Goal: Obtain resource: Obtain resource

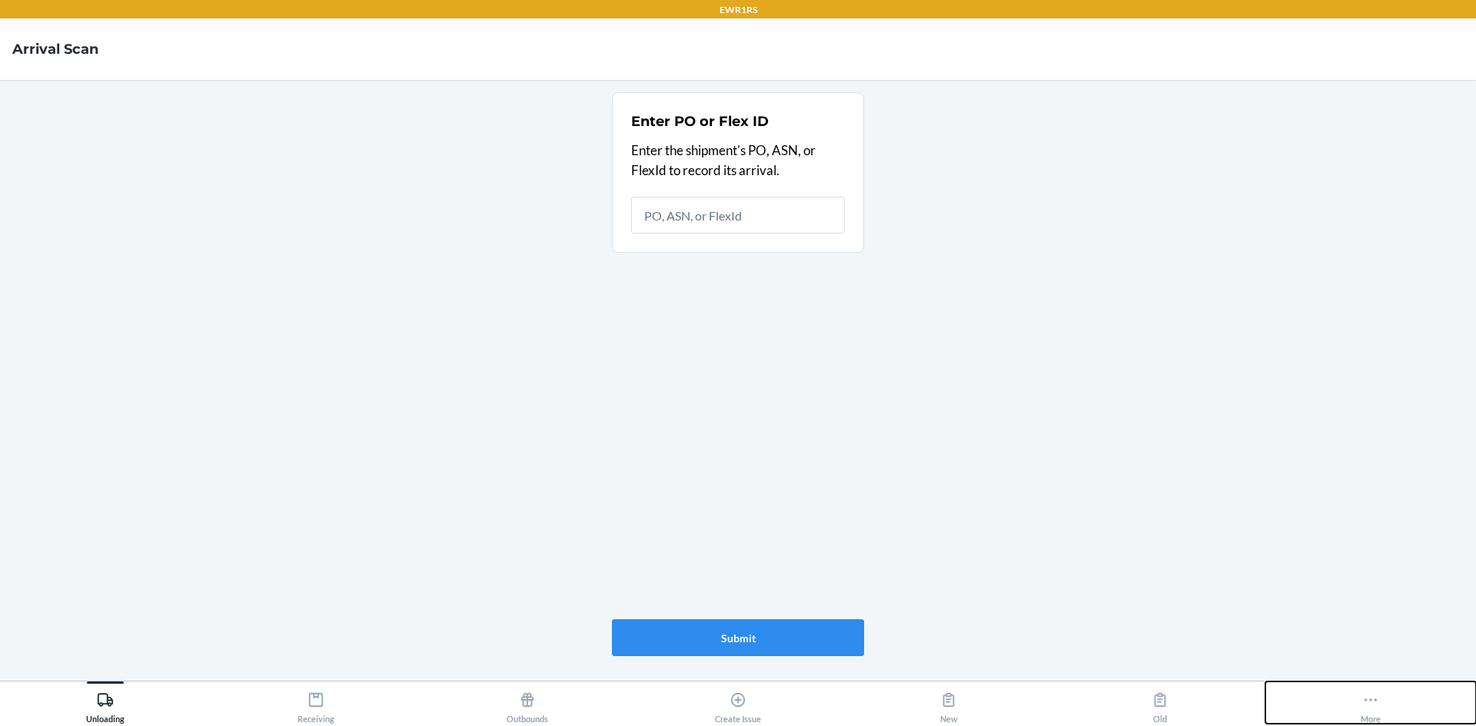
click at [1383, 707] on button "More" at bounding box center [1370, 703] width 211 height 42
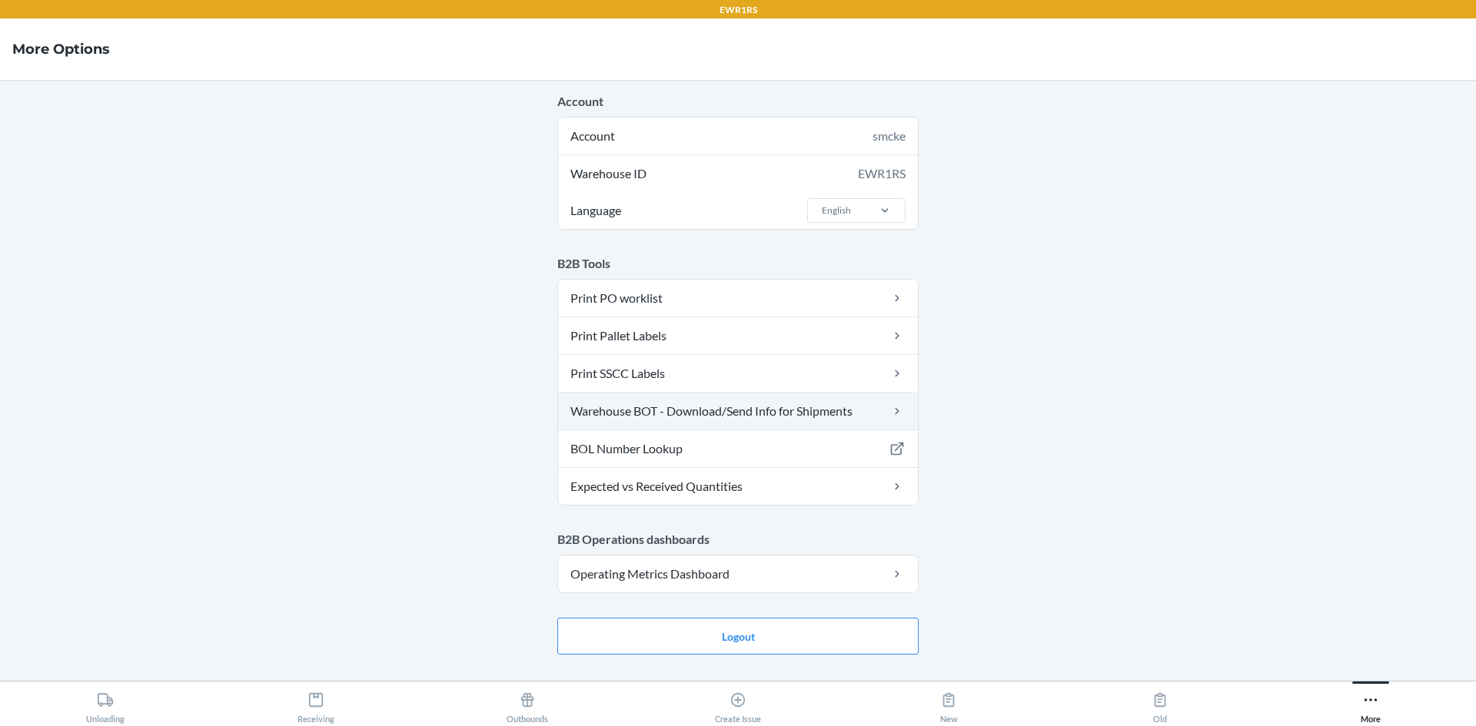
click at [683, 416] on link "Warehouse BOT - Download/Send Info for Shipments" at bounding box center [738, 411] width 360 height 37
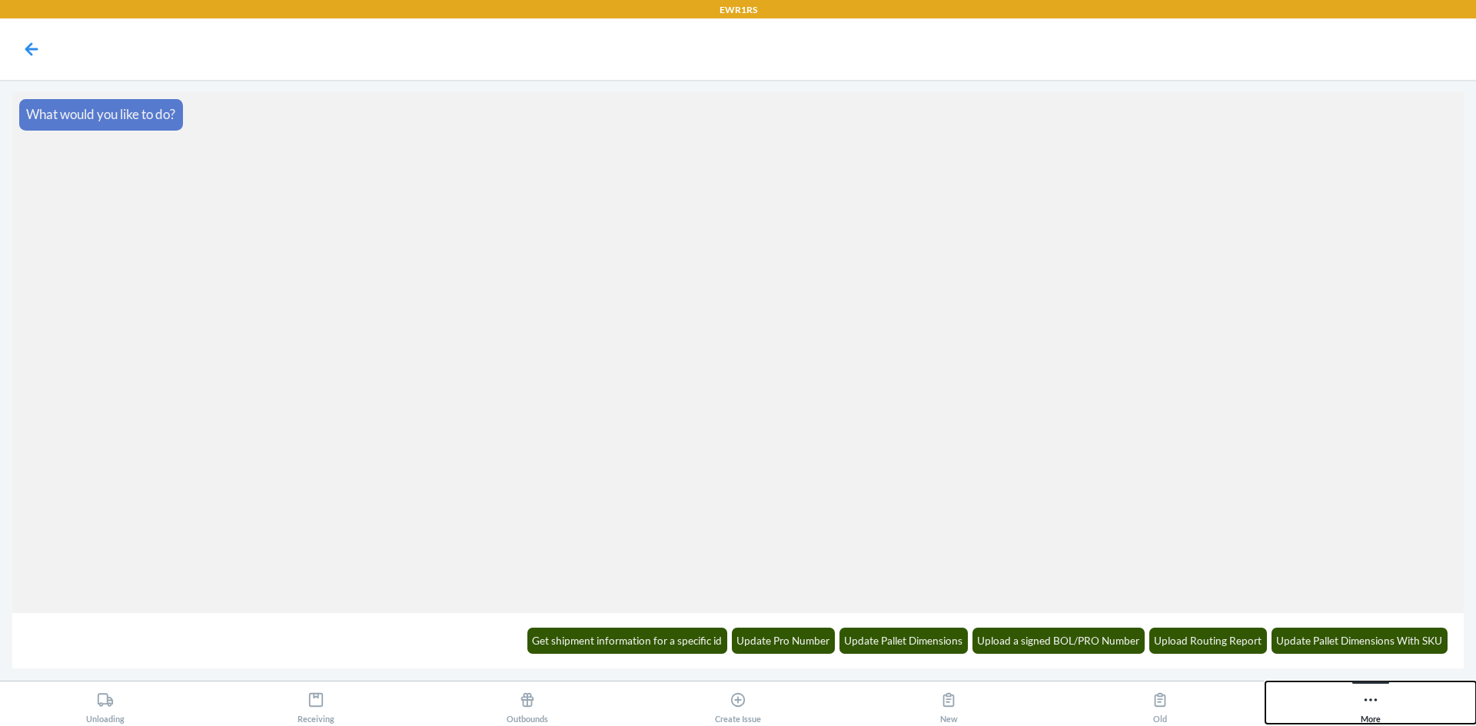
drag, startPoint x: 1369, startPoint y: 698, endPoint x: 1328, endPoint y: 663, distance: 53.4
click at [1365, 693] on icon at bounding box center [1370, 700] width 17 height 17
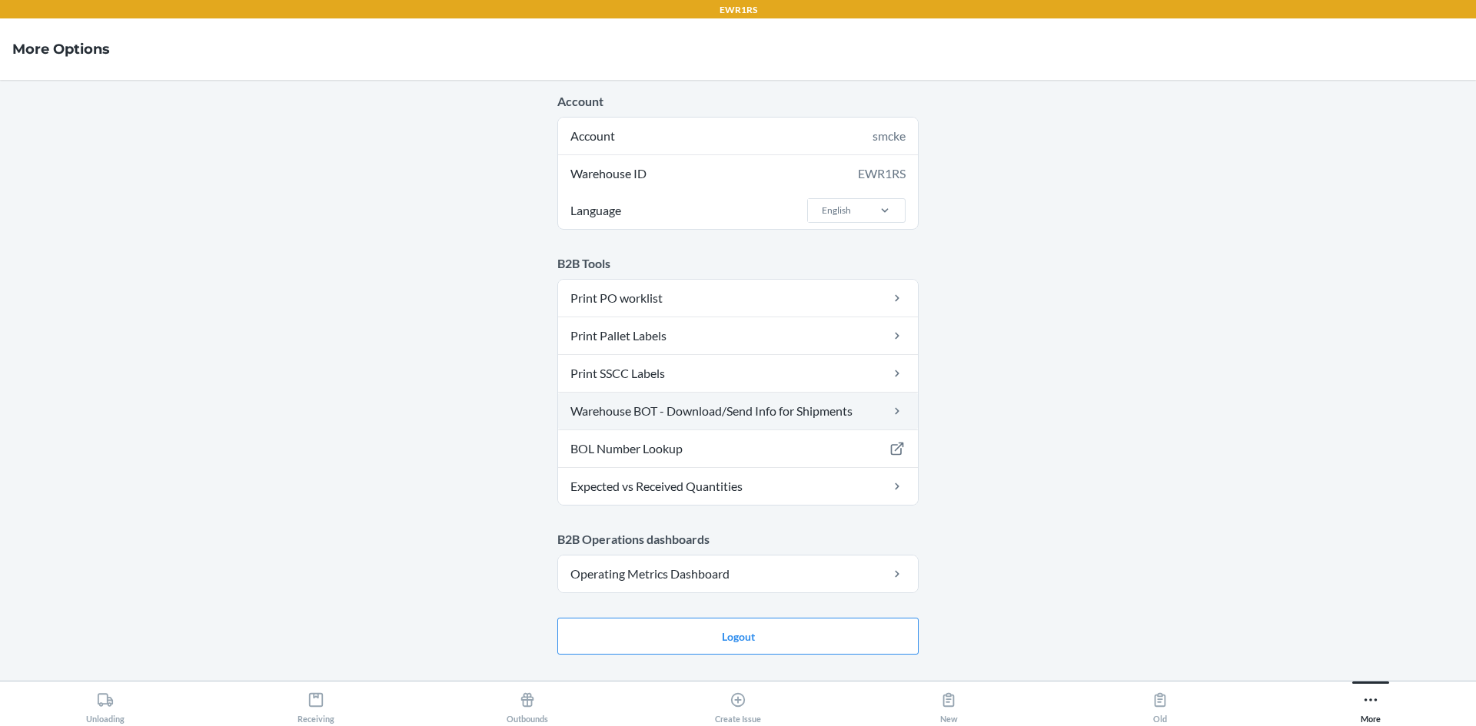
click at [640, 411] on link "Warehouse BOT - Download/Send Info for Shipments" at bounding box center [738, 411] width 360 height 37
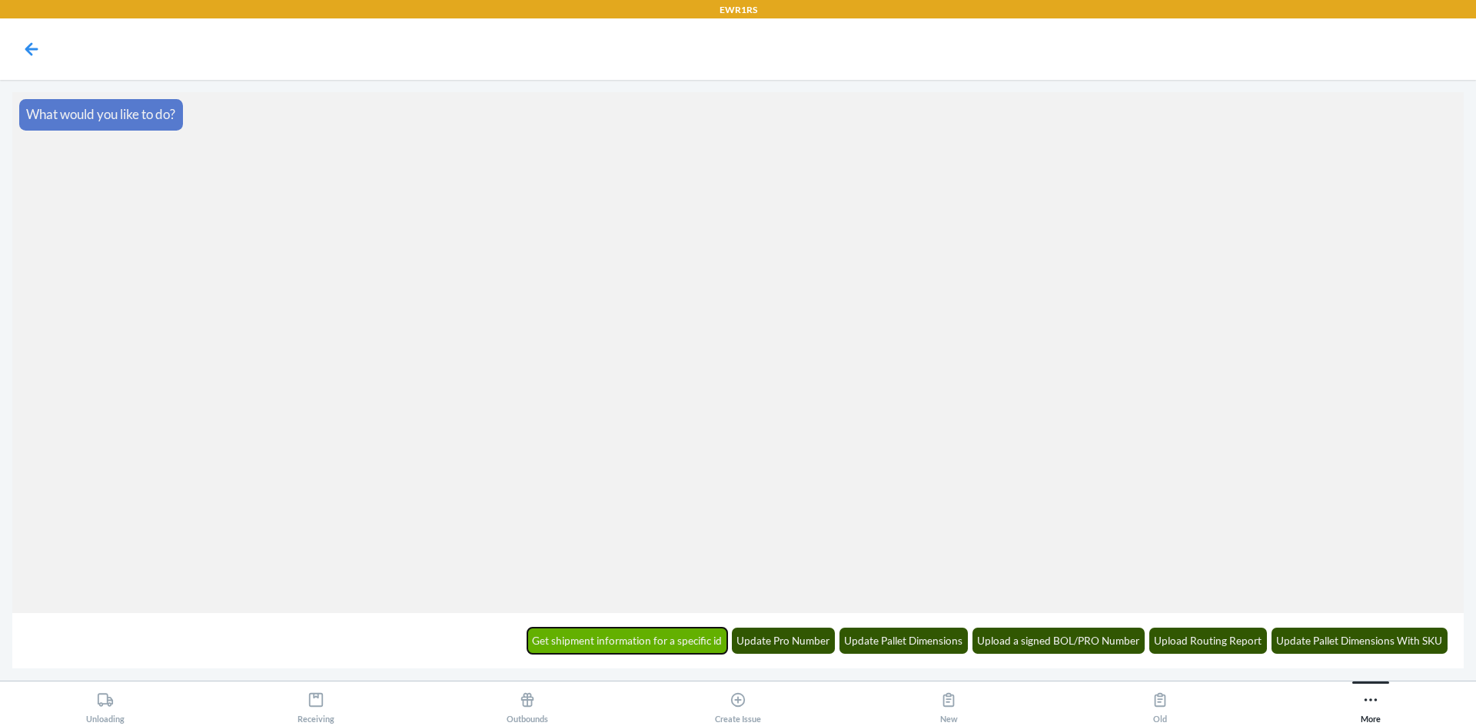
click at [662, 644] on button "Get shipment information for a specific id" at bounding box center [627, 641] width 201 height 26
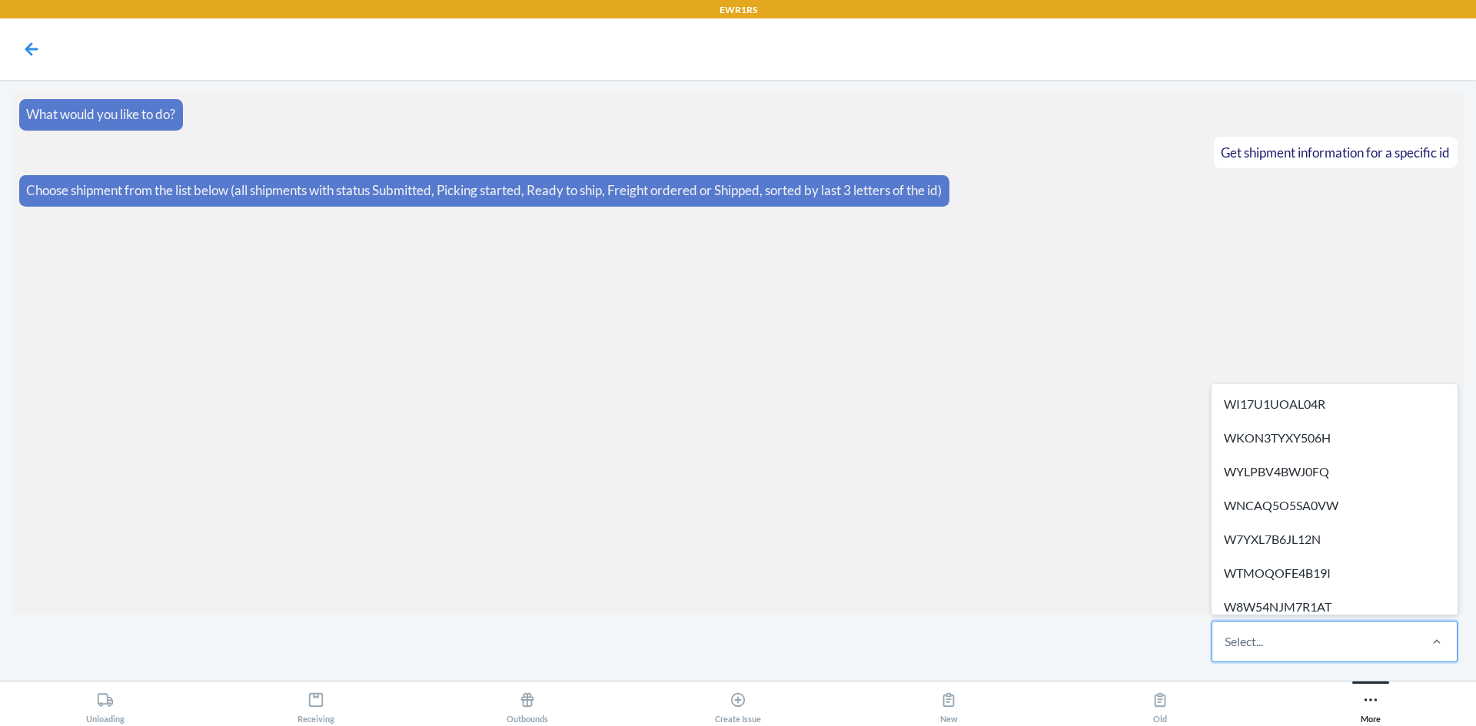
click at [1261, 631] on div "Select..." at bounding box center [1314, 642] width 204 height 40
click at [1226, 633] on input "option WI17U1UOAL04R focused, 1 of 279. 279 results available. Use Up and Down …" at bounding box center [1226, 642] width 2 height 18
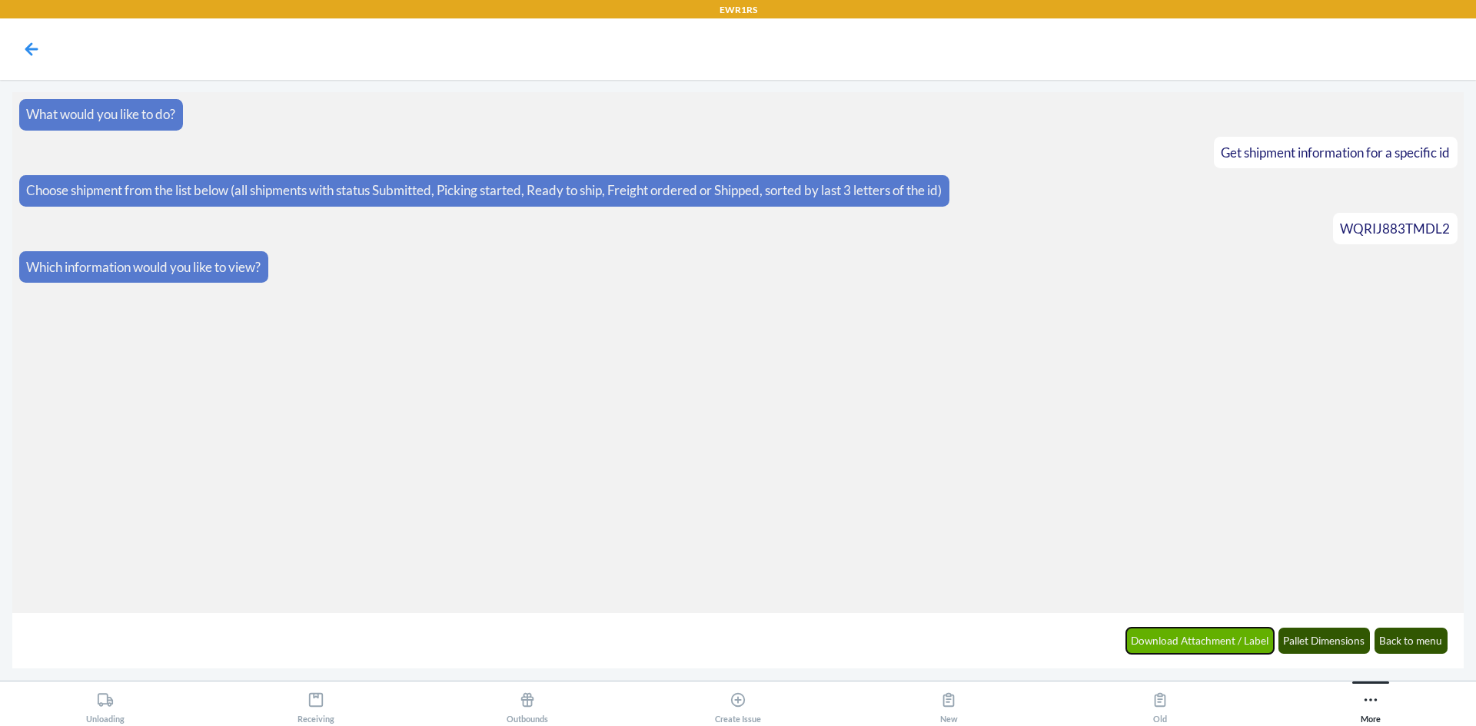
click at [1202, 641] on button "Download Attachment / Label" at bounding box center [1200, 641] width 148 height 26
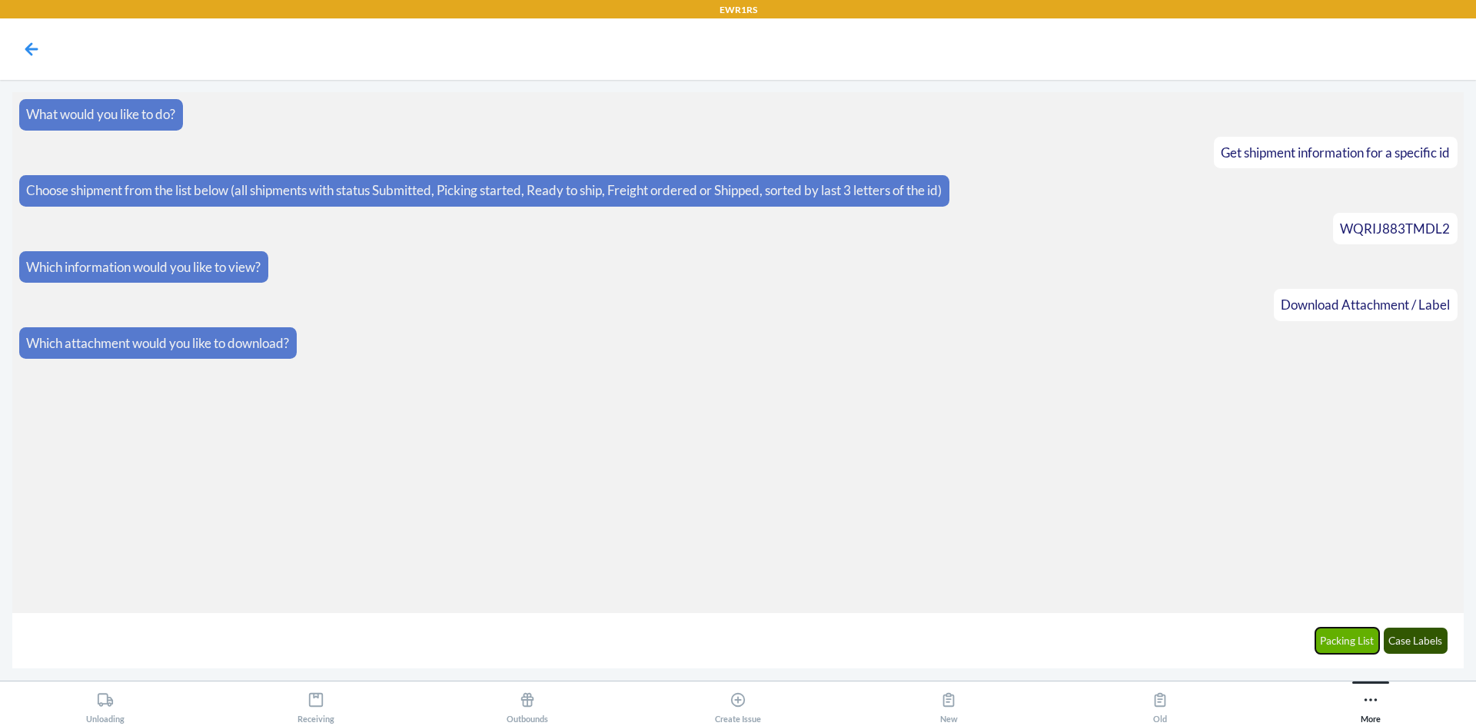
click at [1337, 637] on button "Packing List" at bounding box center [1347, 641] width 65 height 26
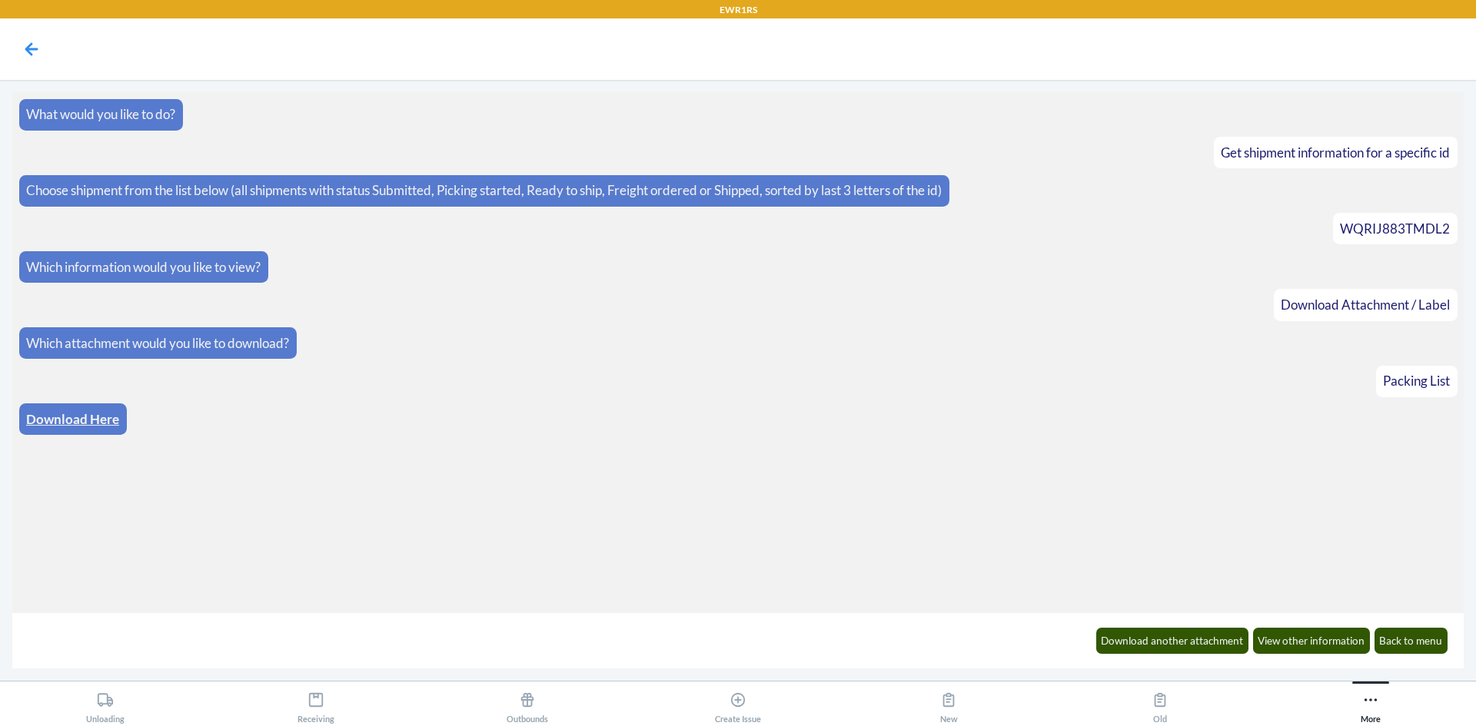
click at [81, 425] on link "Download Here" at bounding box center [72, 419] width 93 height 16
click at [1227, 643] on button "Download another attachment" at bounding box center [1172, 641] width 153 height 26
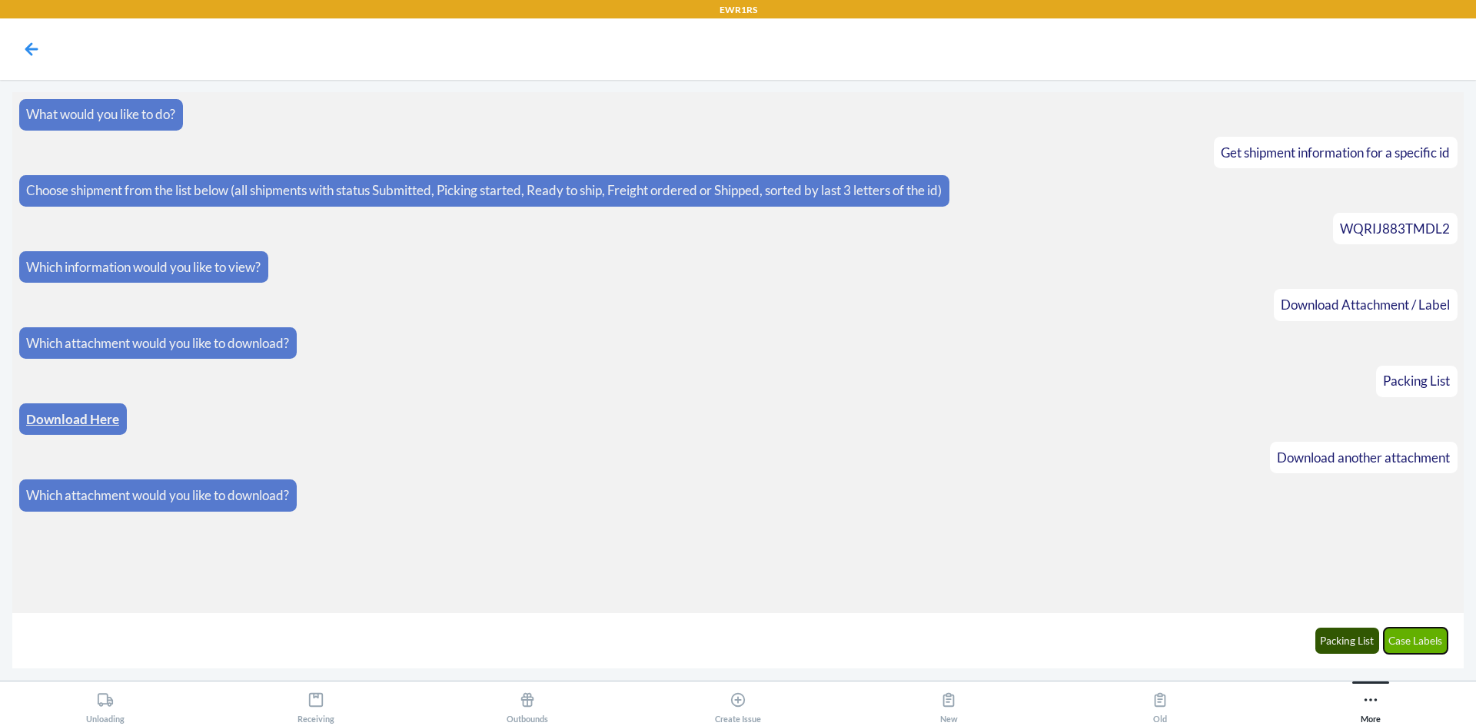
click at [1420, 639] on button "Case Labels" at bounding box center [1416, 641] width 65 height 26
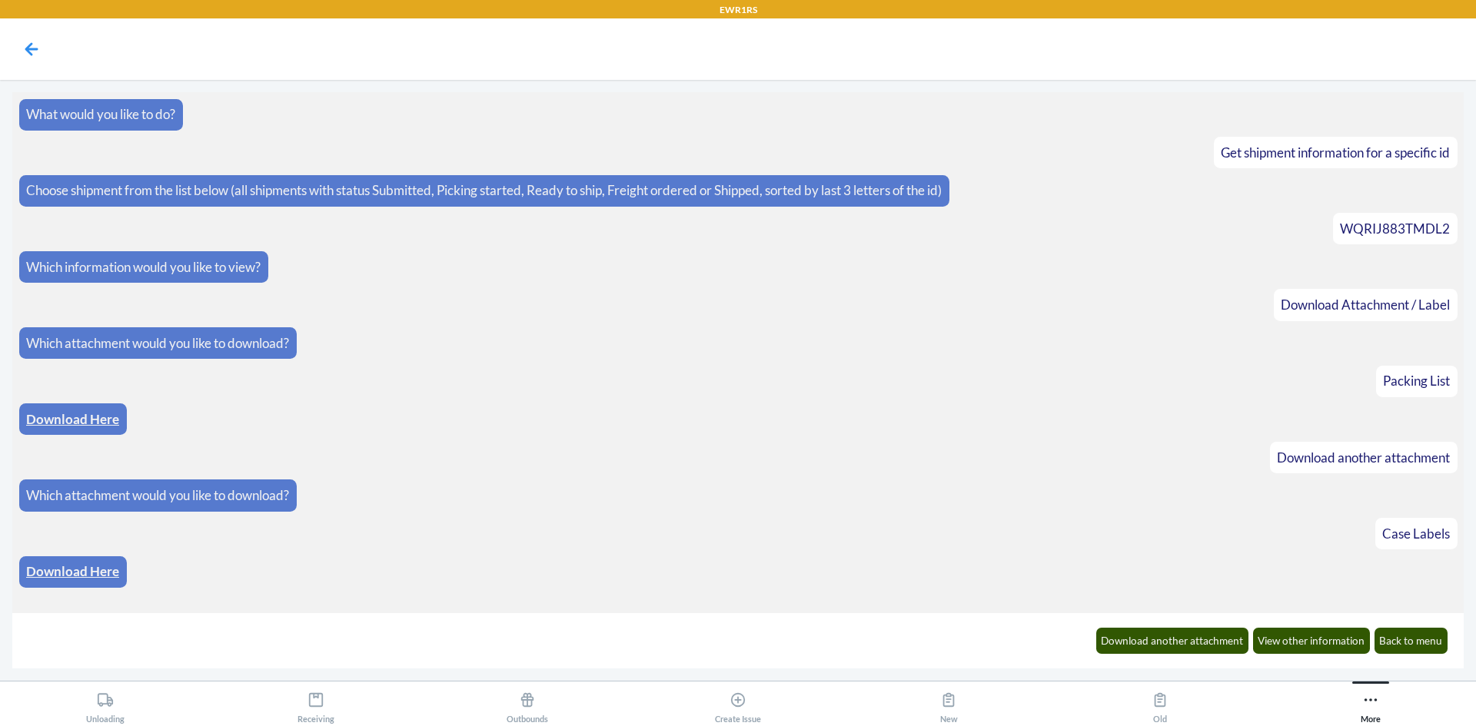
click at [42, 573] on link "Download Here" at bounding box center [72, 571] width 93 height 16
click at [1398, 649] on button "Back to menu" at bounding box center [1412, 641] width 74 height 26
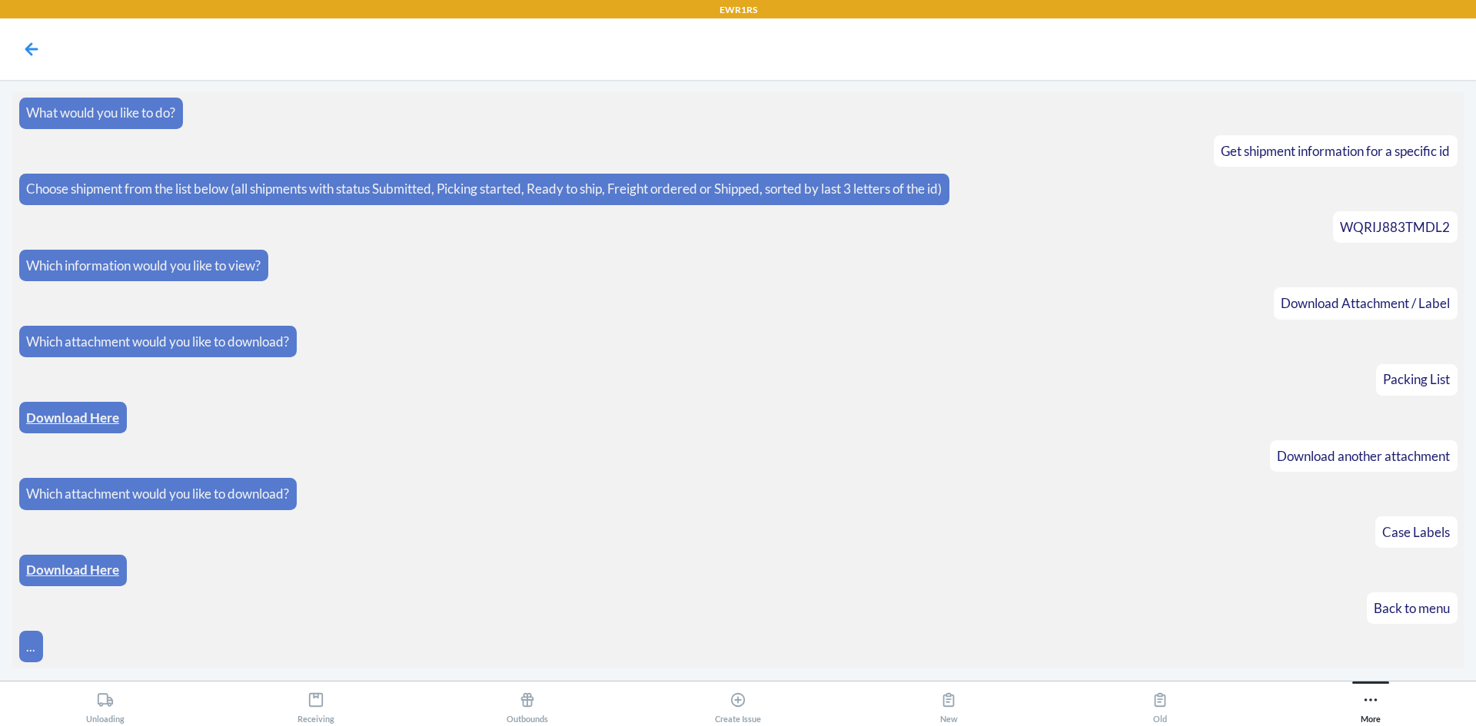
scroll to position [57, 0]
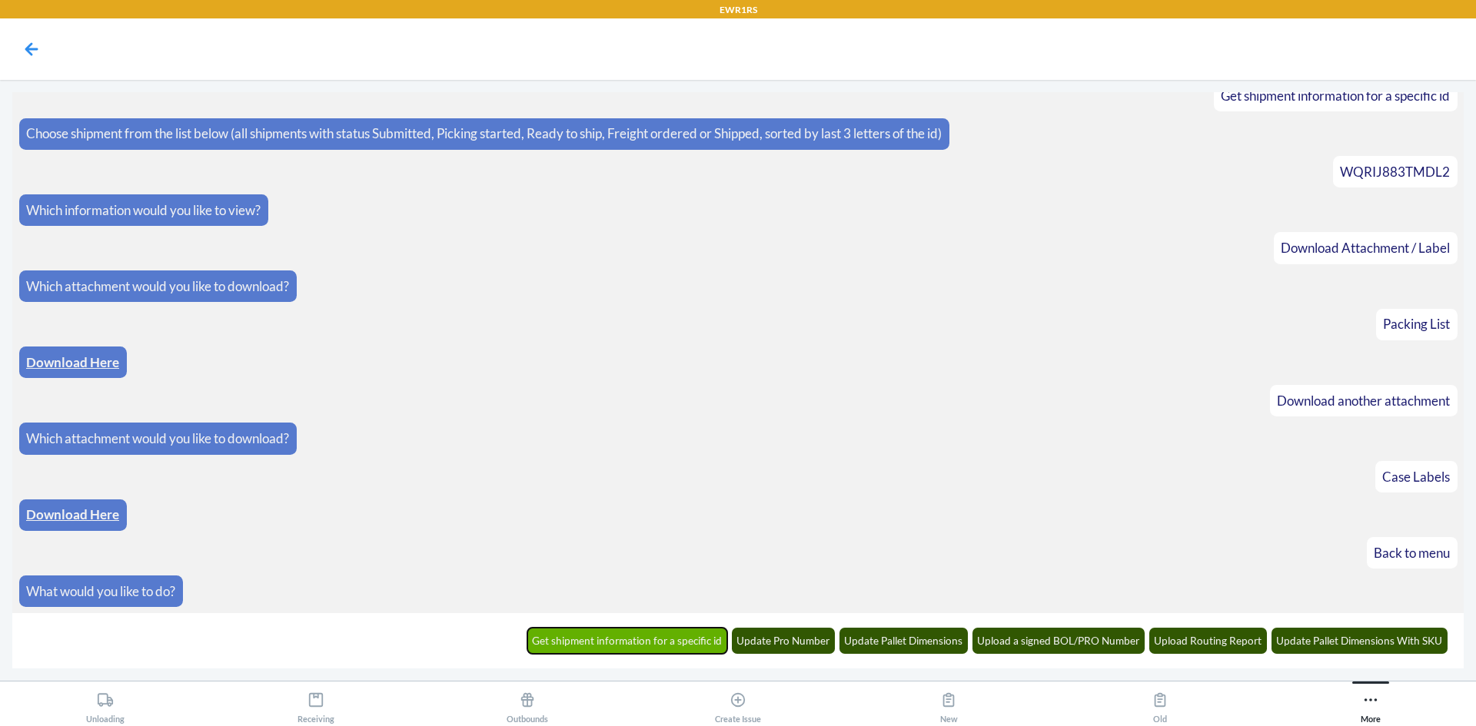
click at [686, 650] on button "Get shipment information for a specific id" at bounding box center [627, 641] width 201 height 26
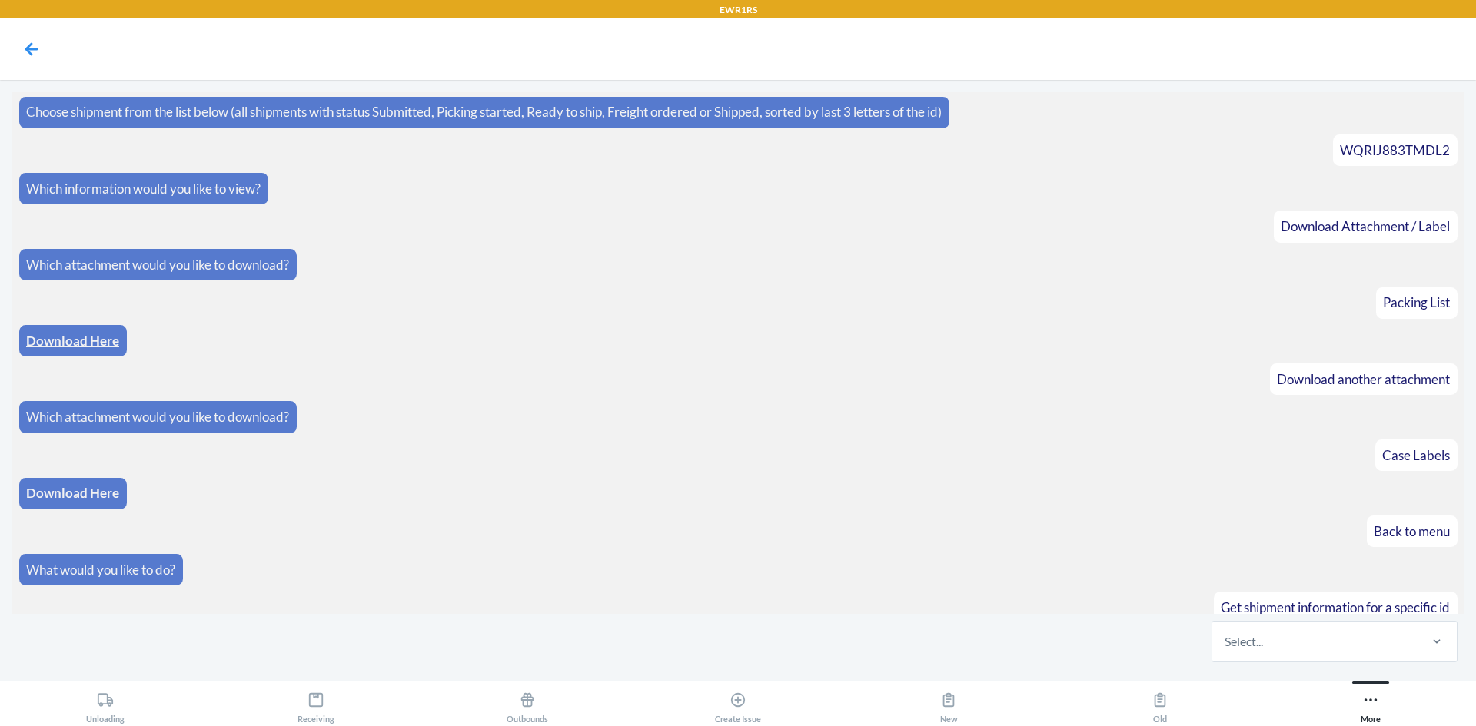
scroll to position [133, 0]
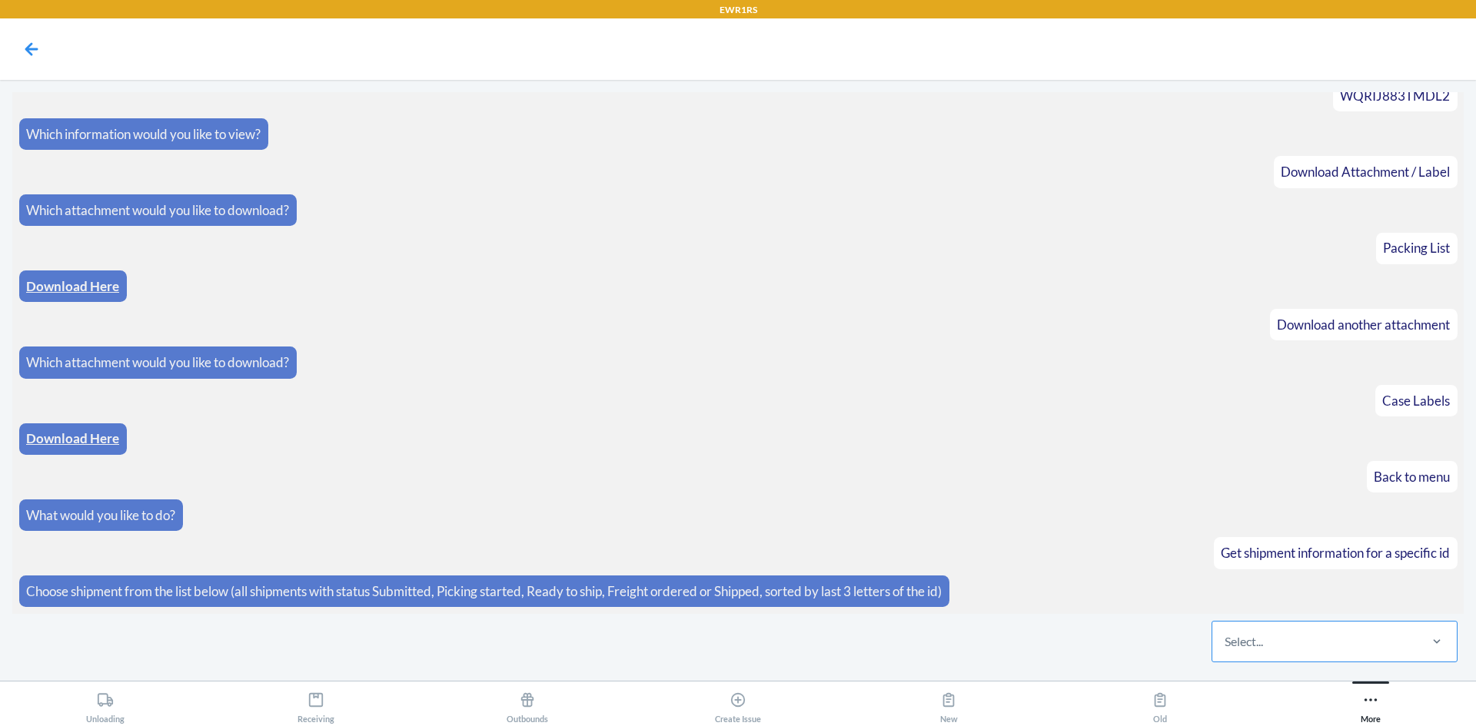
click at [1235, 660] on div "Select..." at bounding box center [1314, 642] width 204 height 40
click at [1226, 651] on input "Select..." at bounding box center [1226, 642] width 2 height 18
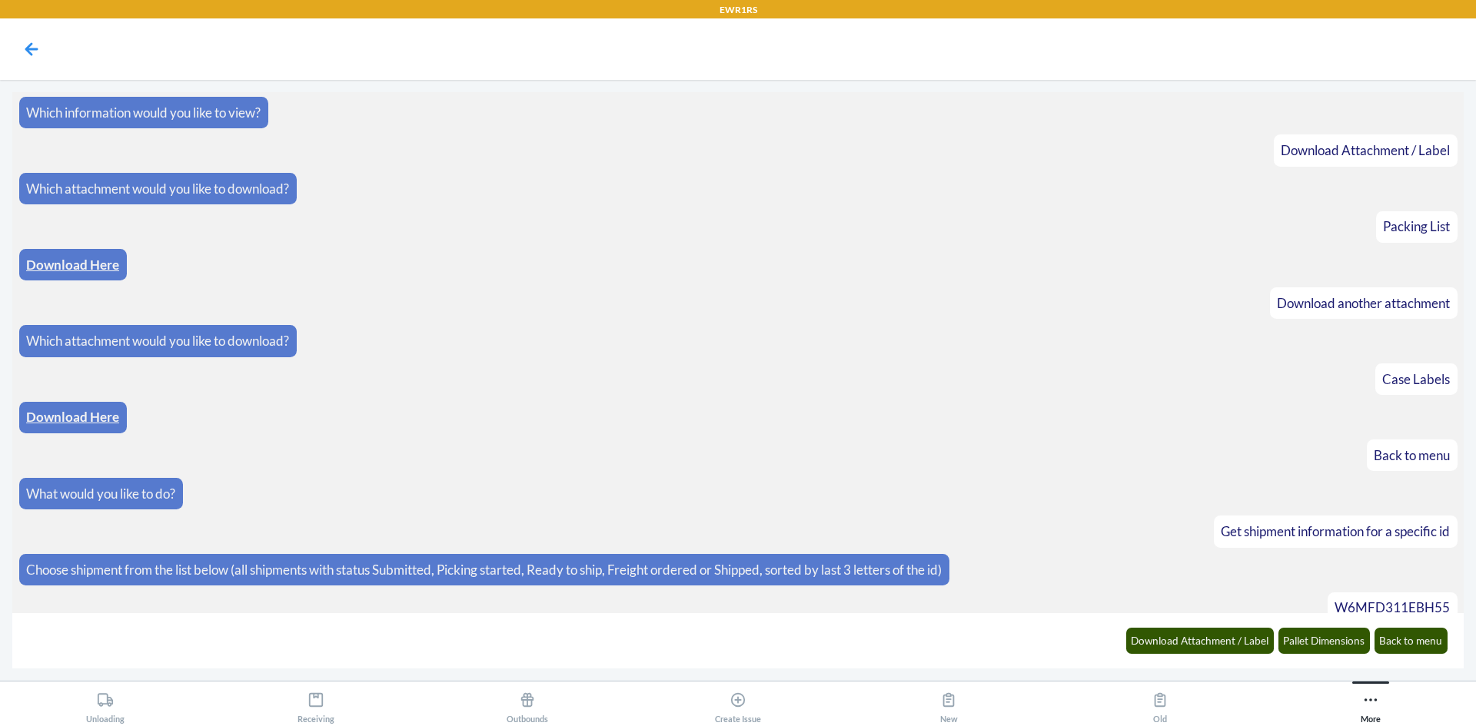
scroll to position [210, 0]
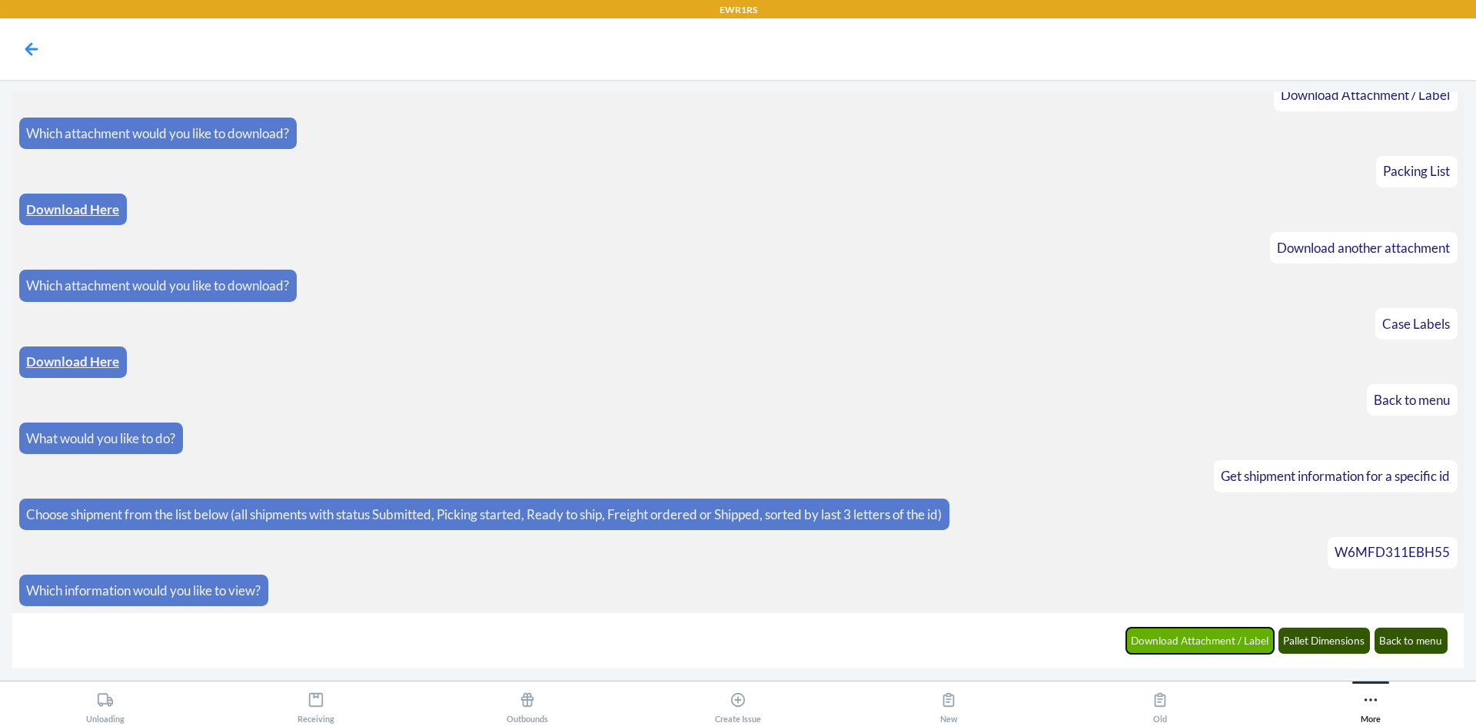
click at [1222, 650] on button "Download Attachment / Label" at bounding box center [1200, 641] width 148 height 26
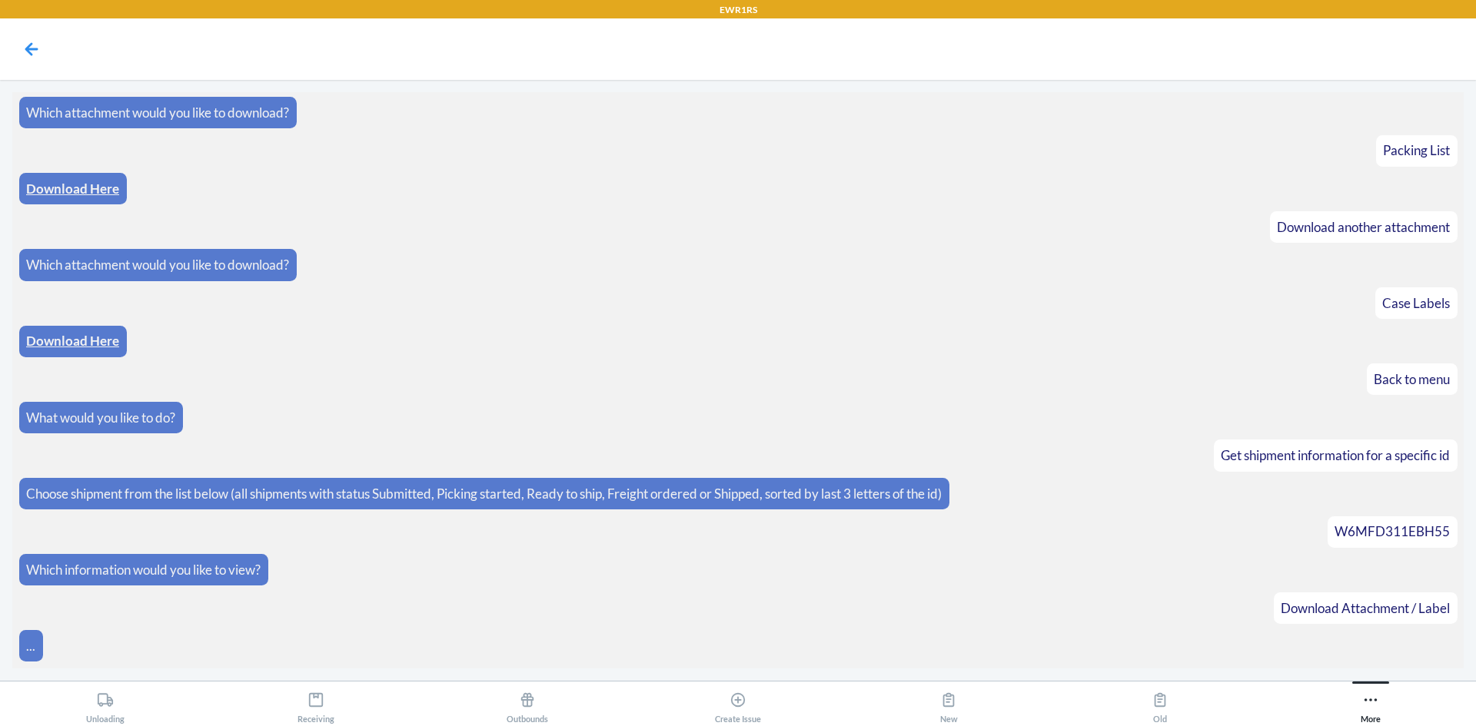
scroll to position [286, 0]
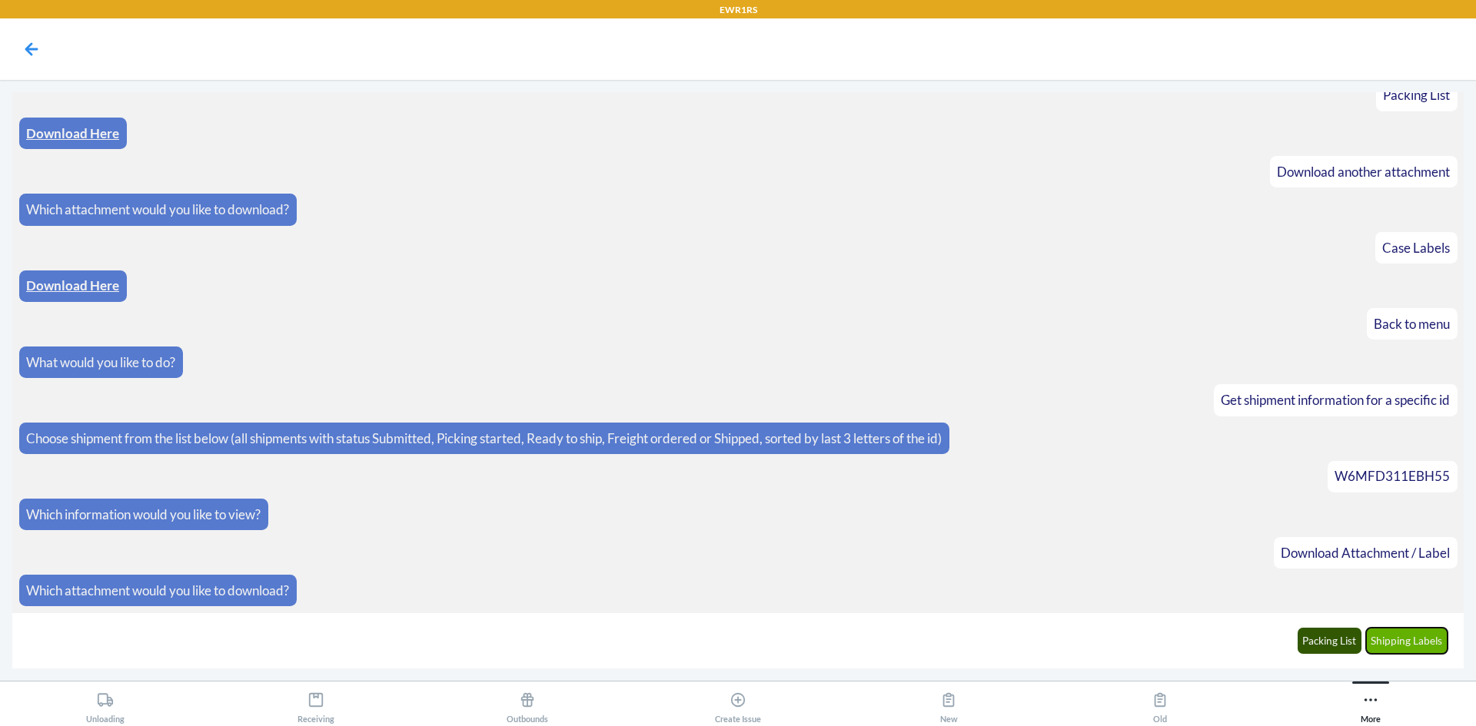
click at [1416, 642] on button "Shipping Labels" at bounding box center [1407, 641] width 82 height 26
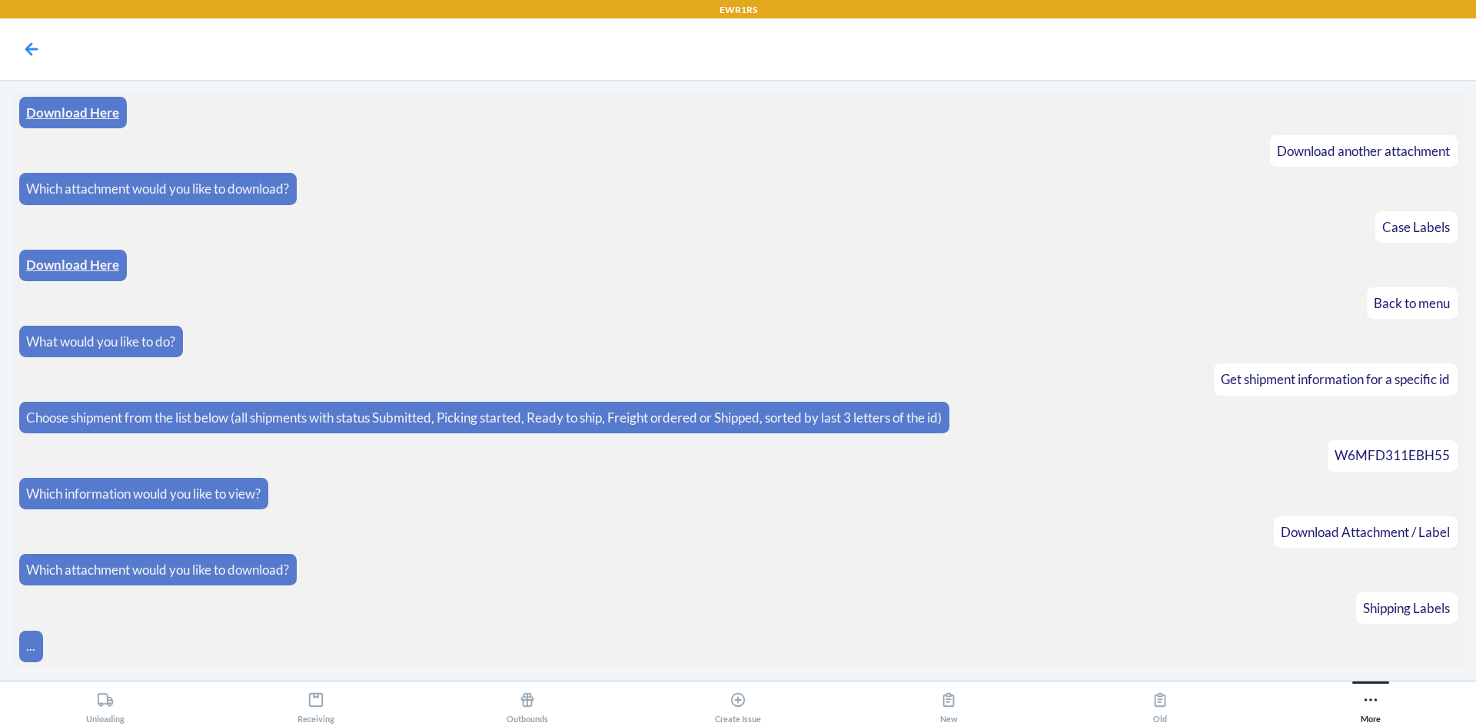
scroll to position [362, 0]
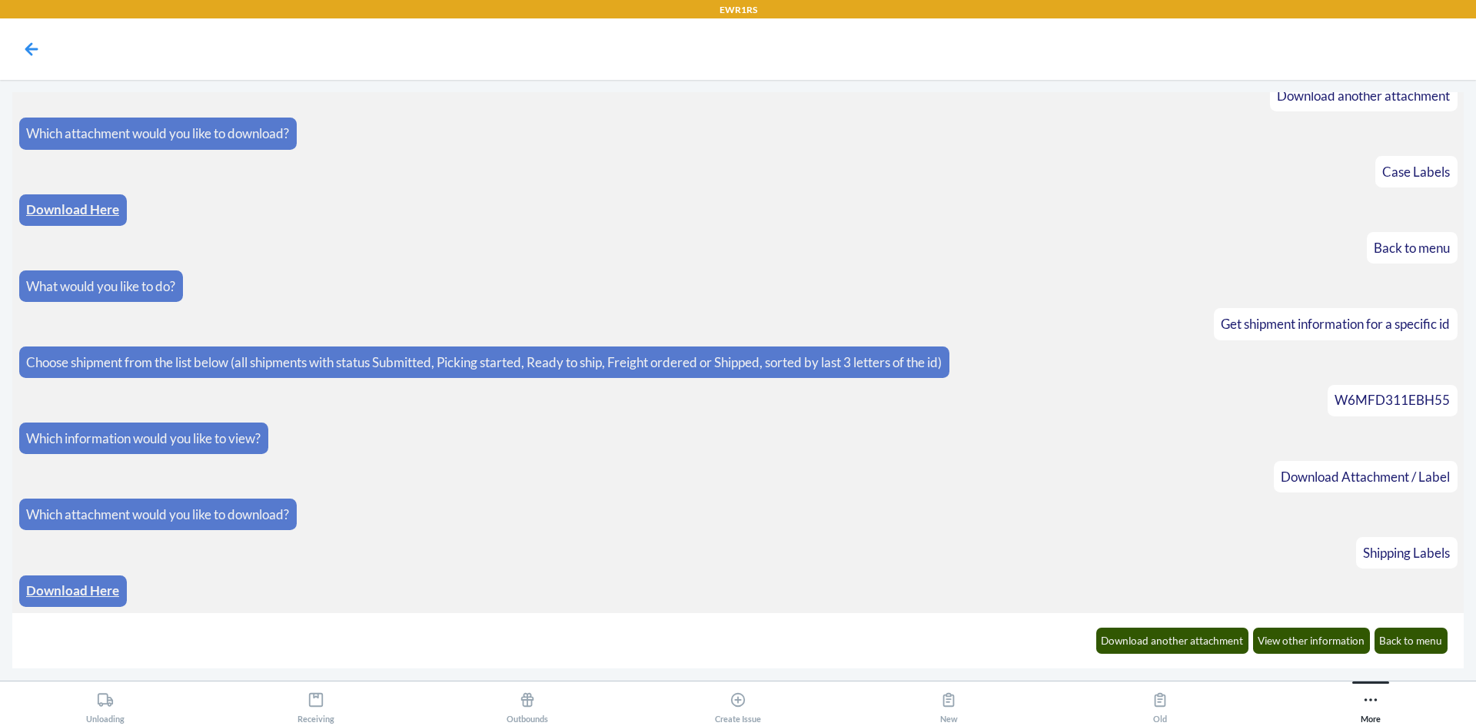
click at [78, 599] on link "Download Here" at bounding box center [72, 591] width 93 height 16
click at [1188, 632] on button "Download another attachment" at bounding box center [1172, 641] width 153 height 26
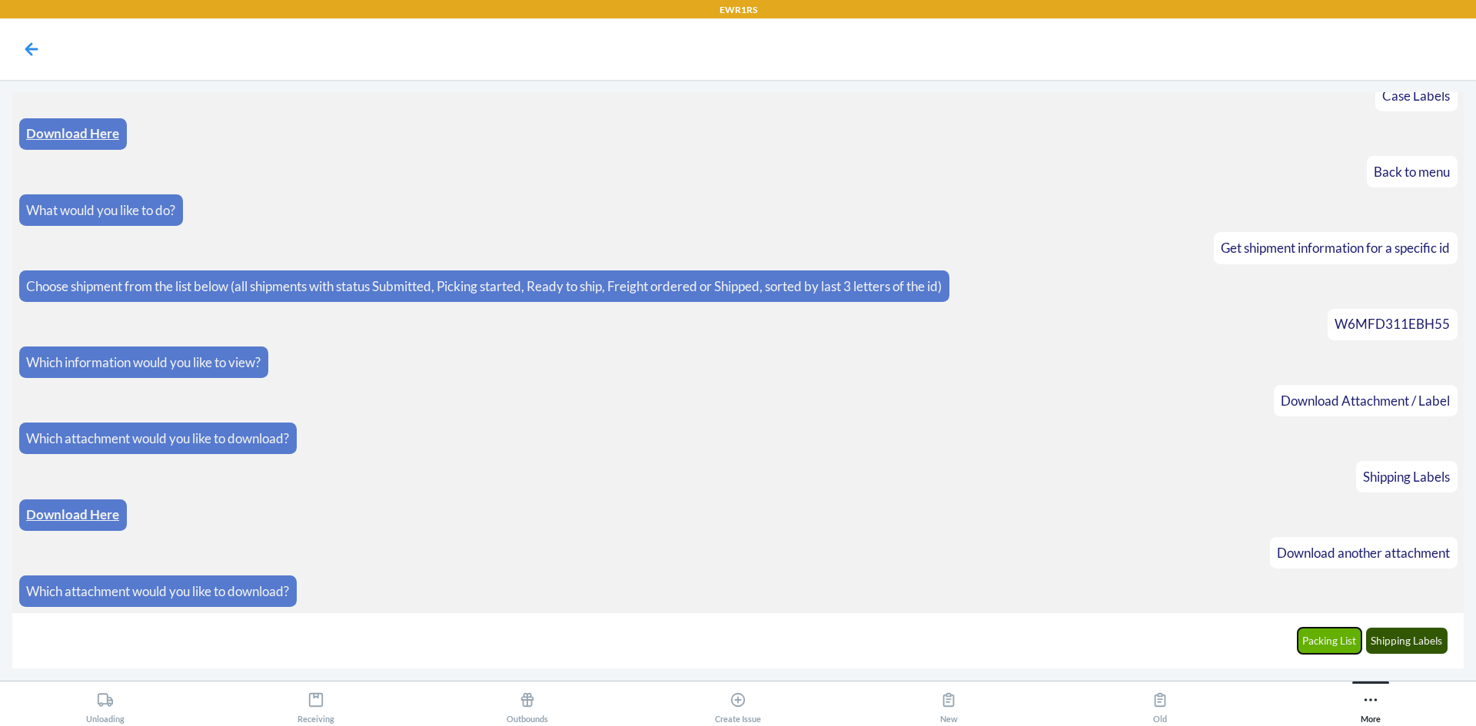
click at [1336, 647] on button "Packing List" at bounding box center [1330, 641] width 65 height 26
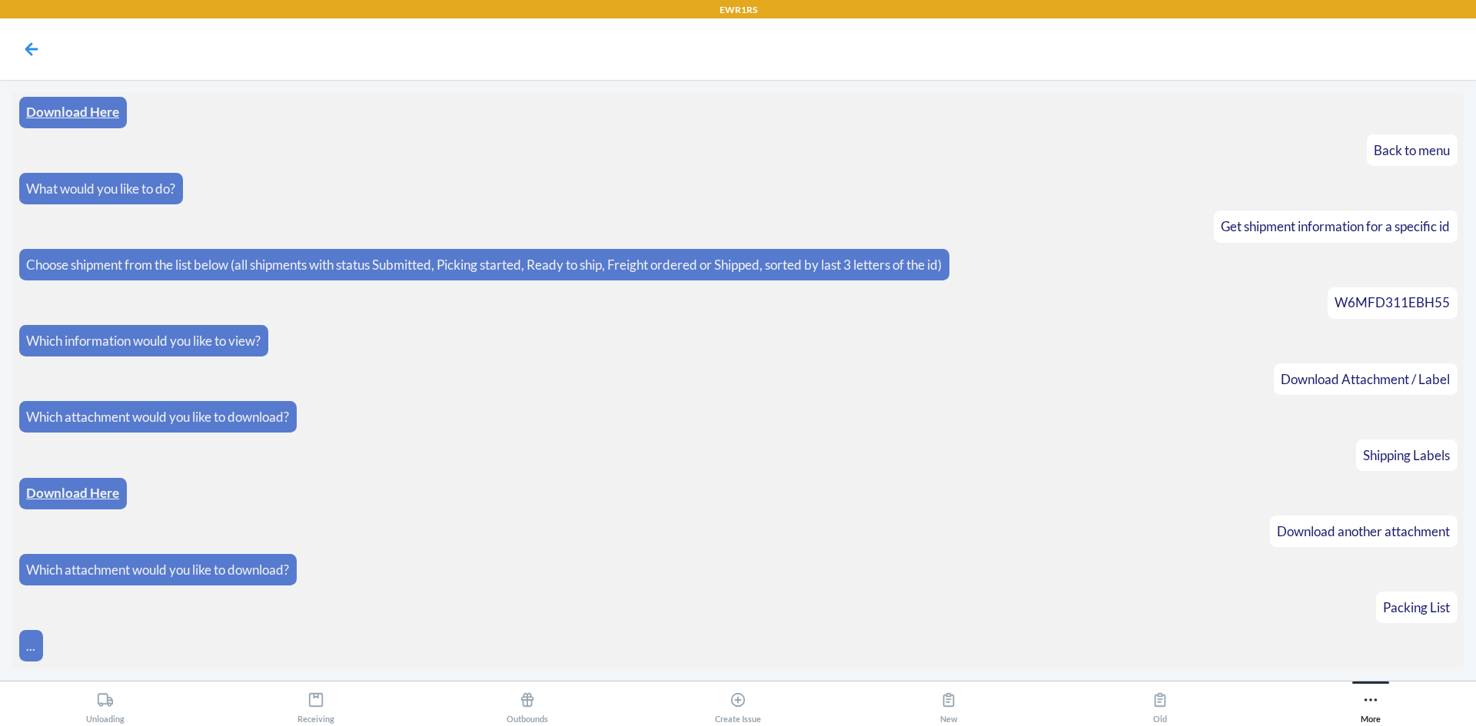
scroll to position [515, 0]
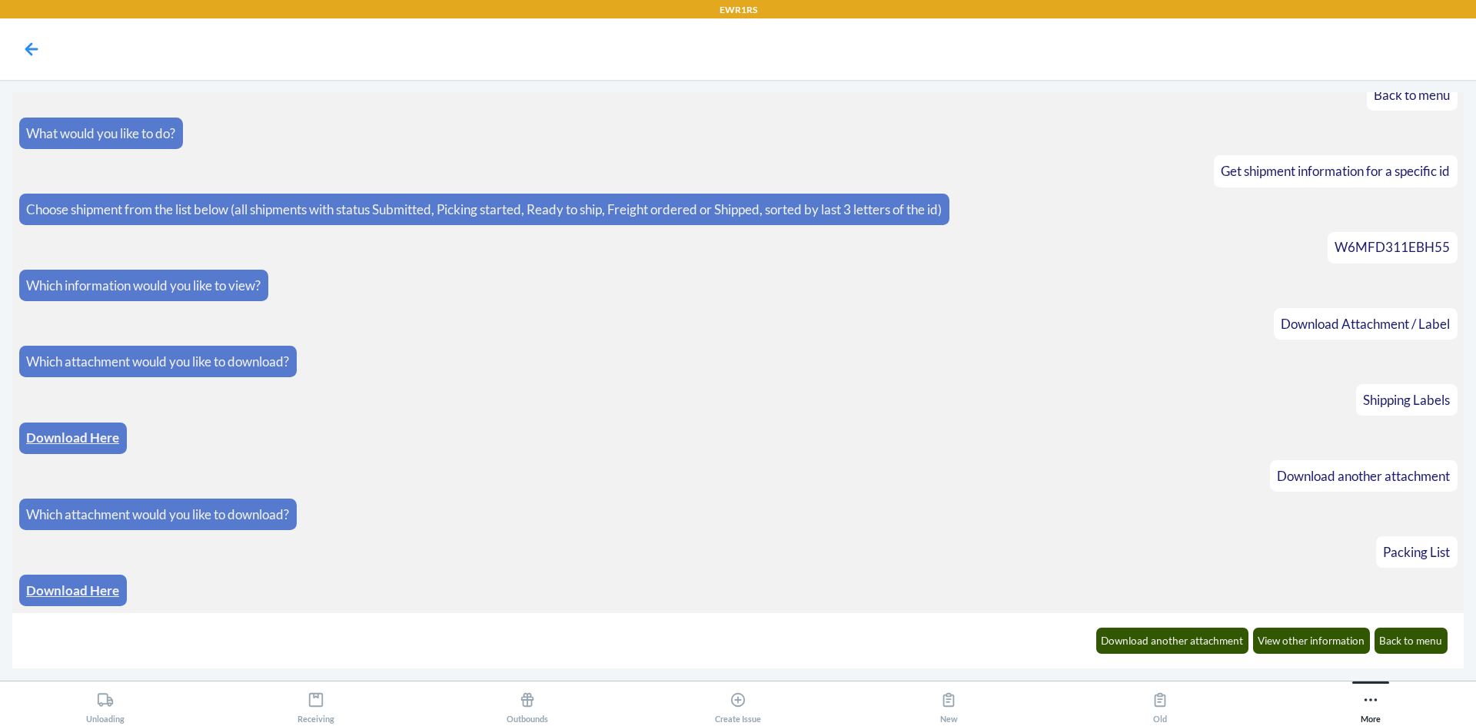
click at [94, 593] on link "Download Here" at bounding box center [72, 591] width 93 height 16
click at [1396, 653] on button "Back to menu" at bounding box center [1412, 641] width 74 height 26
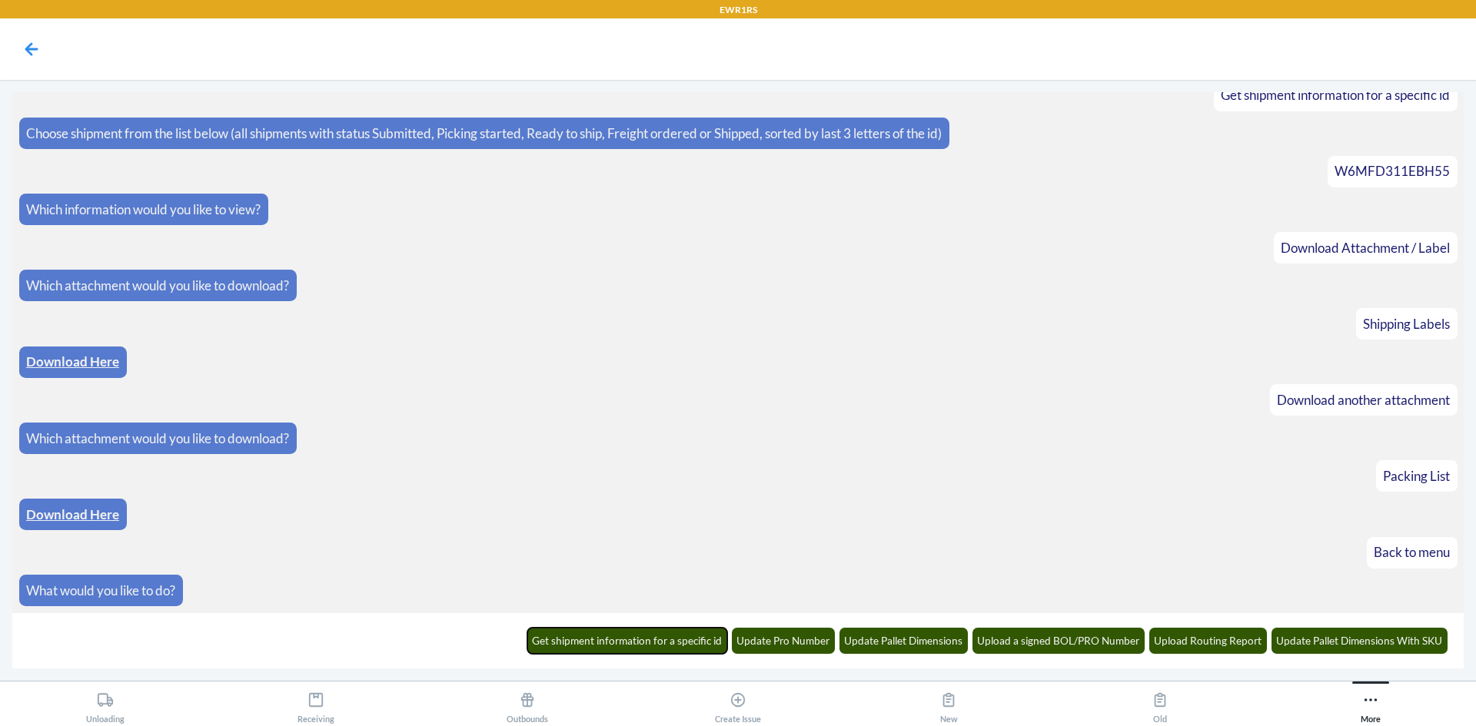
click at [653, 630] on button "Get shipment information for a specific id" at bounding box center [627, 641] width 201 height 26
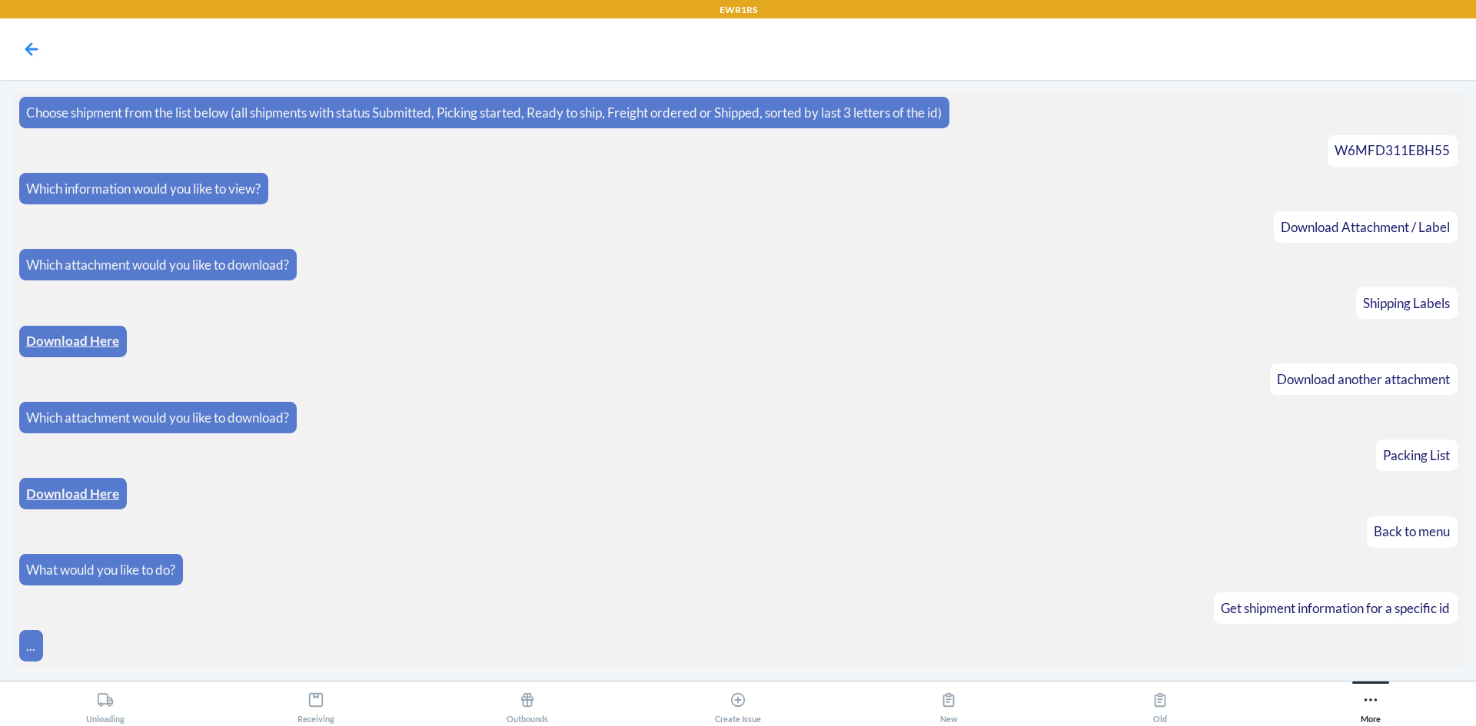
scroll to position [667, 0]
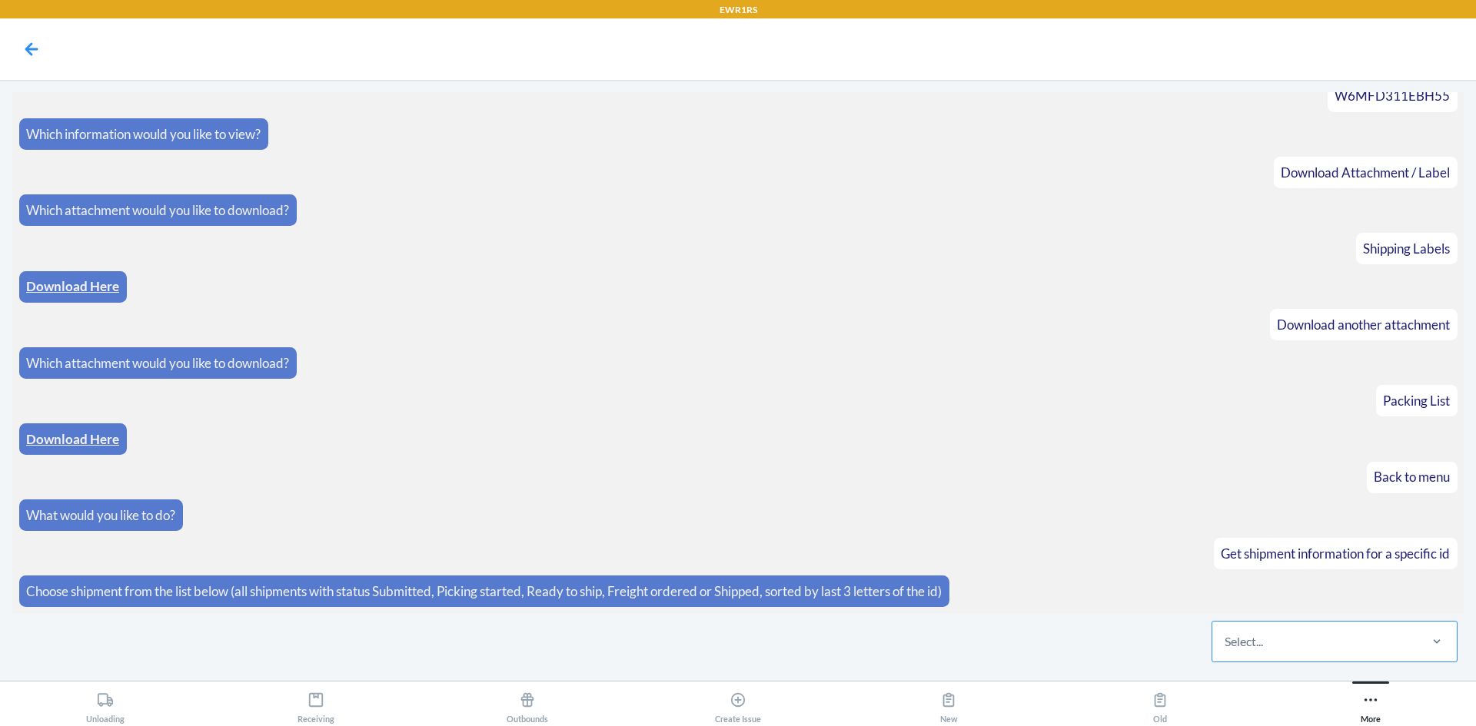
click at [1365, 651] on div "Select..." at bounding box center [1314, 642] width 204 height 40
click at [1226, 651] on input "Select..." at bounding box center [1226, 642] width 2 height 18
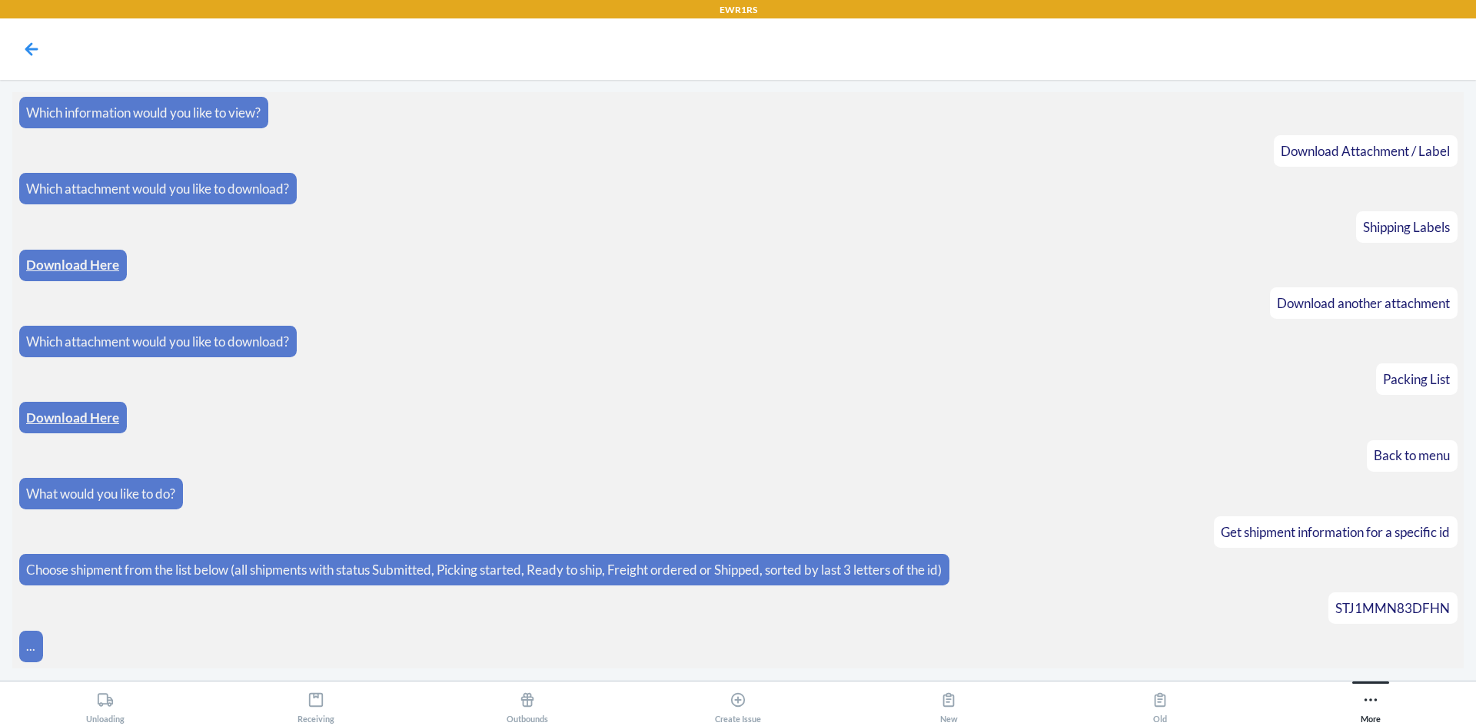
scroll to position [743, 0]
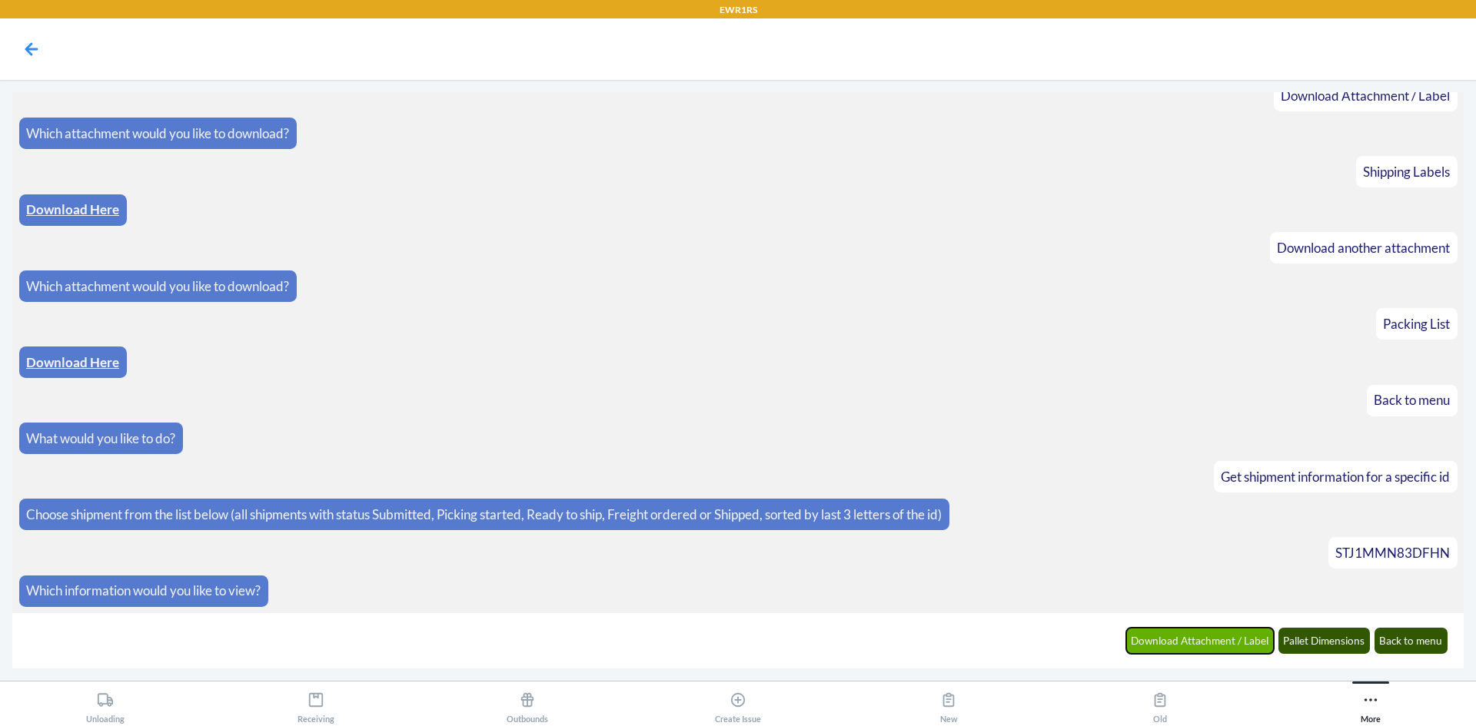
click at [1197, 646] on button "Download Attachment / Label" at bounding box center [1200, 641] width 148 height 26
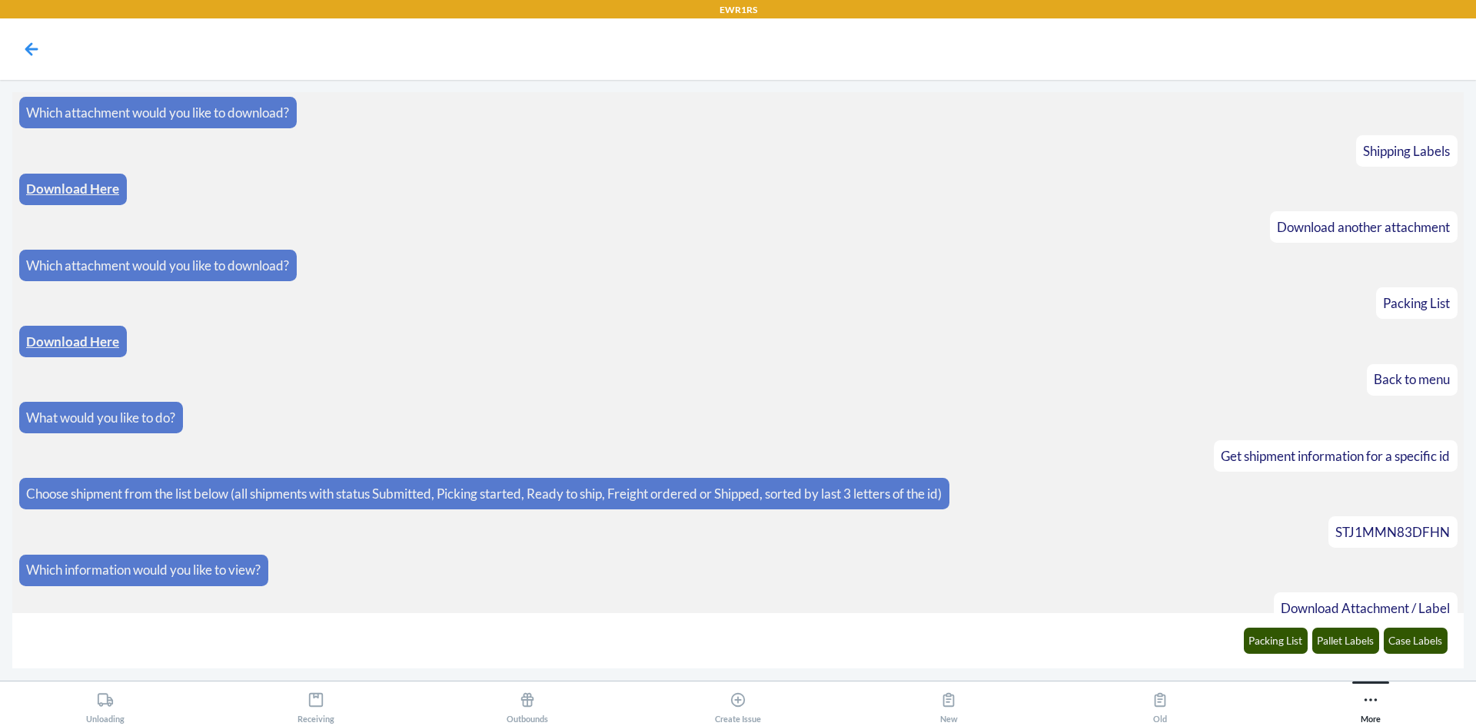
scroll to position [819, 0]
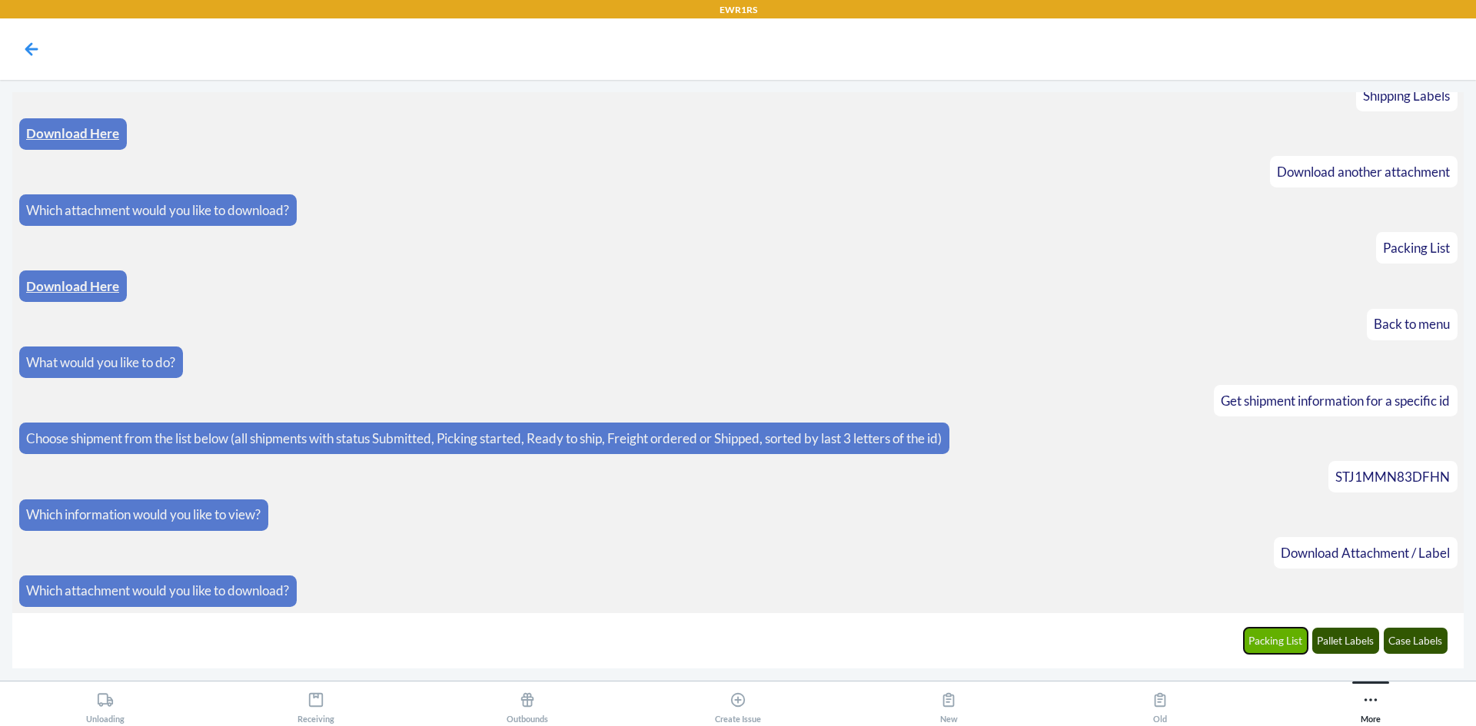
click at [1262, 653] on button "Packing List" at bounding box center [1276, 641] width 65 height 26
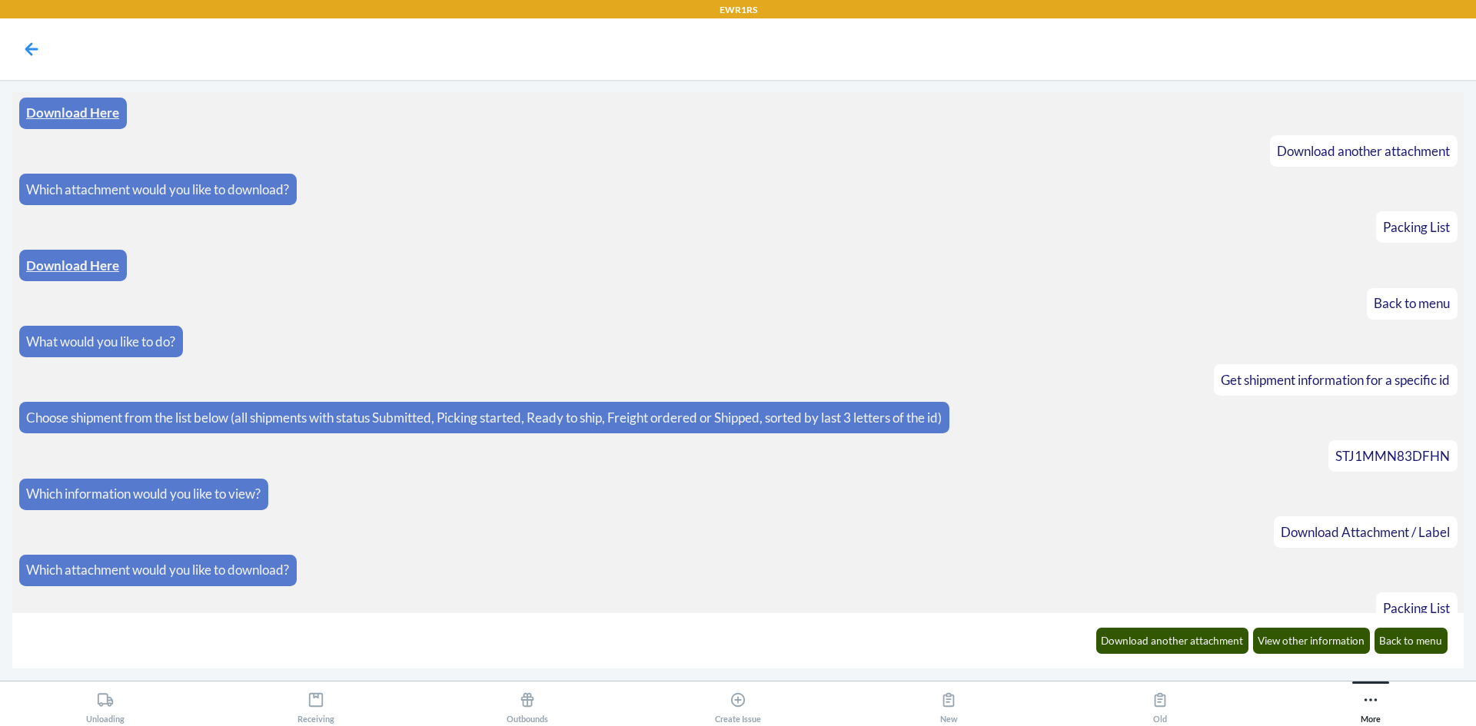
scroll to position [896, 0]
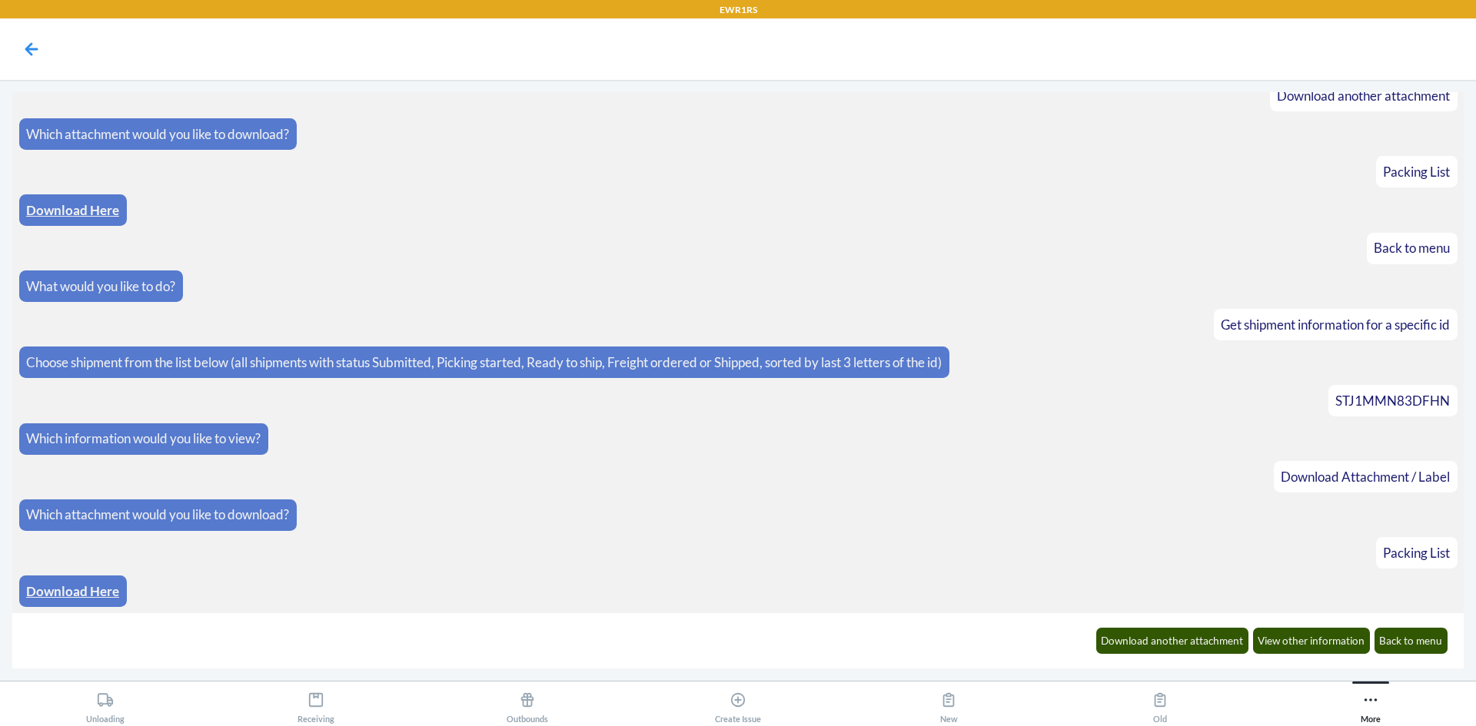
click at [91, 593] on link "Download Here" at bounding box center [72, 591] width 93 height 16
click at [1144, 639] on button "Download another attachment" at bounding box center [1172, 641] width 153 height 26
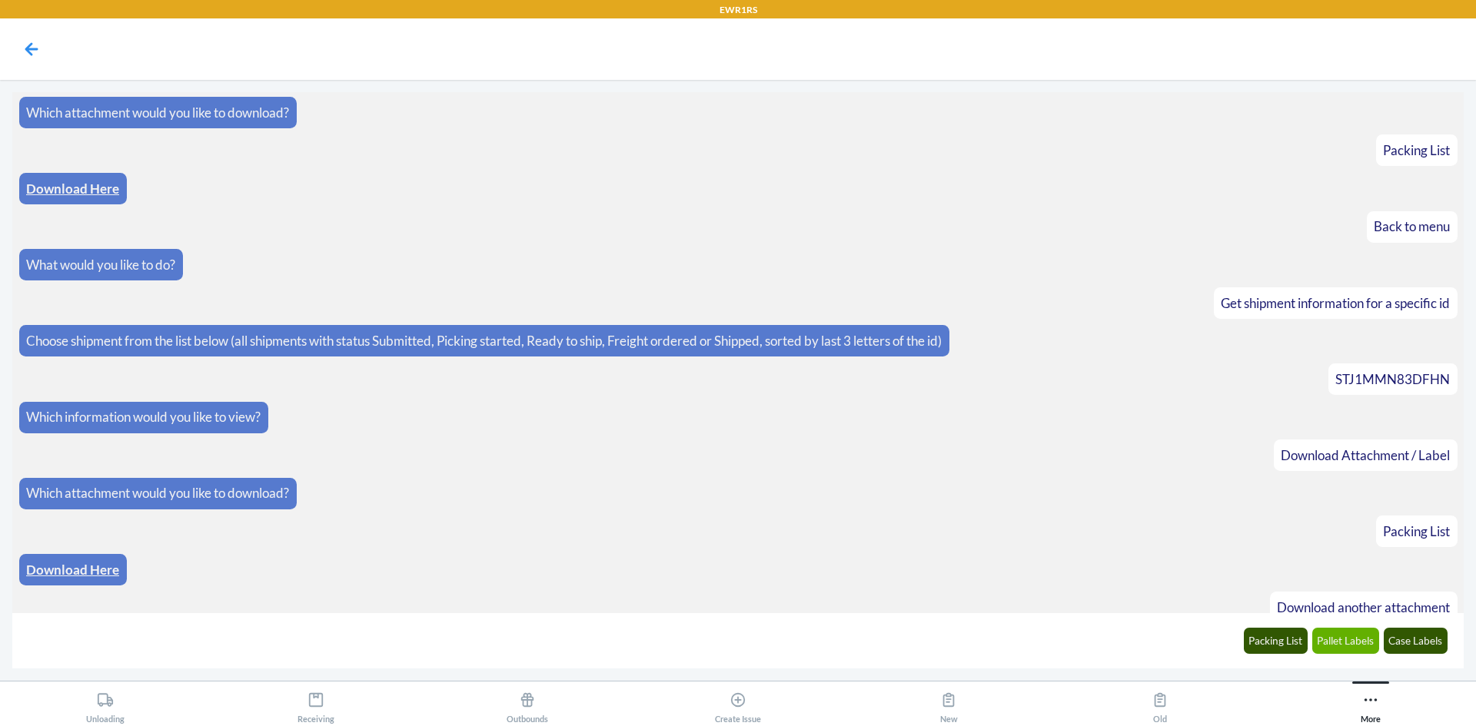
scroll to position [972, 0]
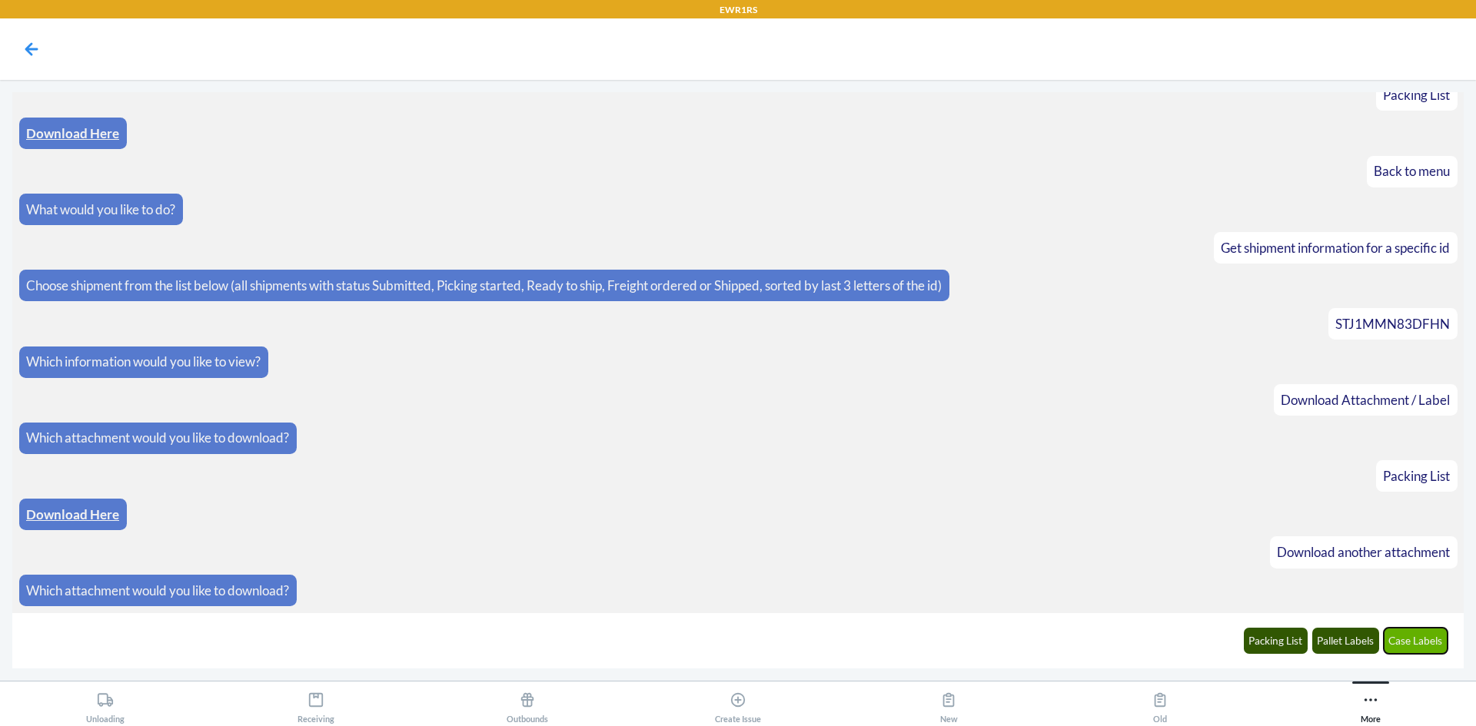
click at [1402, 640] on button "Case Labels" at bounding box center [1416, 641] width 65 height 26
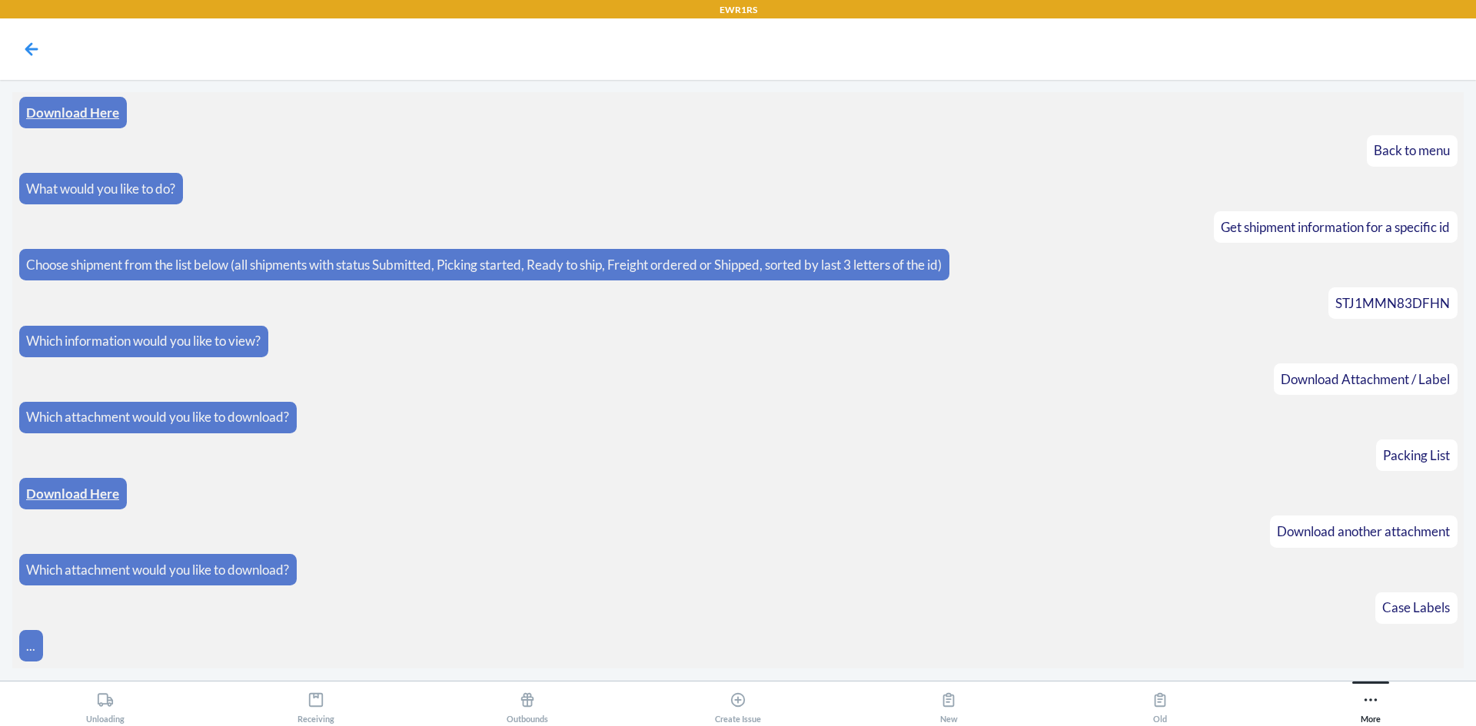
scroll to position [1049, 0]
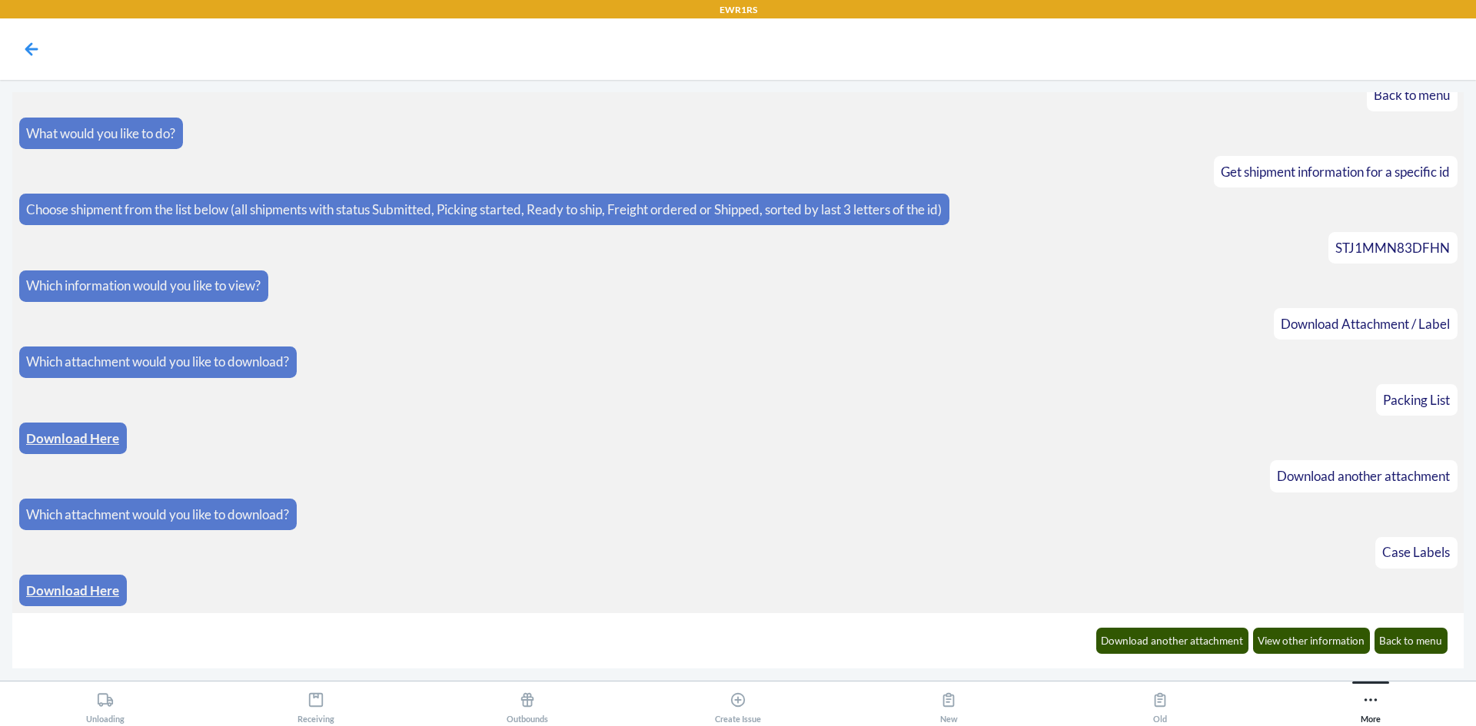
click at [90, 587] on link "Download Here" at bounding box center [72, 591] width 93 height 16
click at [1414, 644] on button "Back to menu" at bounding box center [1412, 641] width 74 height 26
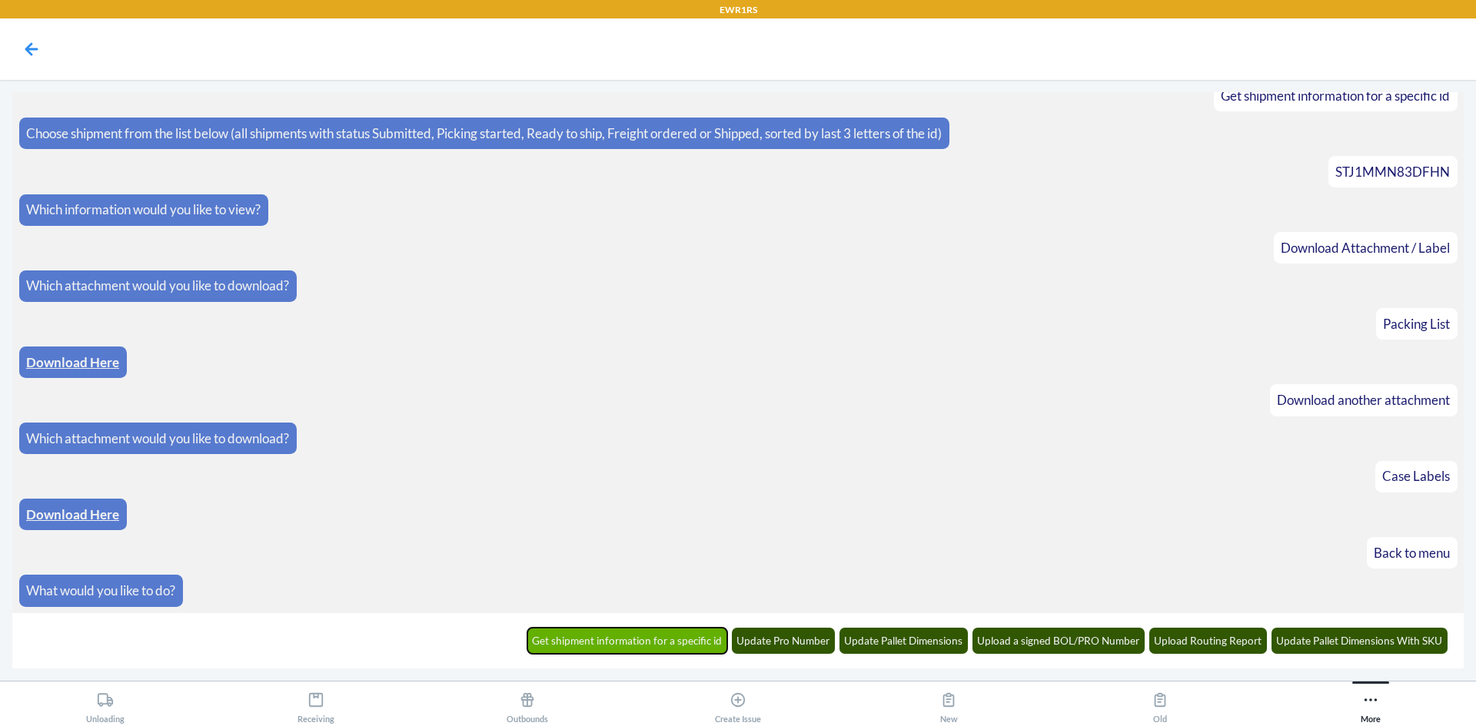
click at [643, 647] on button "Get shipment information for a specific id" at bounding box center [627, 641] width 201 height 26
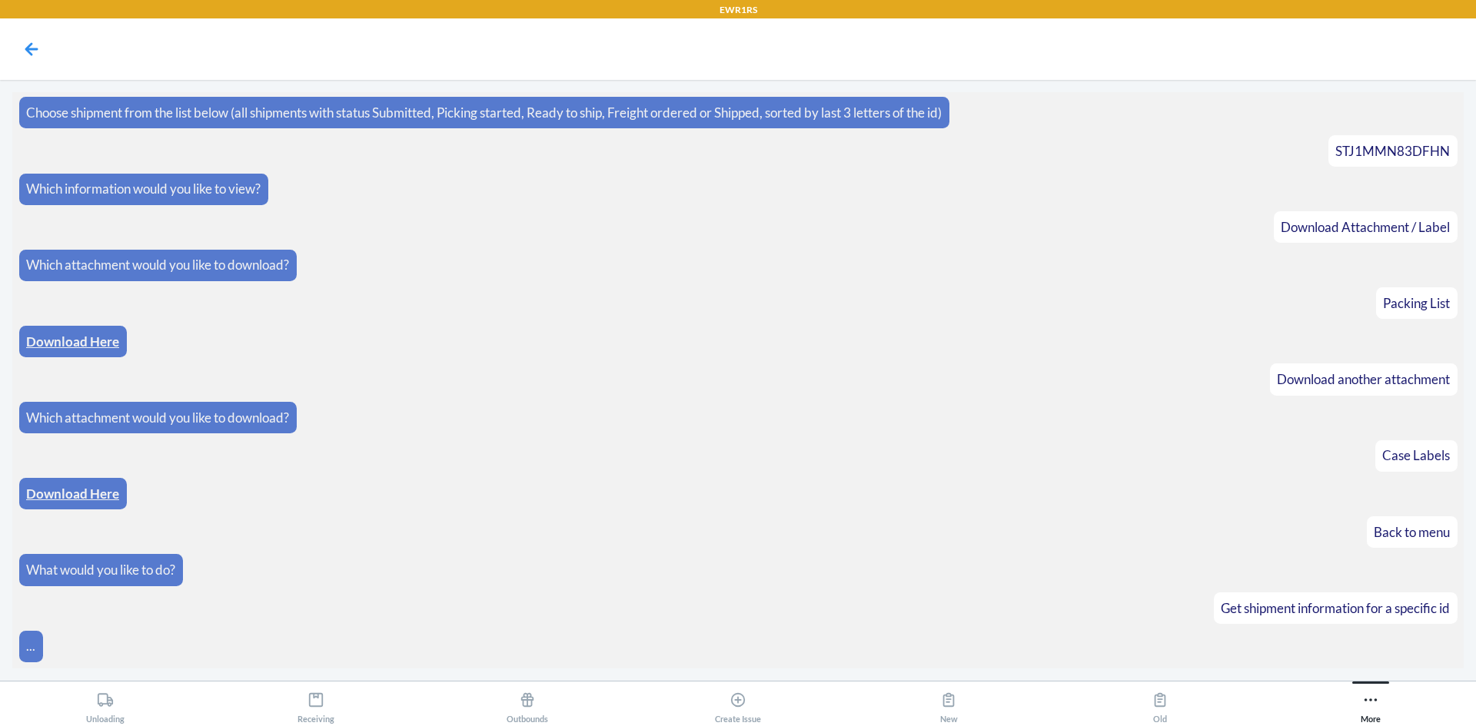
scroll to position [1200, 0]
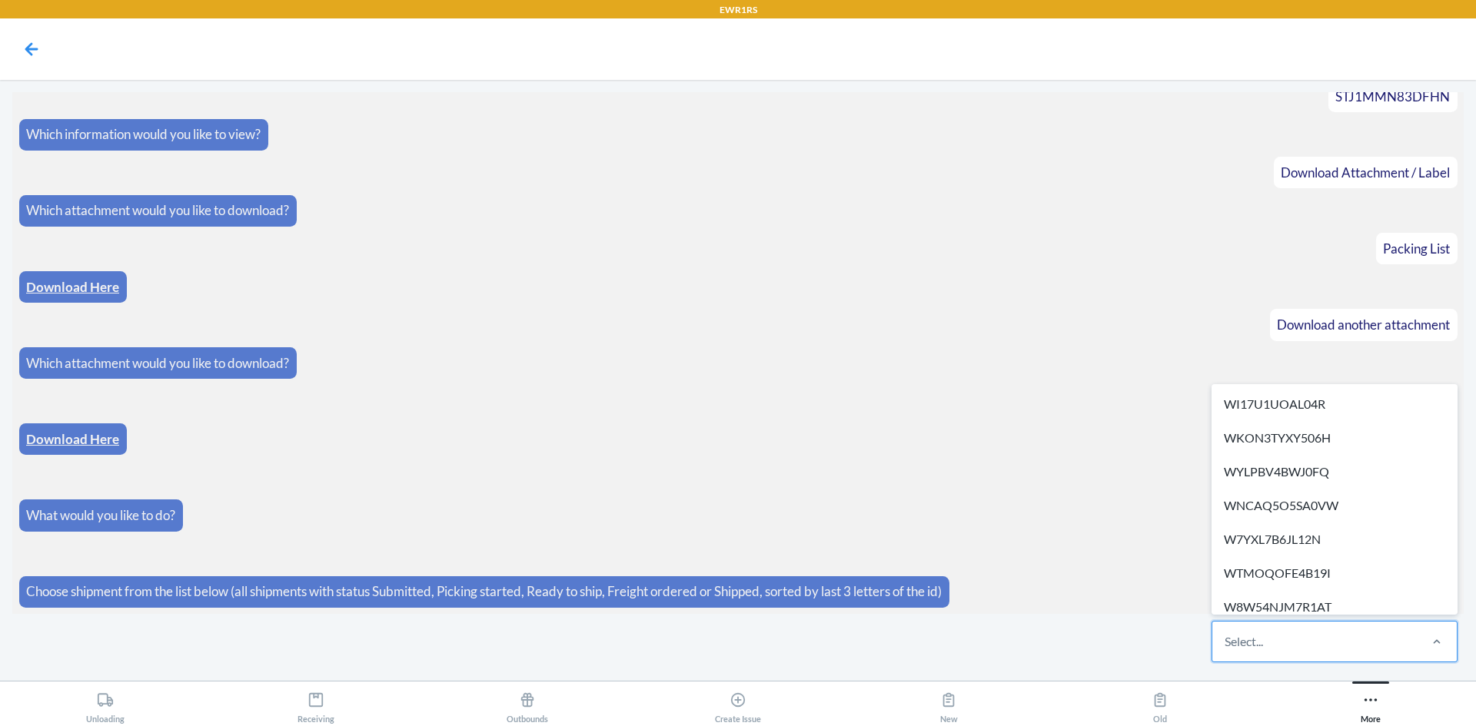
click at [1258, 643] on div "Select..." at bounding box center [1244, 642] width 38 height 18
click at [1226, 643] on input "option WI17U1UOAL04R focused, 1 of 279. 279 results available. Use Up and Down …" at bounding box center [1226, 642] width 2 height 18
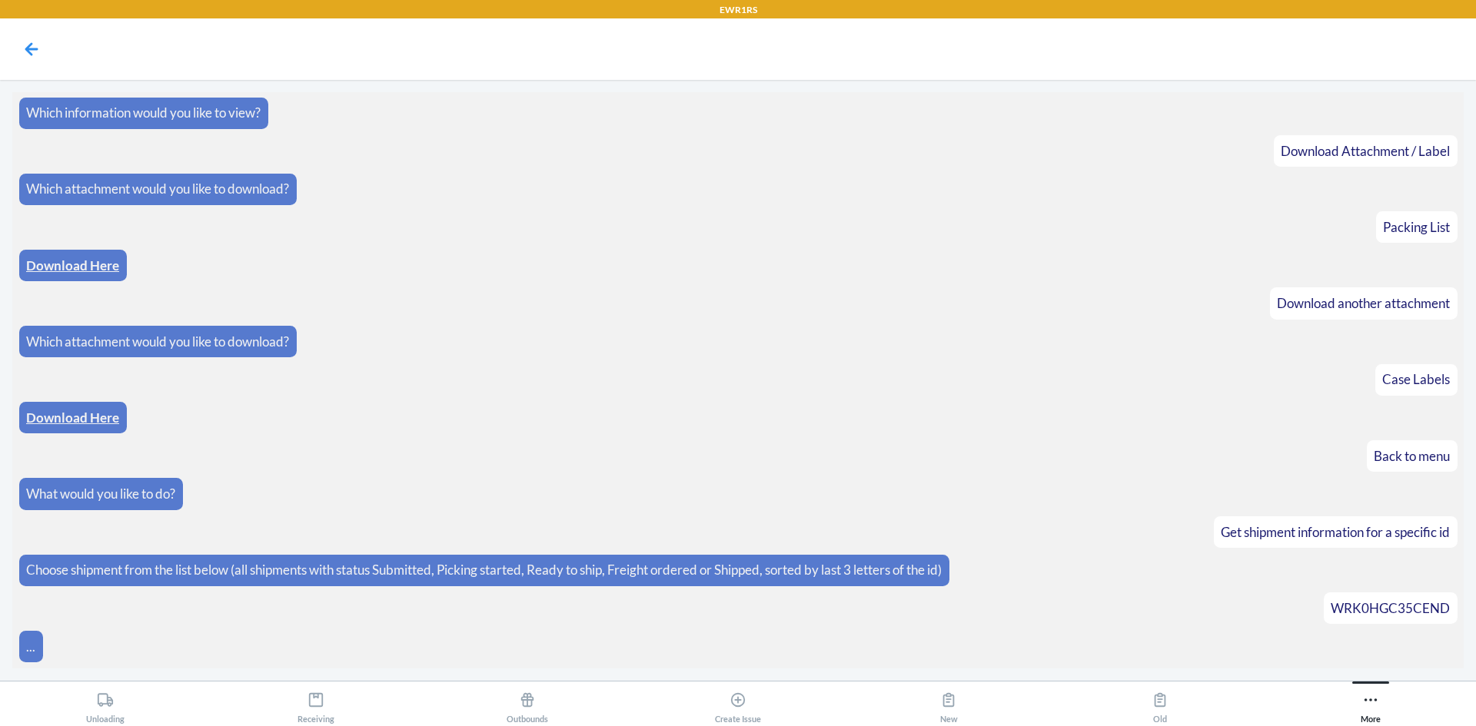
scroll to position [1277, 0]
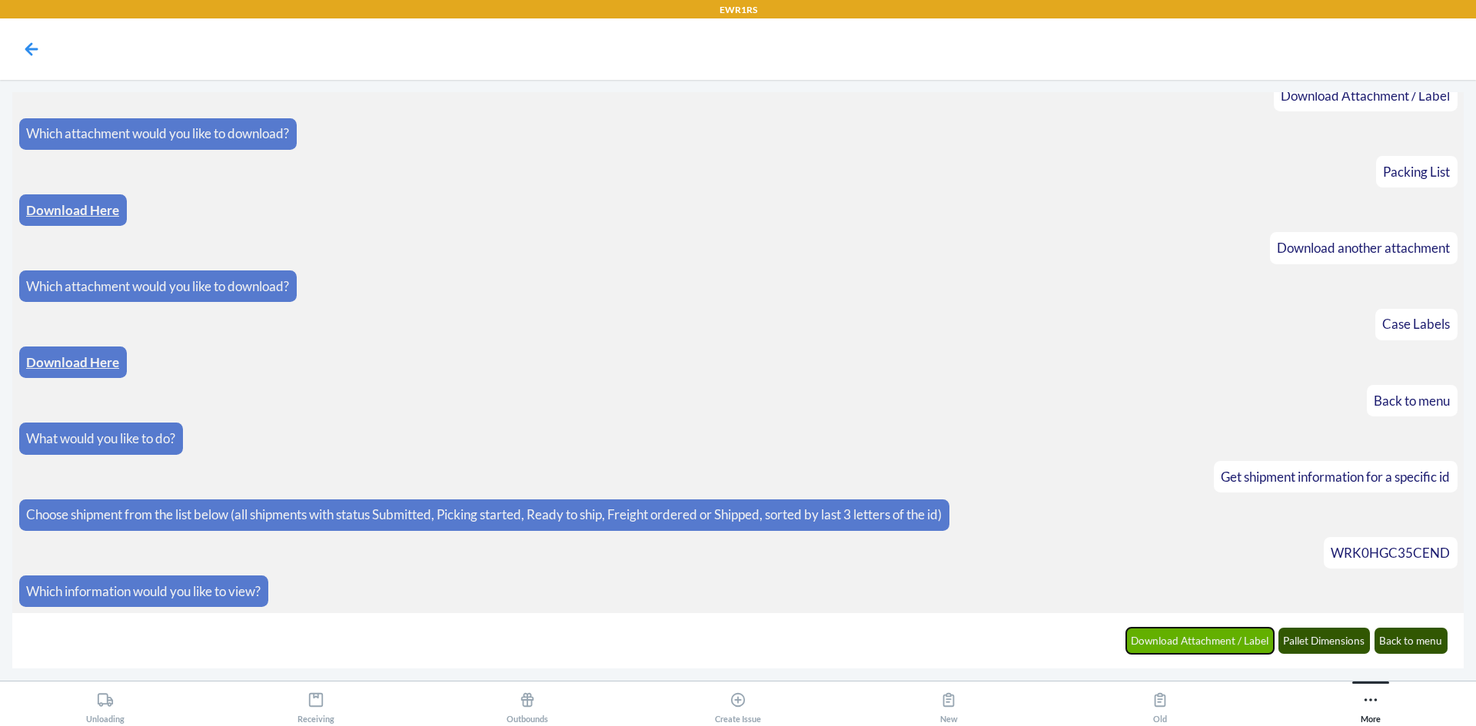
click at [1212, 637] on button "Download Attachment / Label" at bounding box center [1200, 641] width 148 height 26
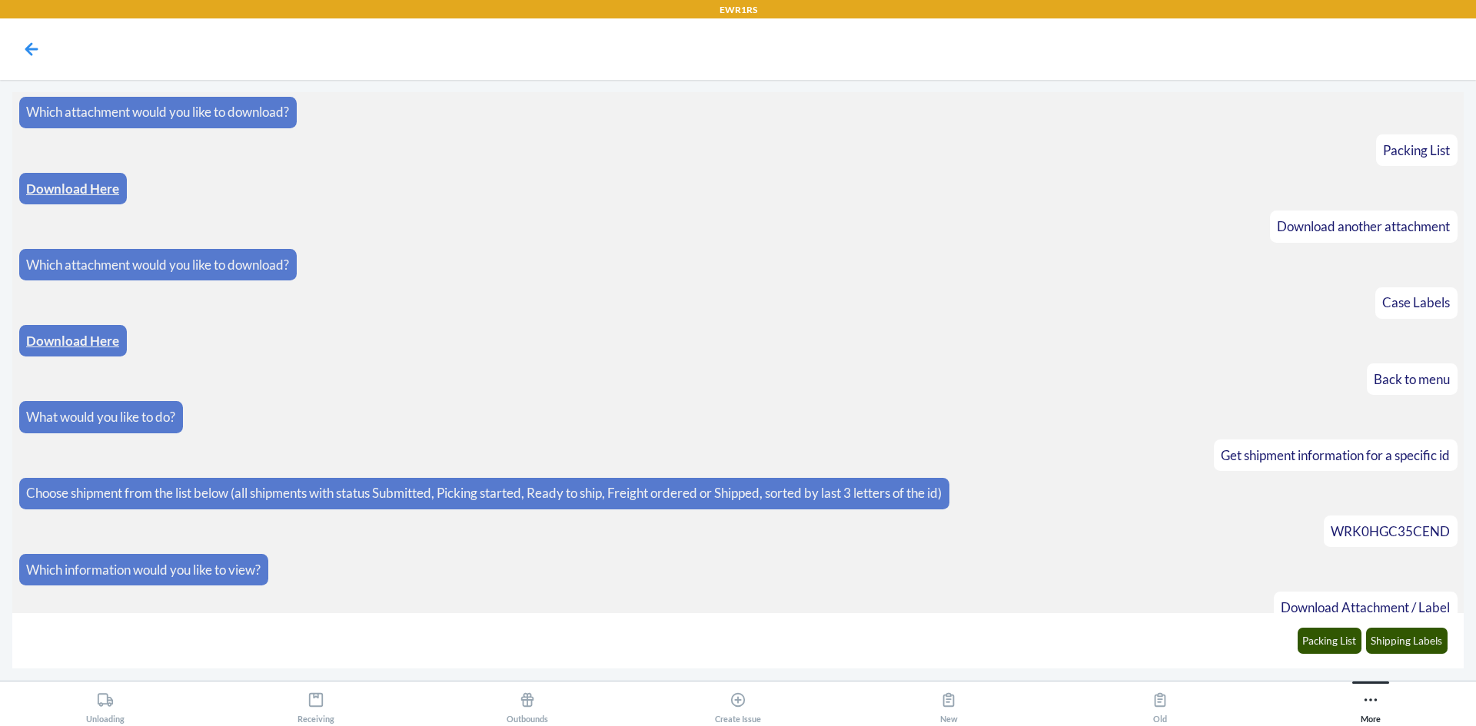
scroll to position [1354, 0]
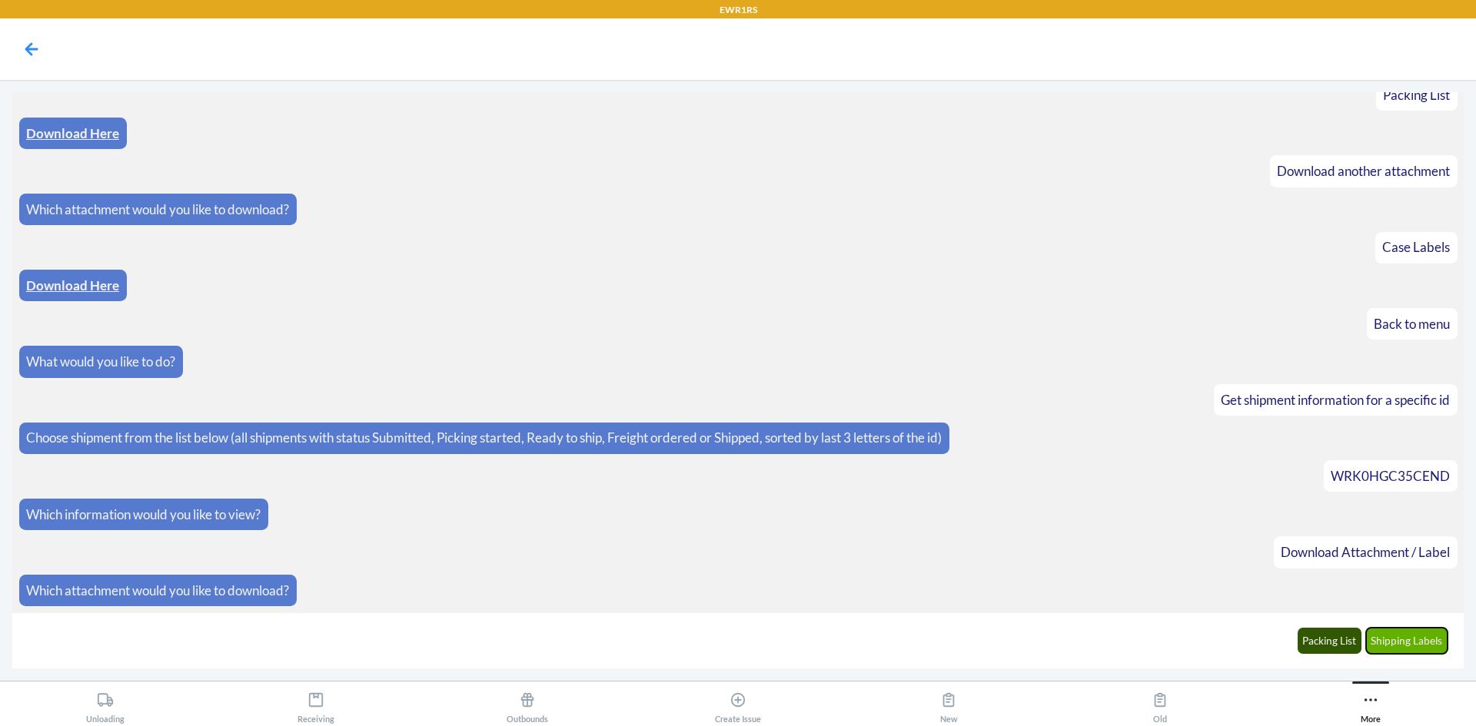
click at [1373, 643] on button "Shipping Labels" at bounding box center [1407, 641] width 82 height 26
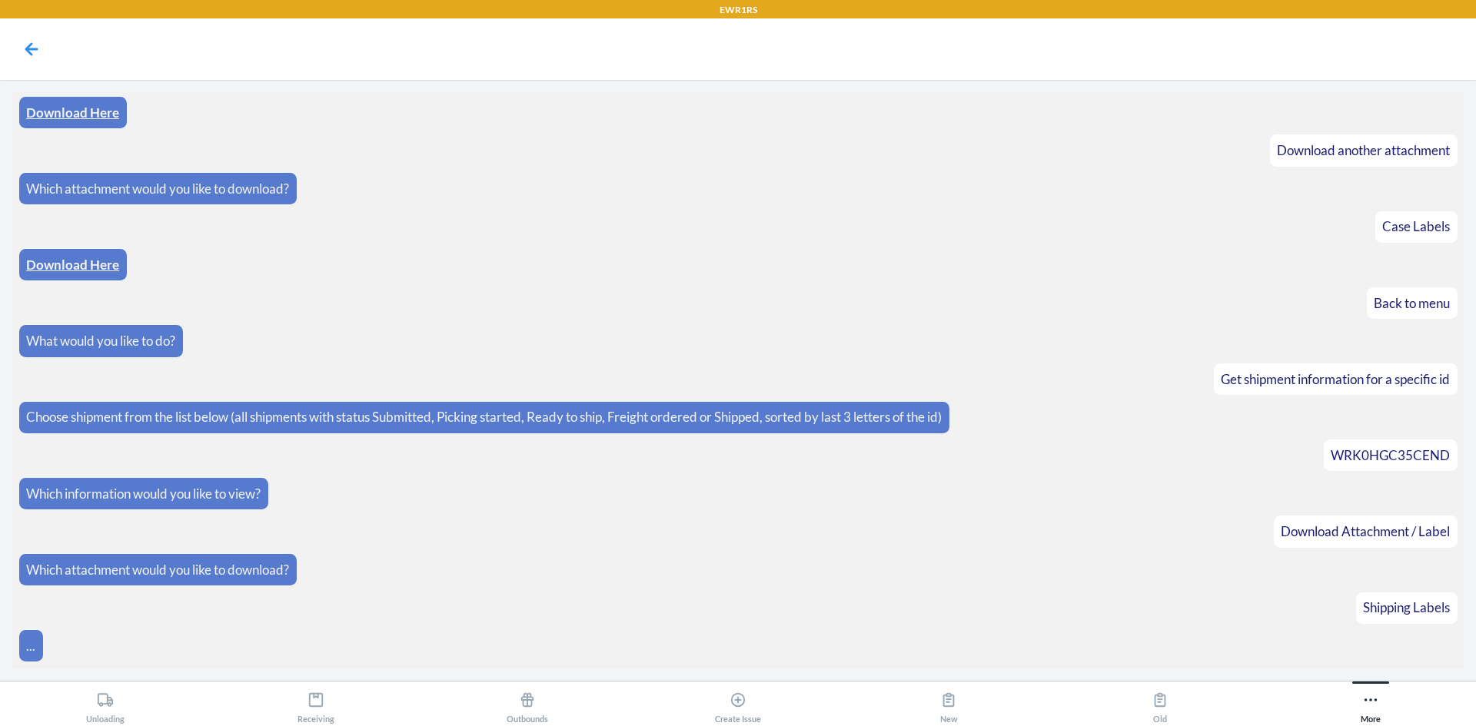
scroll to position [1430, 0]
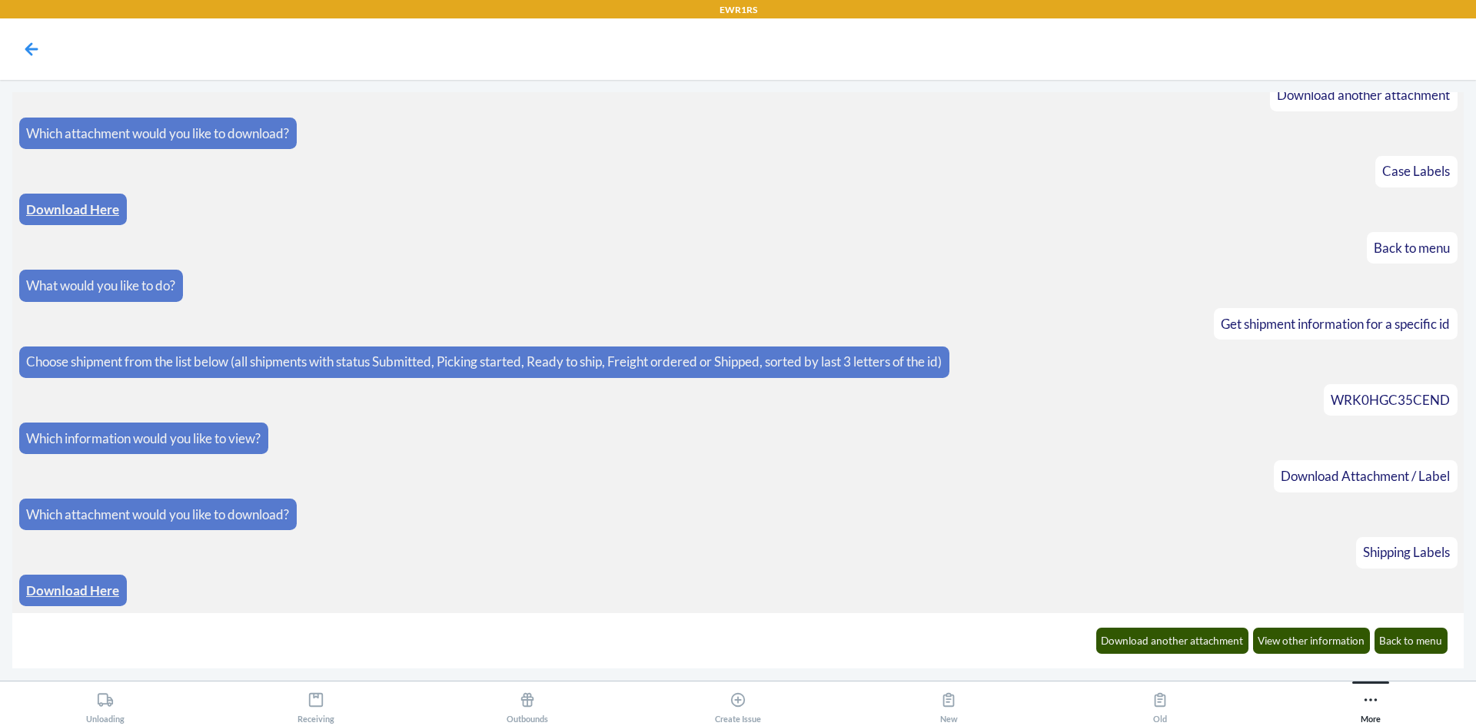
click at [85, 596] on link "Download Here" at bounding box center [72, 591] width 93 height 16
click at [1190, 637] on button "Download another attachment" at bounding box center [1172, 641] width 153 height 26
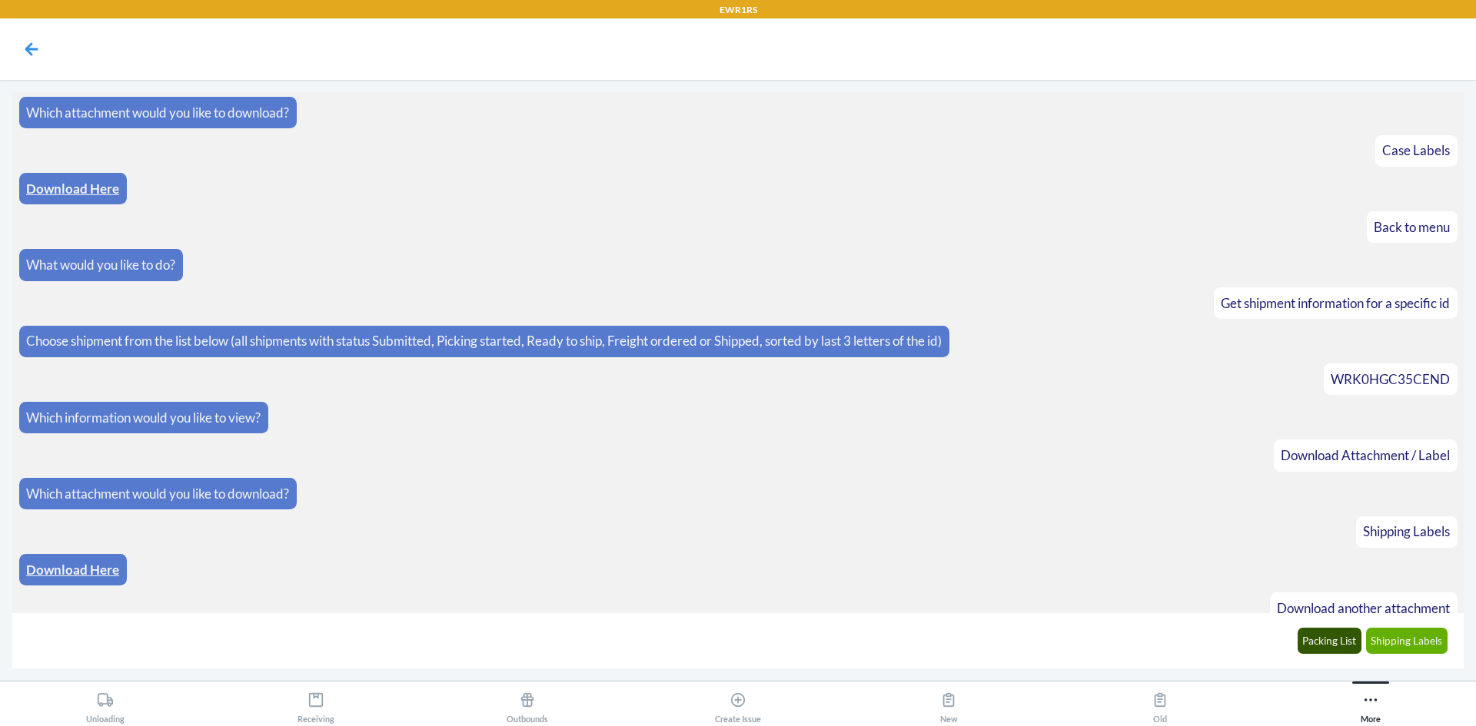
scroll to position [1506, 0]
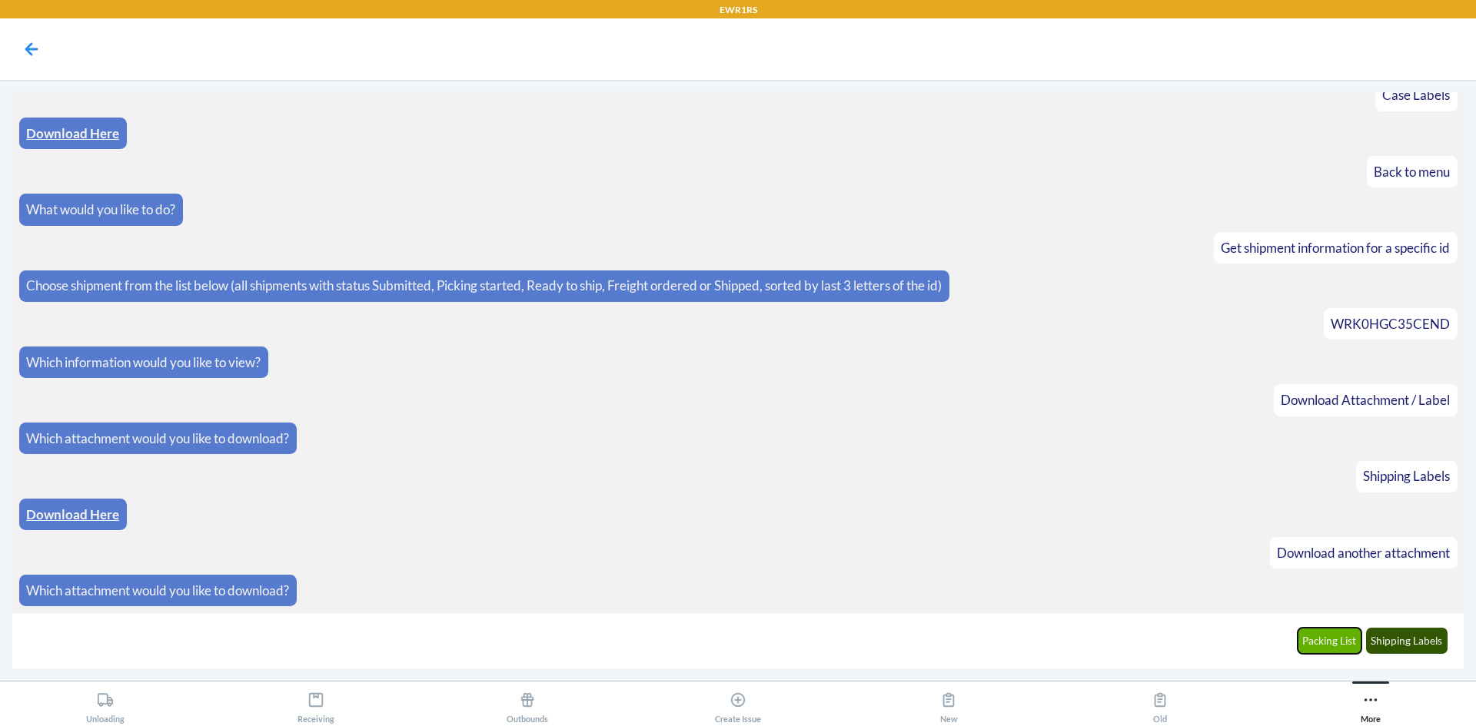
click at [1327, 639] on button "Packing List" at bounding box center [1330, 641] width 65 height 26
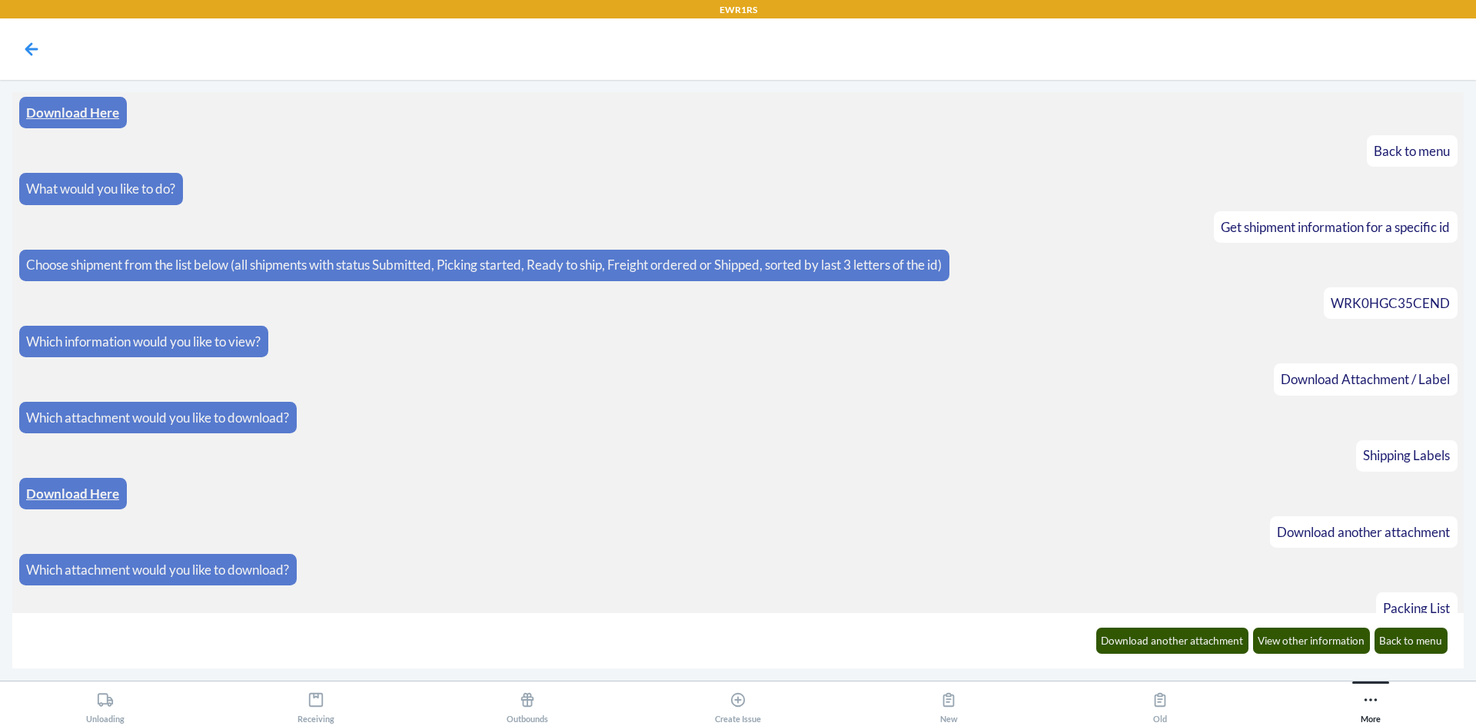
scroll to position [1582, 0]
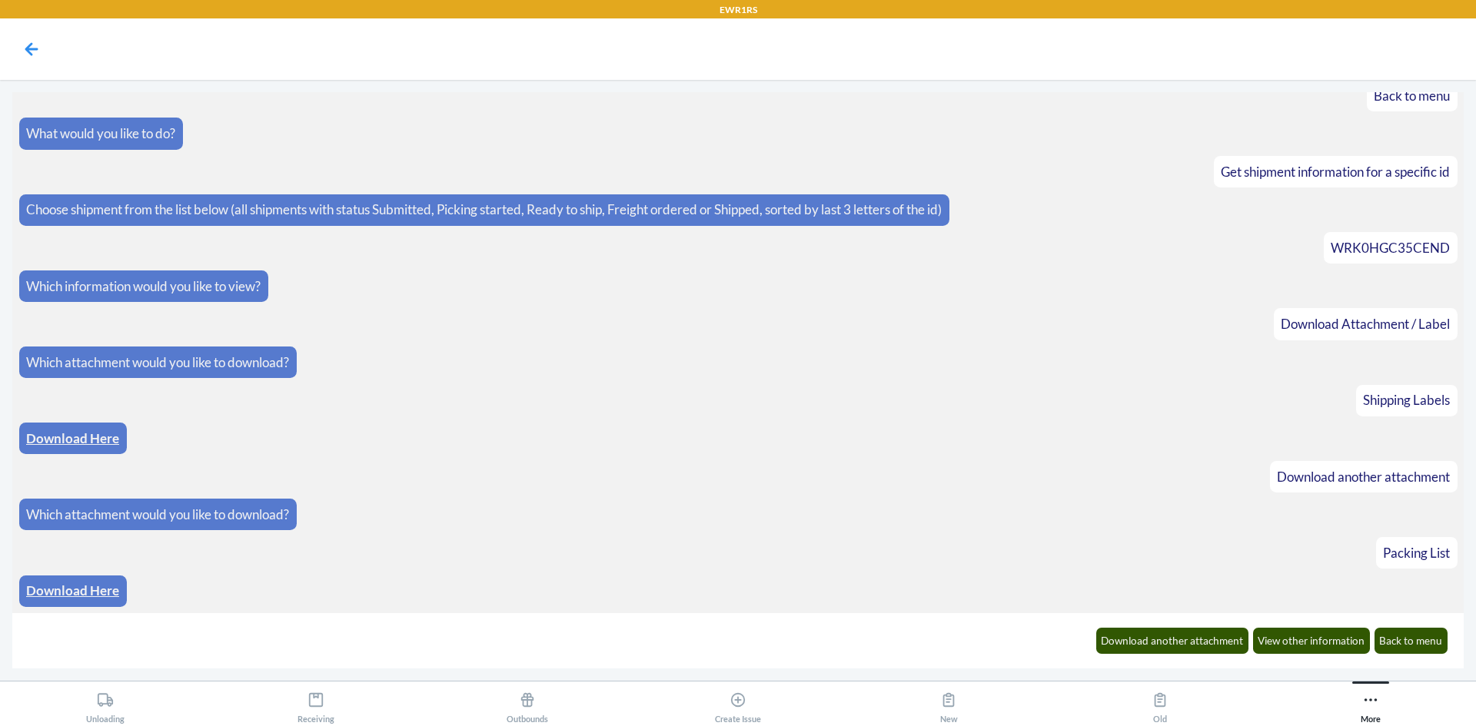
click at [81, 574] on section "What would you like to do? Get shipment information for a specific id Choose sh…" at bounding box center [737, 352] width 1451 height 521
click at [82, 588] on link "Download Here" at bounding box center [72, 591] width 93 height 16
click at [1424, 650] on button "Back to menu" at bounding box center [1412, 641] width 74 height 26
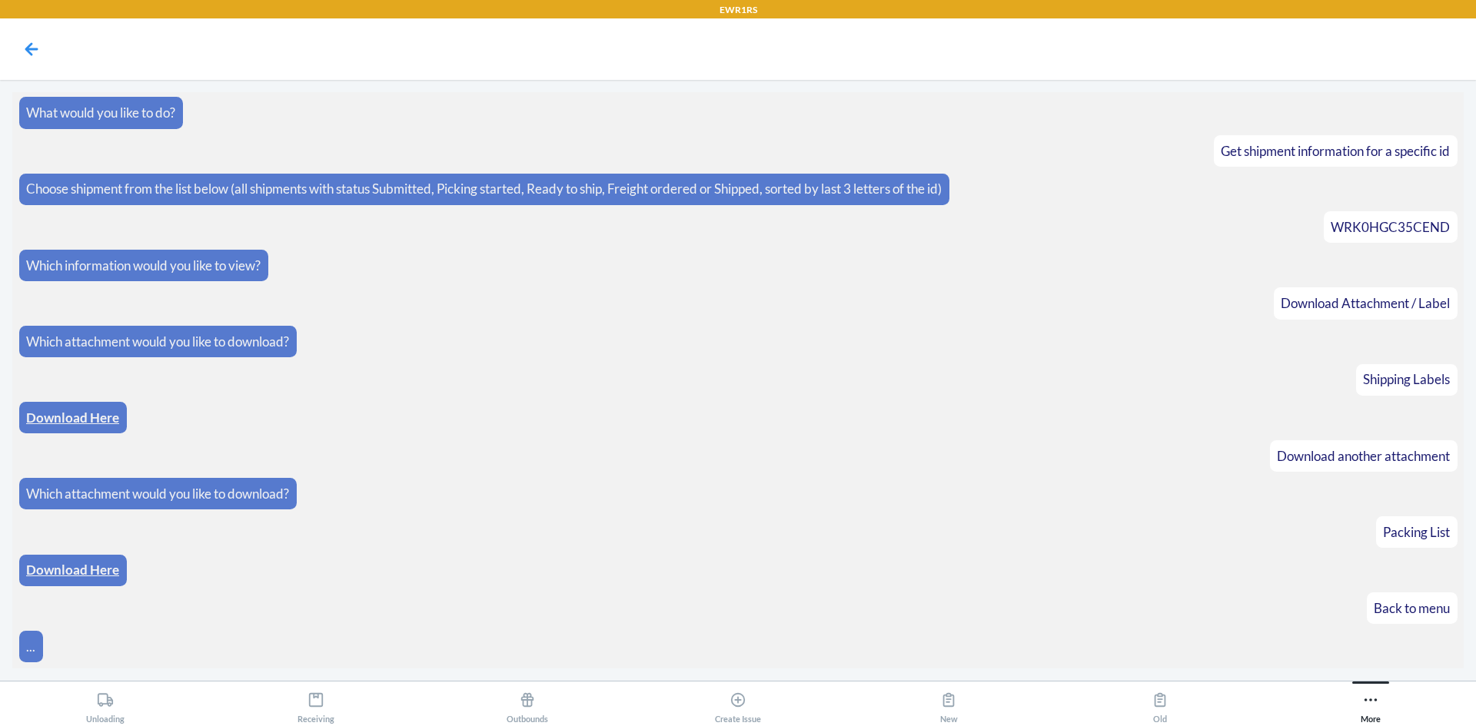
scroll to position [1658, 0]
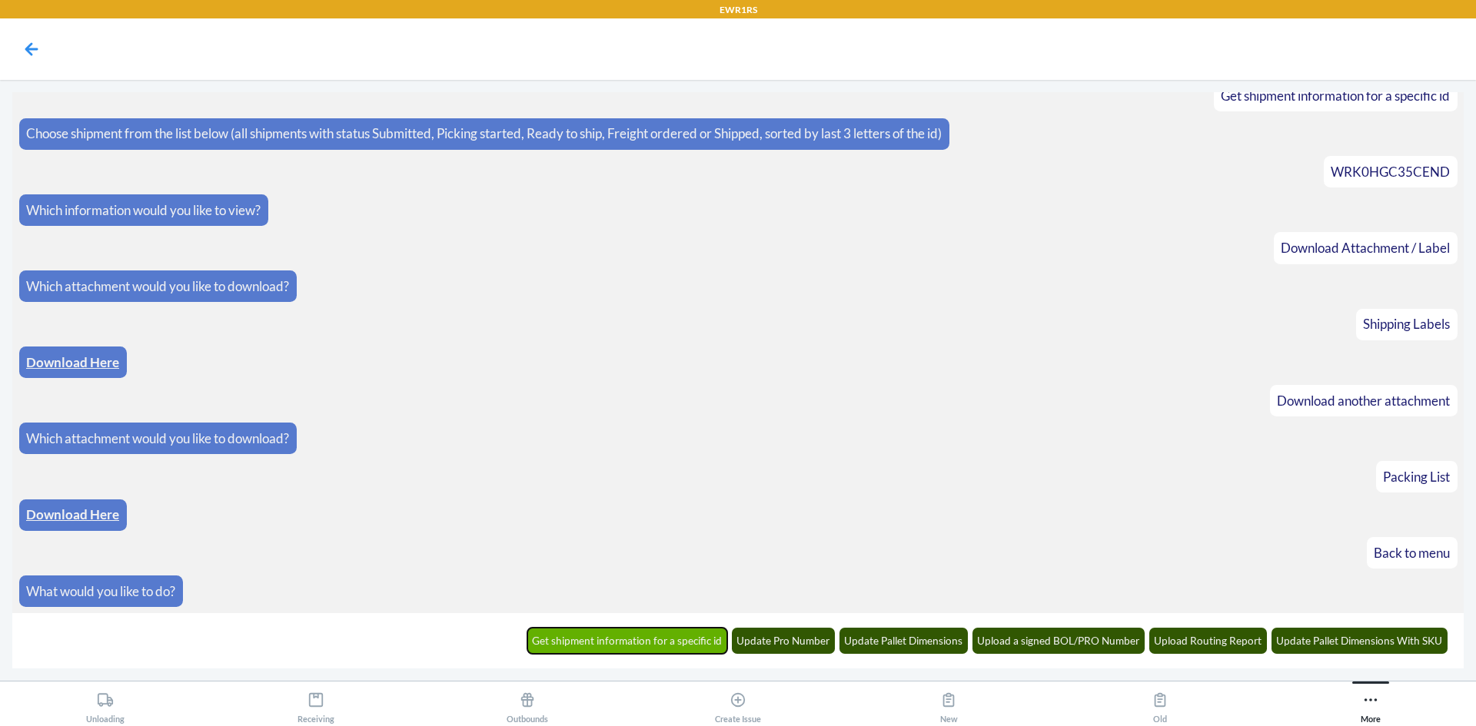
click at [604, 644] on button "Get shipment information for a specific id" at bounding box center [627, 641] width 201 height 26
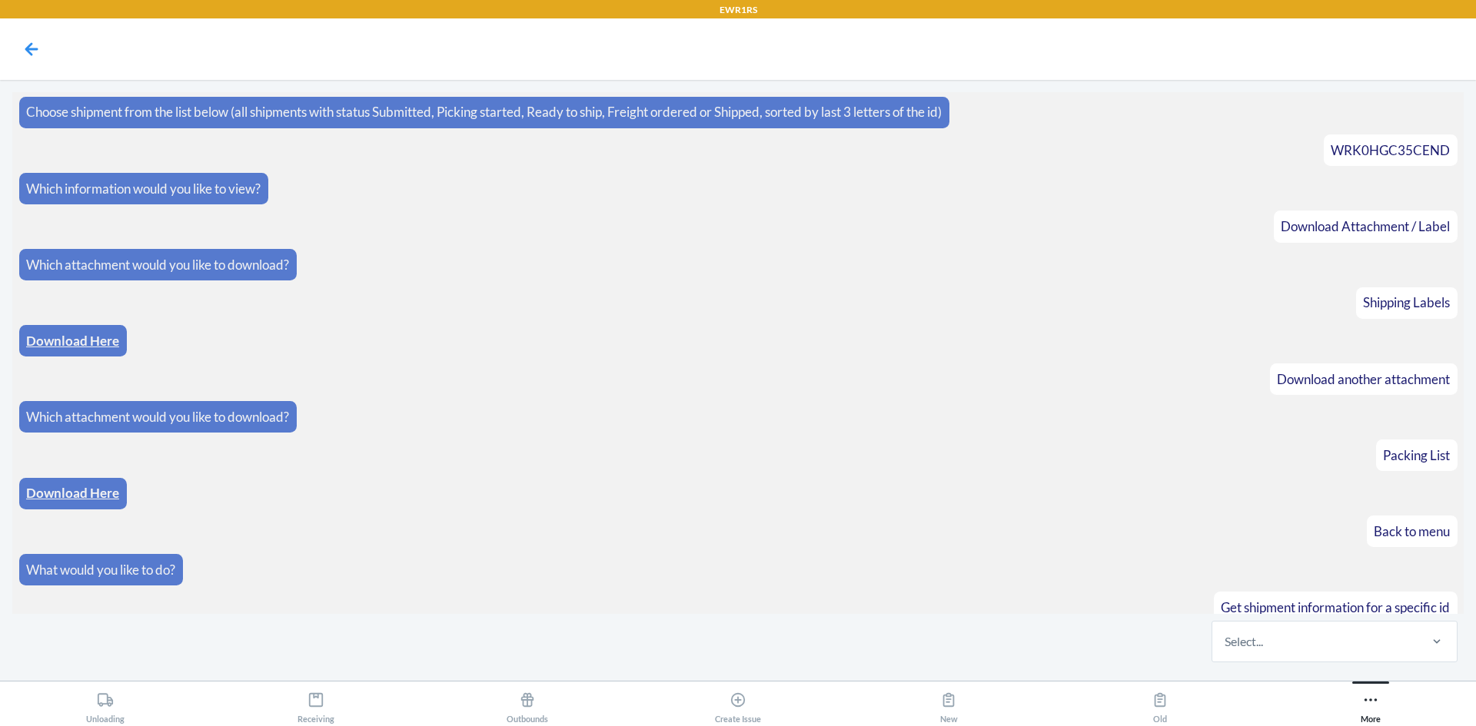
scroll to position [1734, 0]
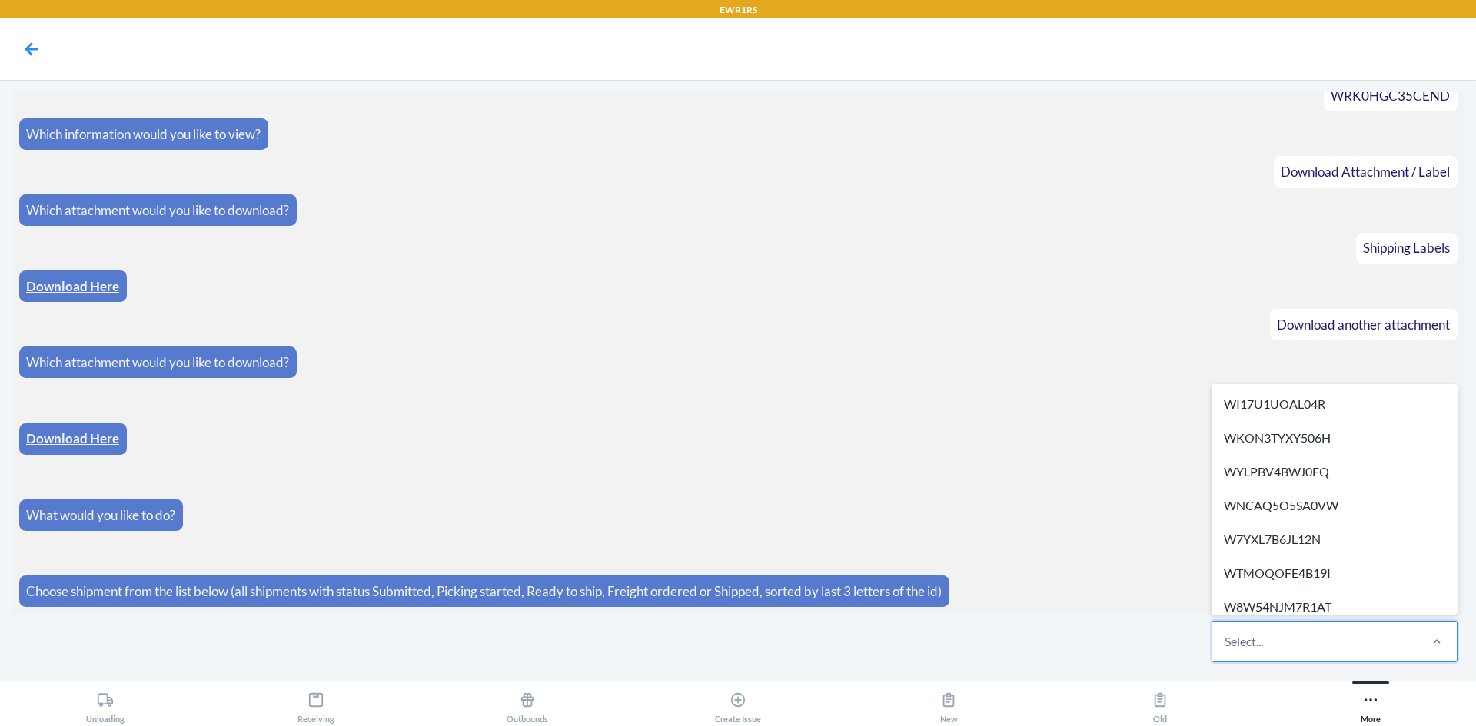
click at [1306, 634] on div "Select..." at bounding box center [1314, 642] width 204 height 40
click at [1226, 634] on input "option WI17U1UOAL04R focused, 1 of 279. 279 results available. Use Up and Down …" at bounding box center [1226, 642] width 2 height 18
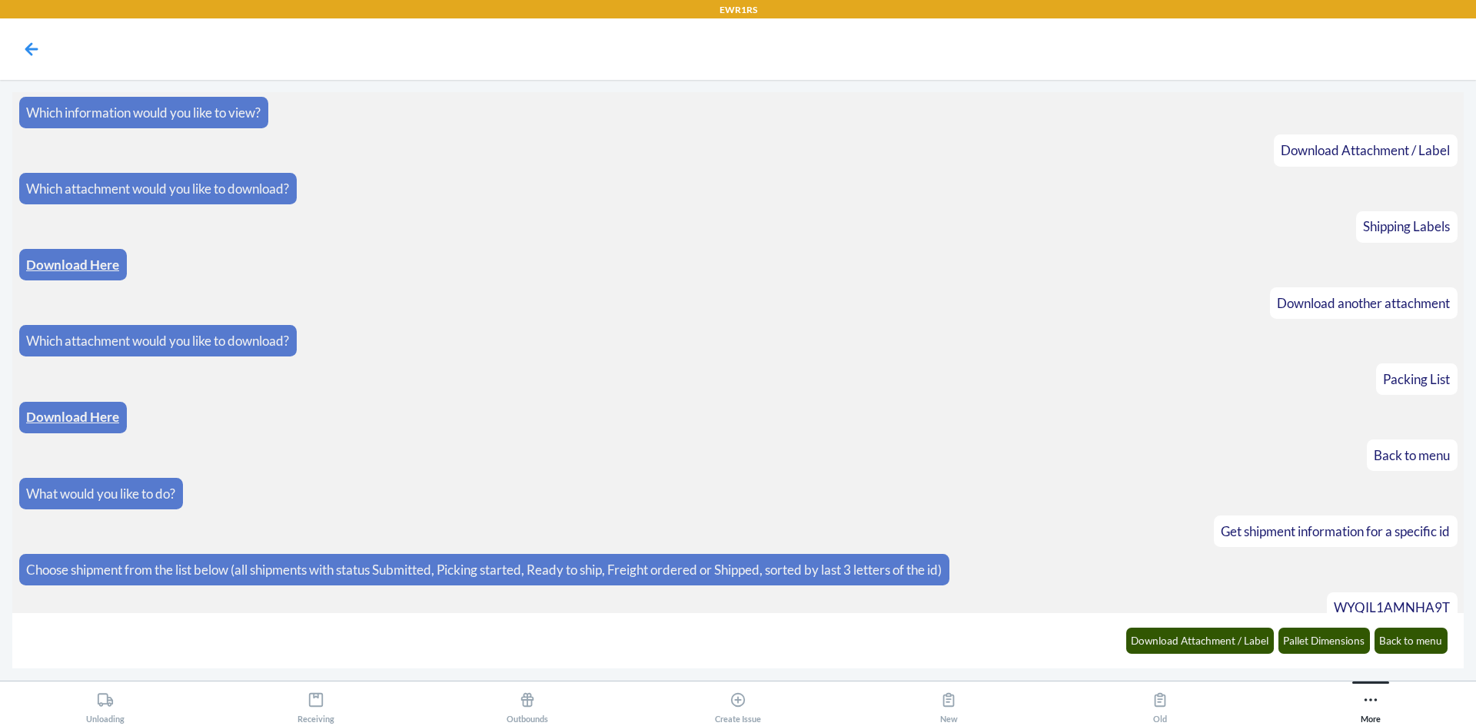
scroll to position [1811, 0]
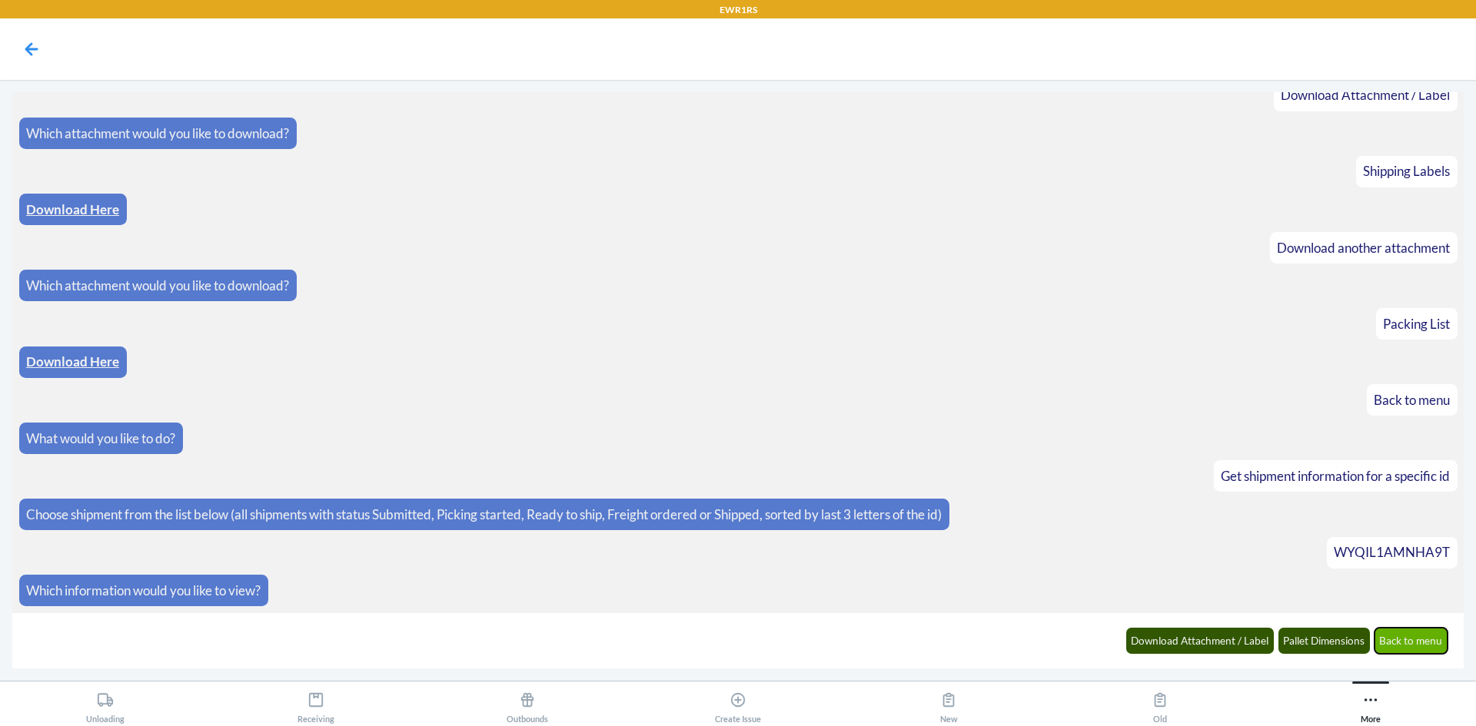
click at [1400, 650] on button "Back to menu" at bounding box center [1412, 641] width 74 height 26
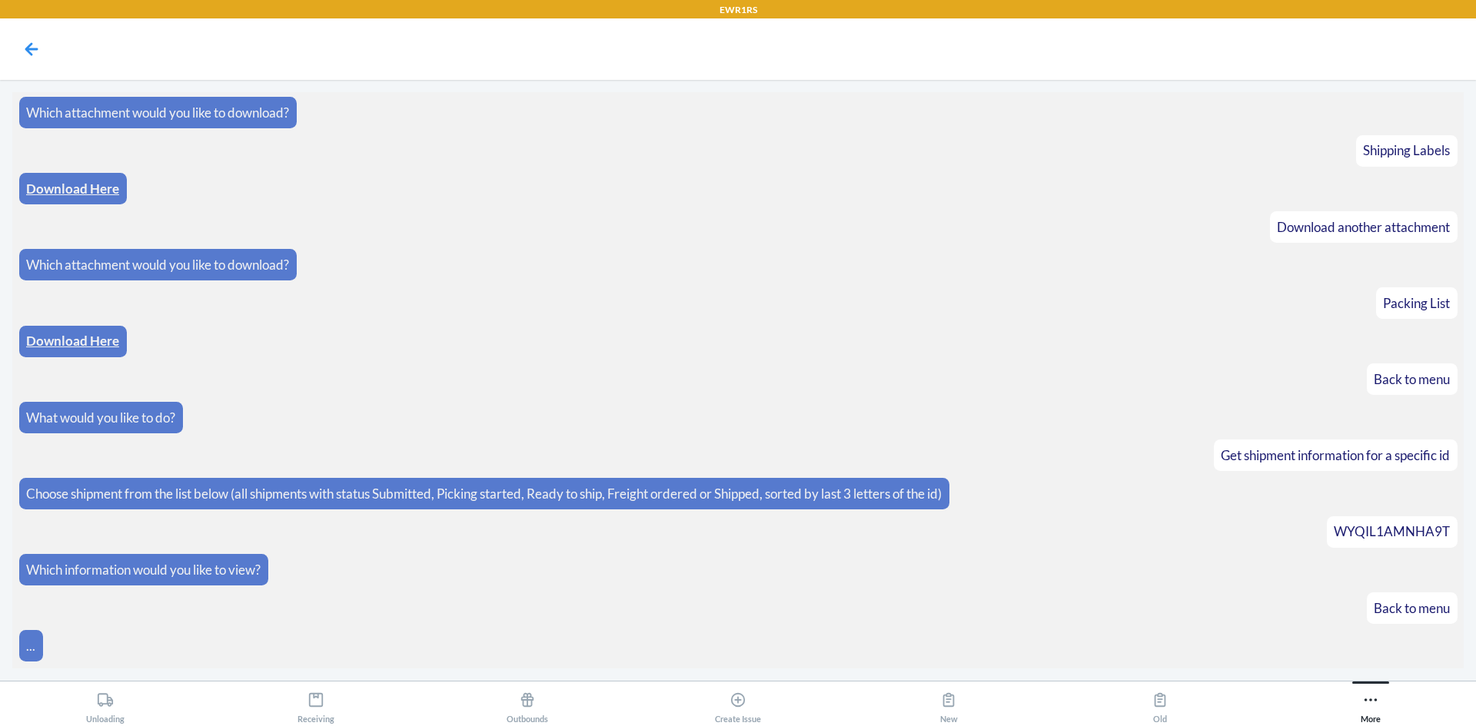
scroll to position [1887, 0]
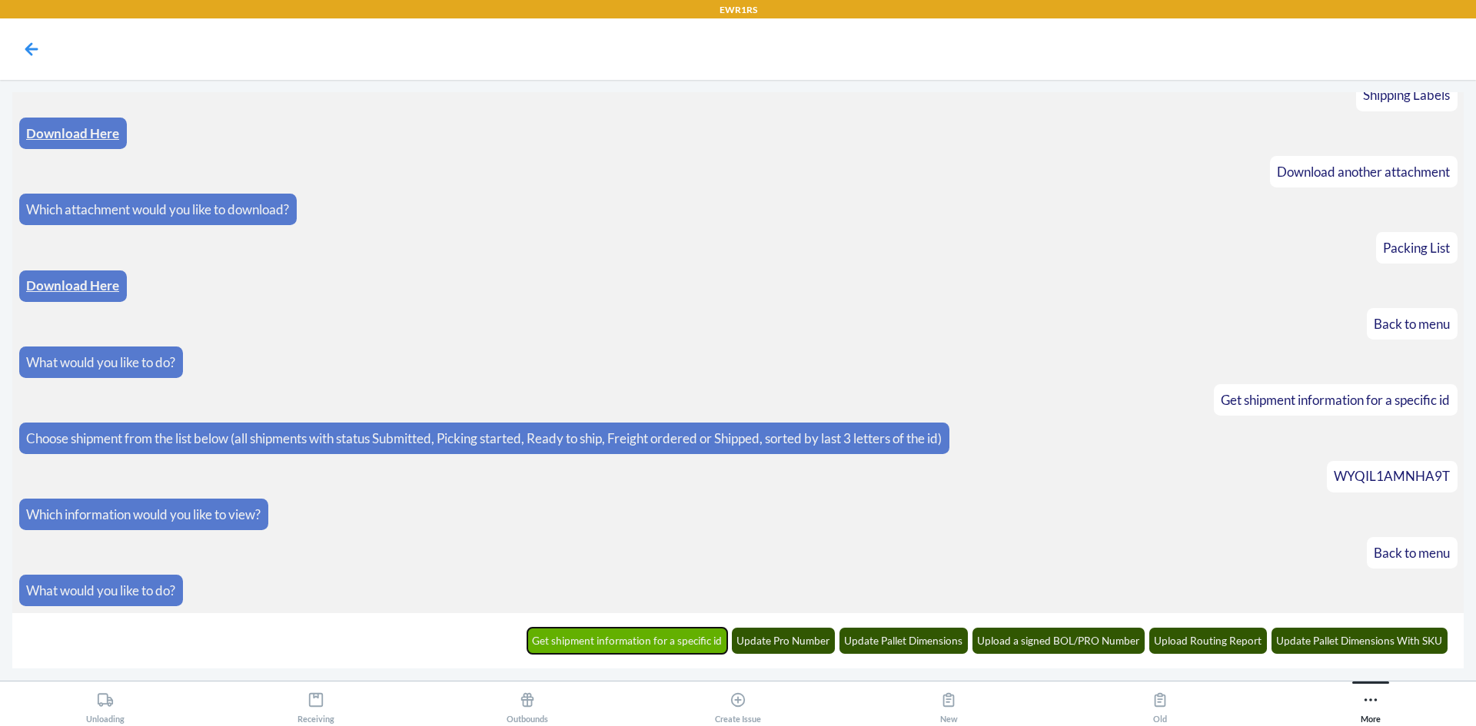
click at [616, 637] on button "Get shipment information for a specific id" at bounding box center [627, 641] width 201 height 26
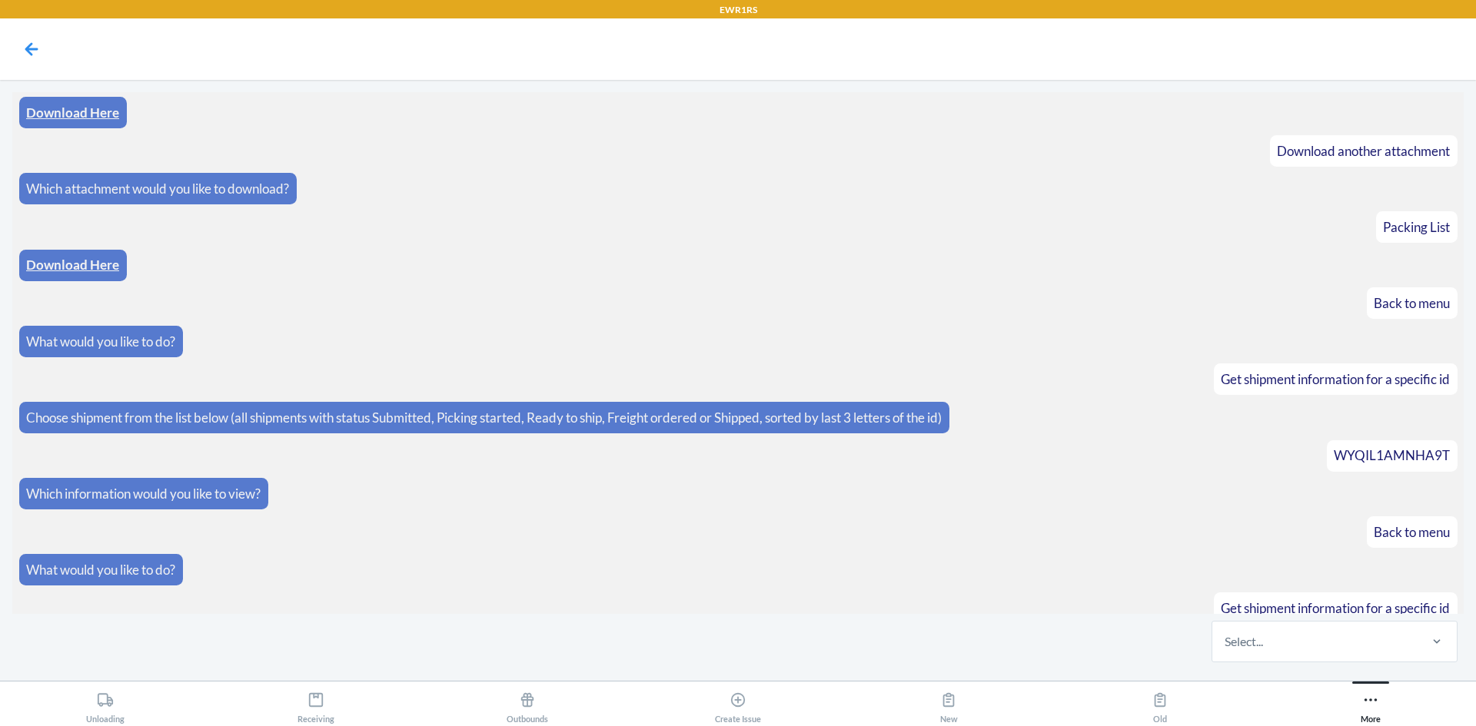
scroll to position [1963, 0]
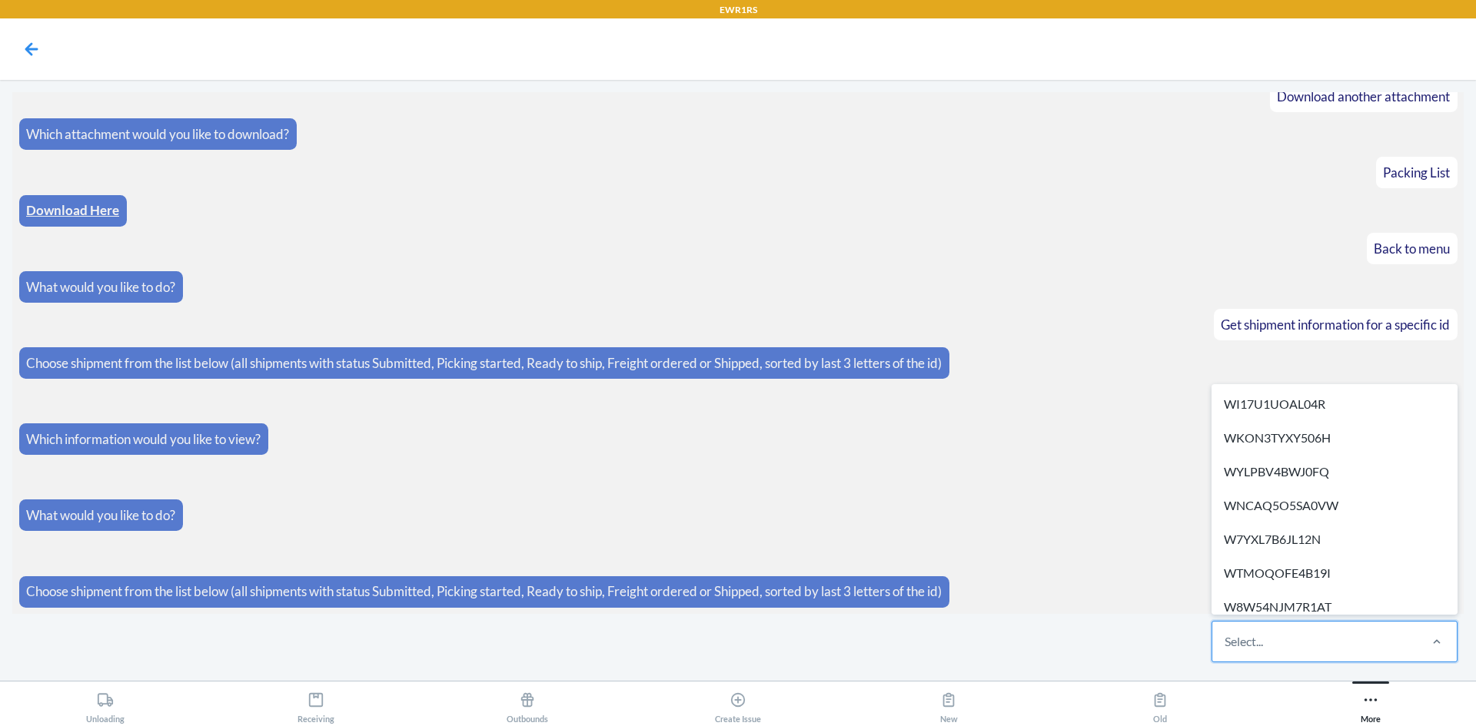
click at [1255, 640] on div "Select..." at bounding box center [1244, 642] width 38 height 18
click at [1226, 640] on input "option WI17U1UOAL04R focused, 1 of 279. 279 results available. Use Up and Down …" at bounding box center [1226, 642] width 2 height 18
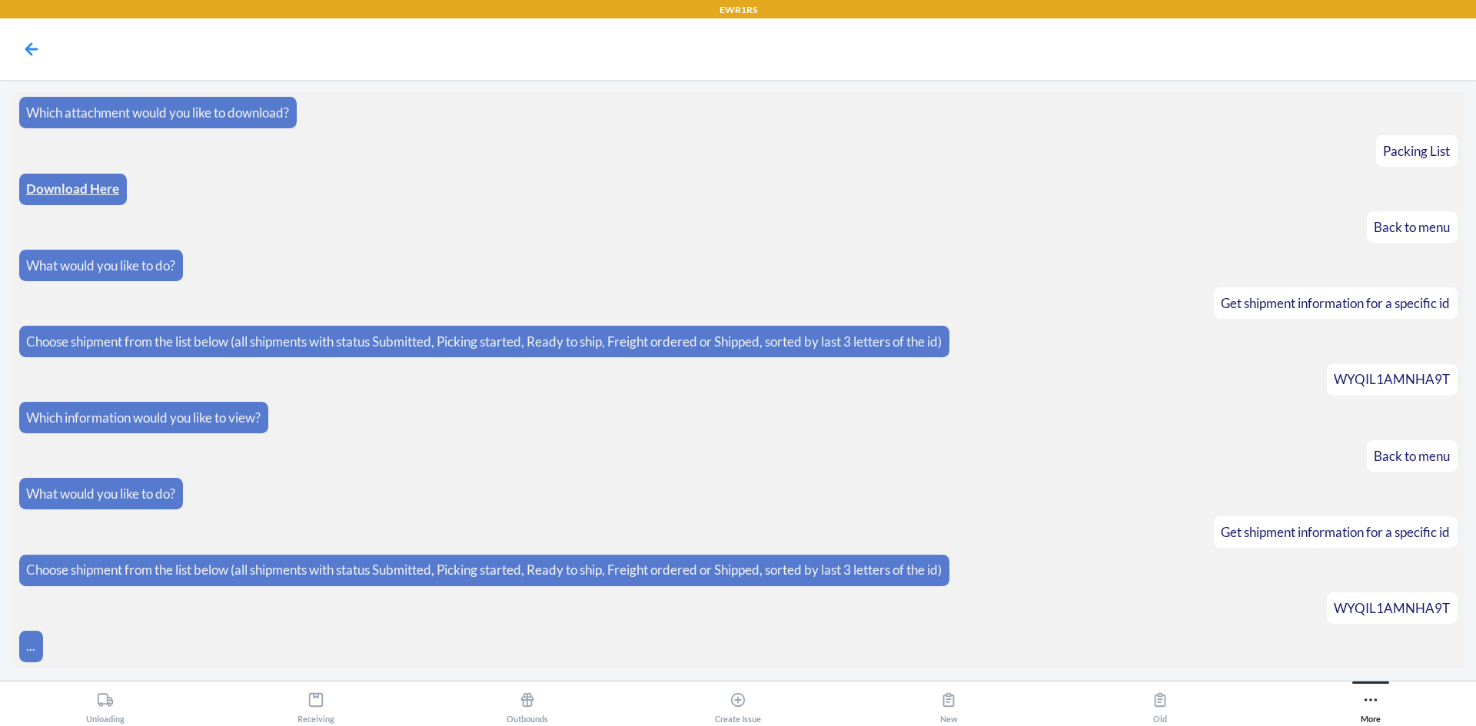
scroll to position [2039, 0]
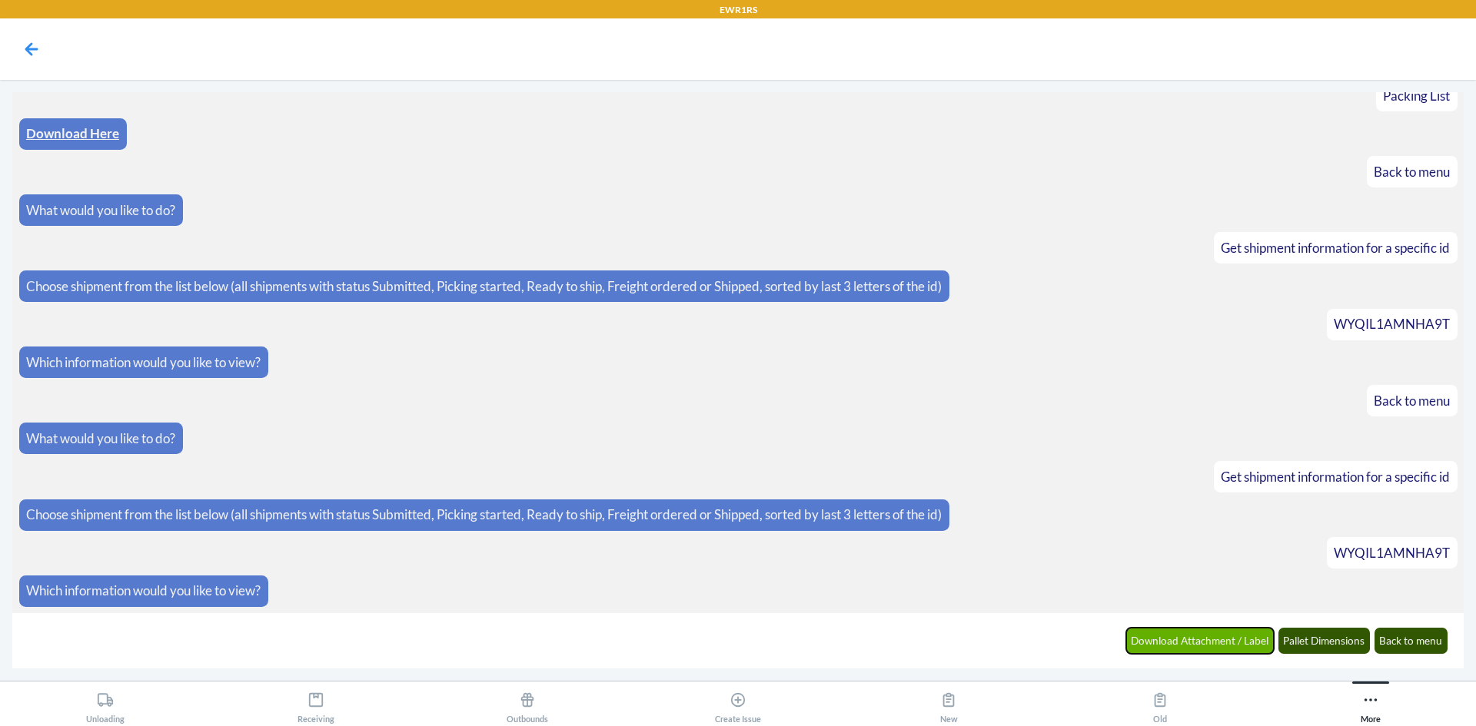
click at [1209, 649] on button "Download Attachment / Label" at bounding box center [1200, 641] width 148 height 26
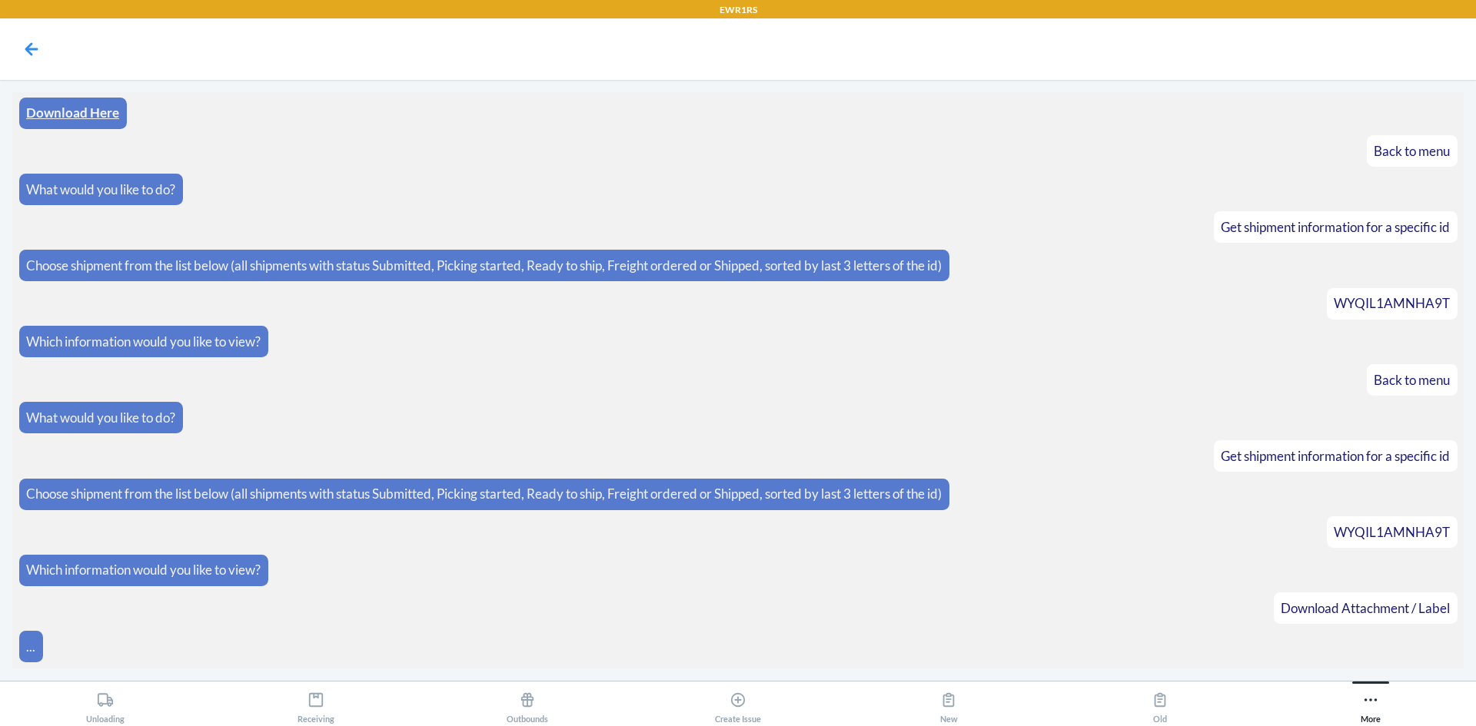
scroll to position [2116, 0]
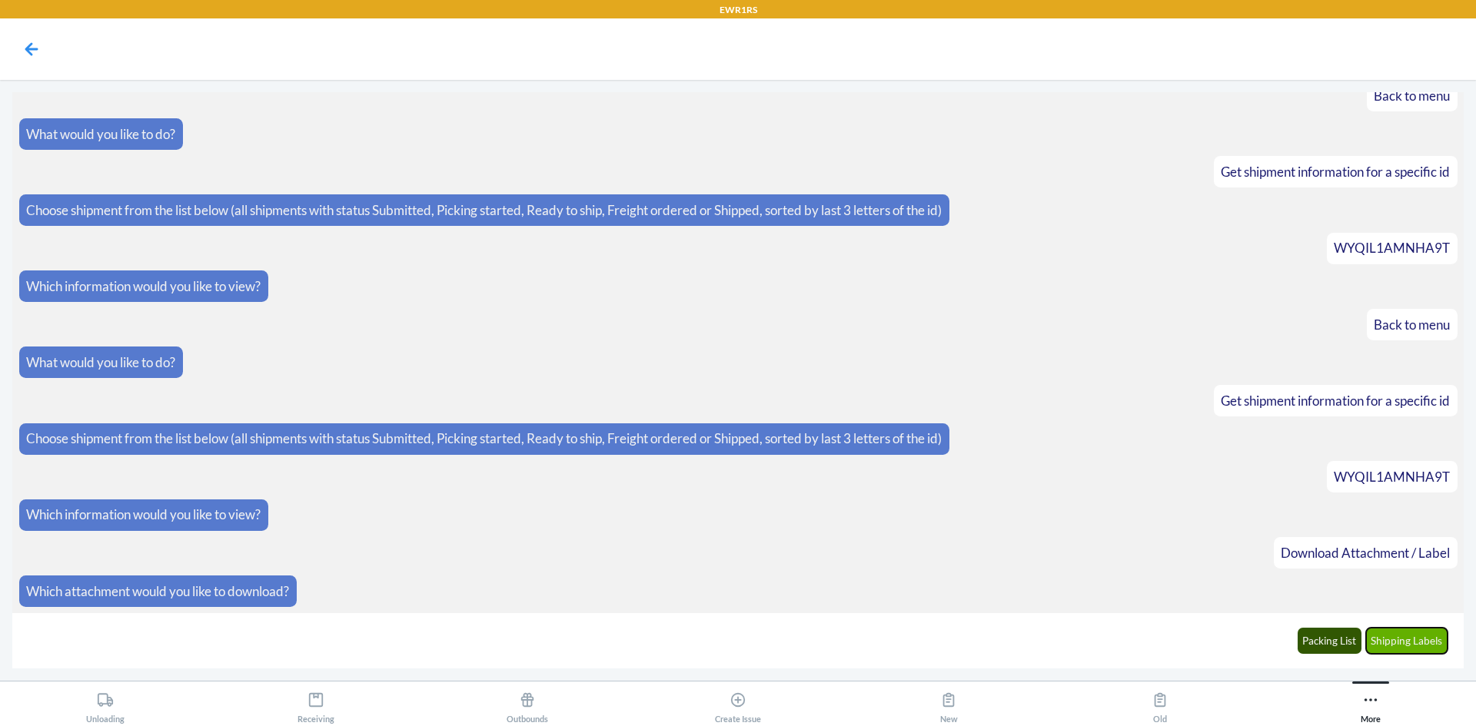
click at [1368, 648] on button "Shipping Labels" at bounding box center [1407, 641] width 82 height 26
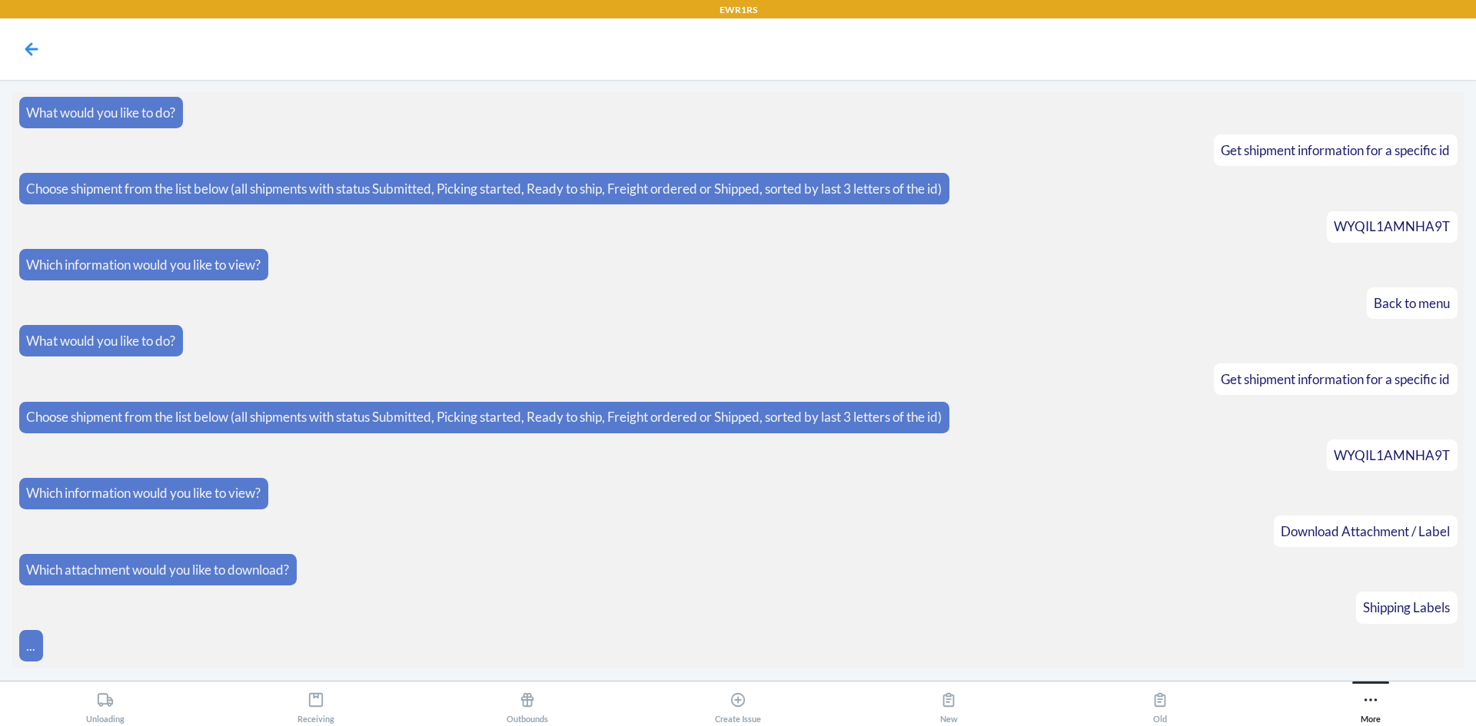
scroll to position [2192, 0]
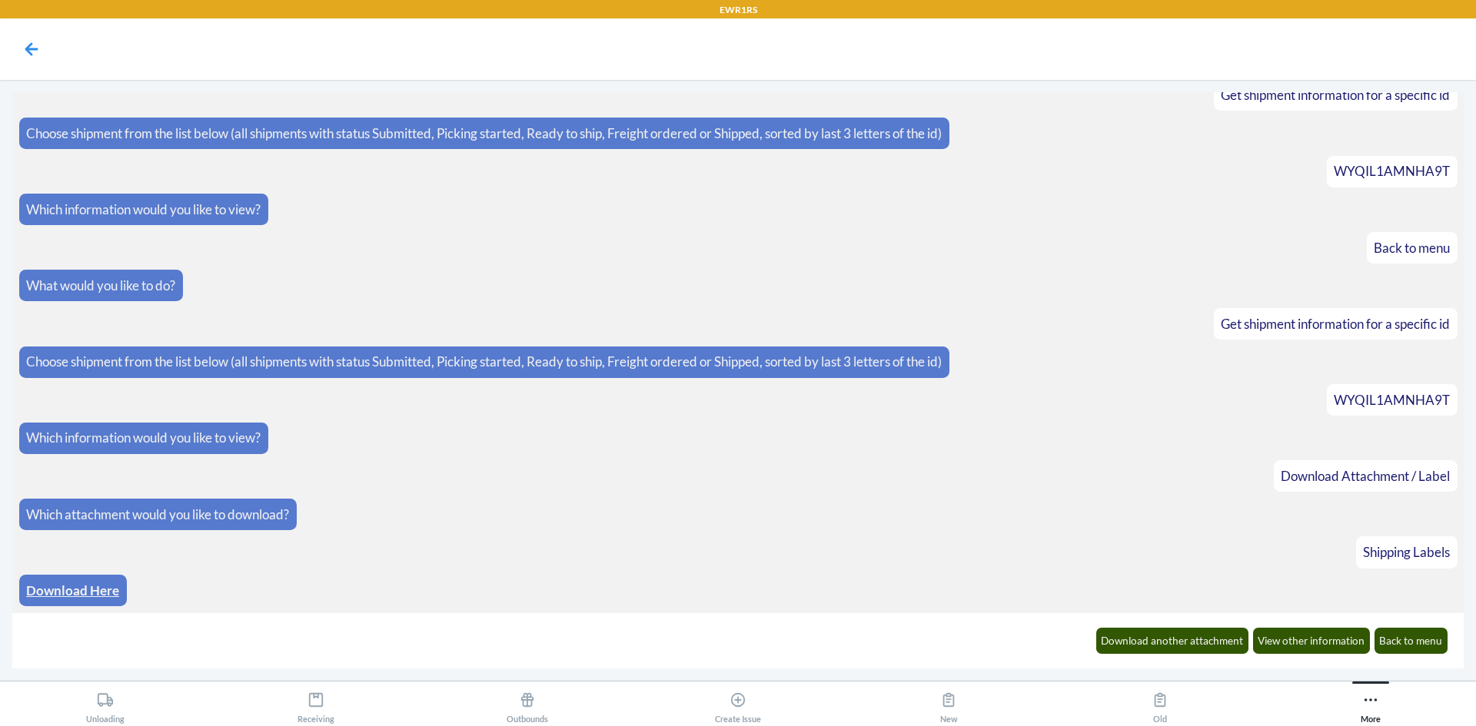
click at [68, 600] on p "Download Here" at bounding box center [72, 591] width 93 height 20
click at [71, 599] on p "Download Here" at bounding box center [72, 591] width 93 height 20
click at [69, 596] on link "Download Here" at bounding box center [72, 591] width 93 height 16
click at [1170, 642] on button "Download another attachment" at bounding box center [1172, 641] width 153 height 26
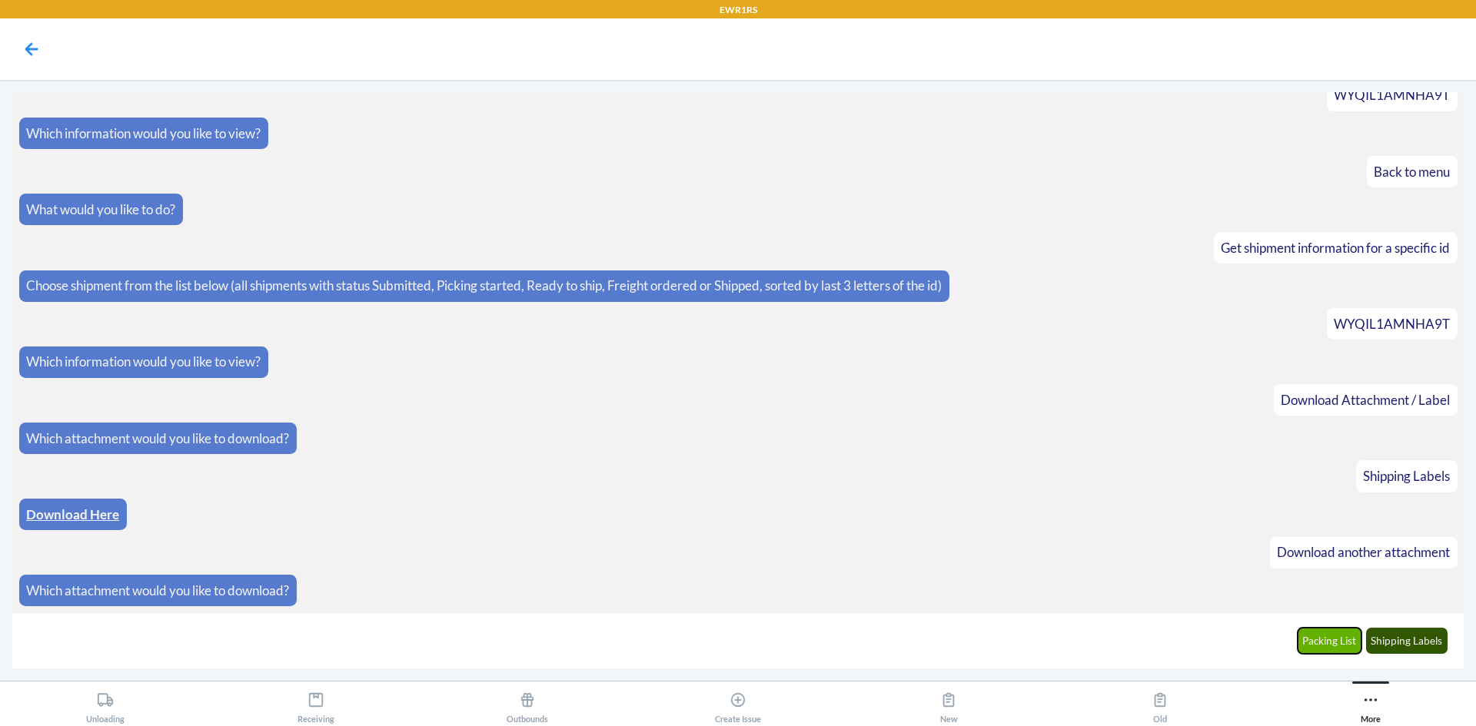
click at [1341, 643] on button "Packing List" at bounding box center [1330, 641] width 65 height 26
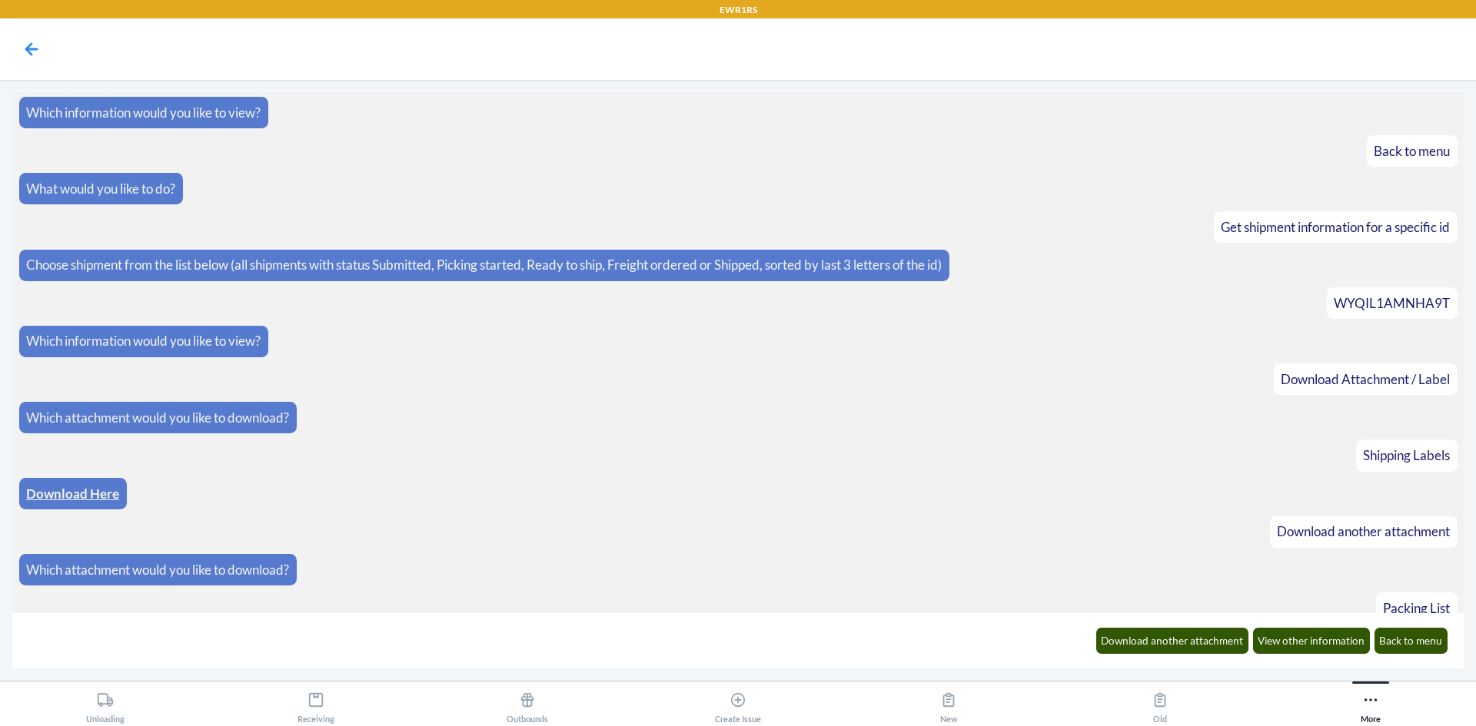
scroll to position [2345, 0]
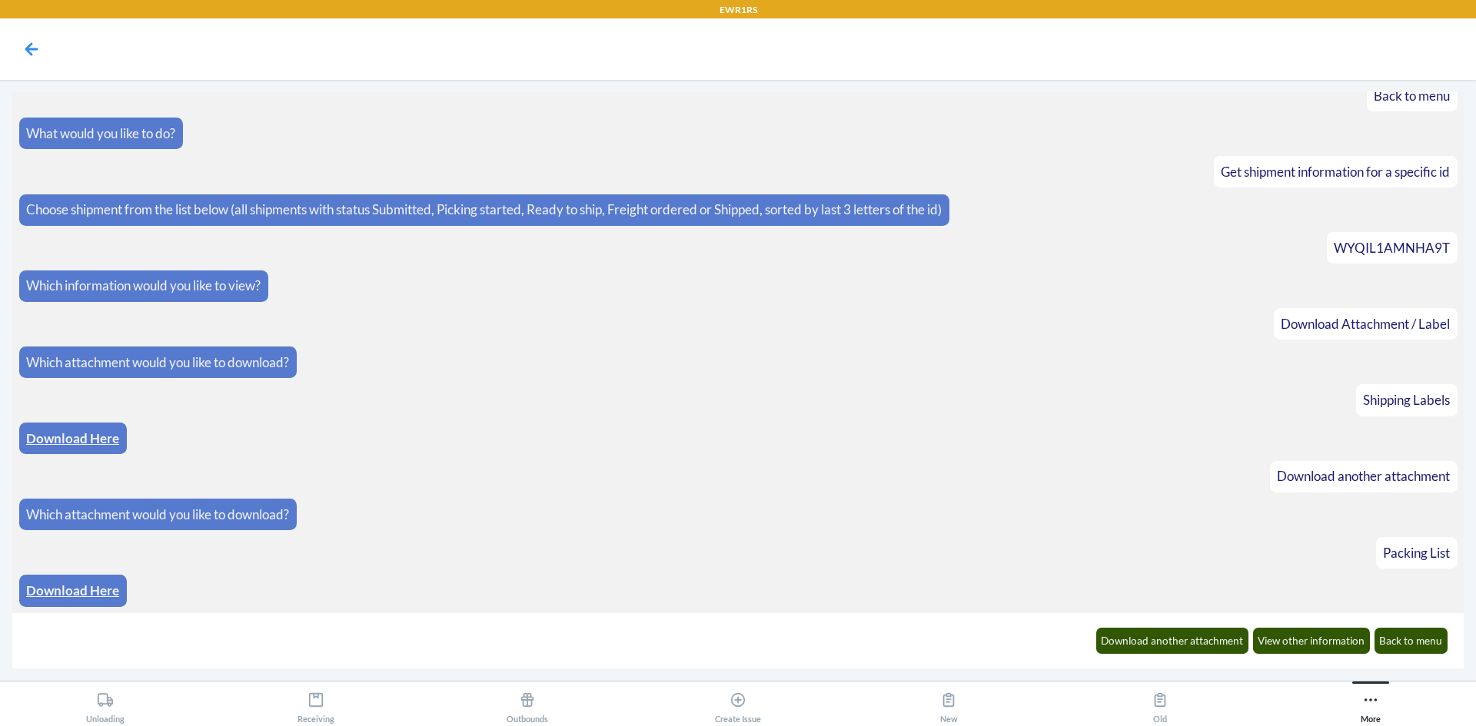
click at [94, 592] on link "Download Here" at bounding box center [72, 591] width 93 height 16
click at [1421, 640] on button "Back to menu" at bounding box center [1412, 641] width 74 height 26
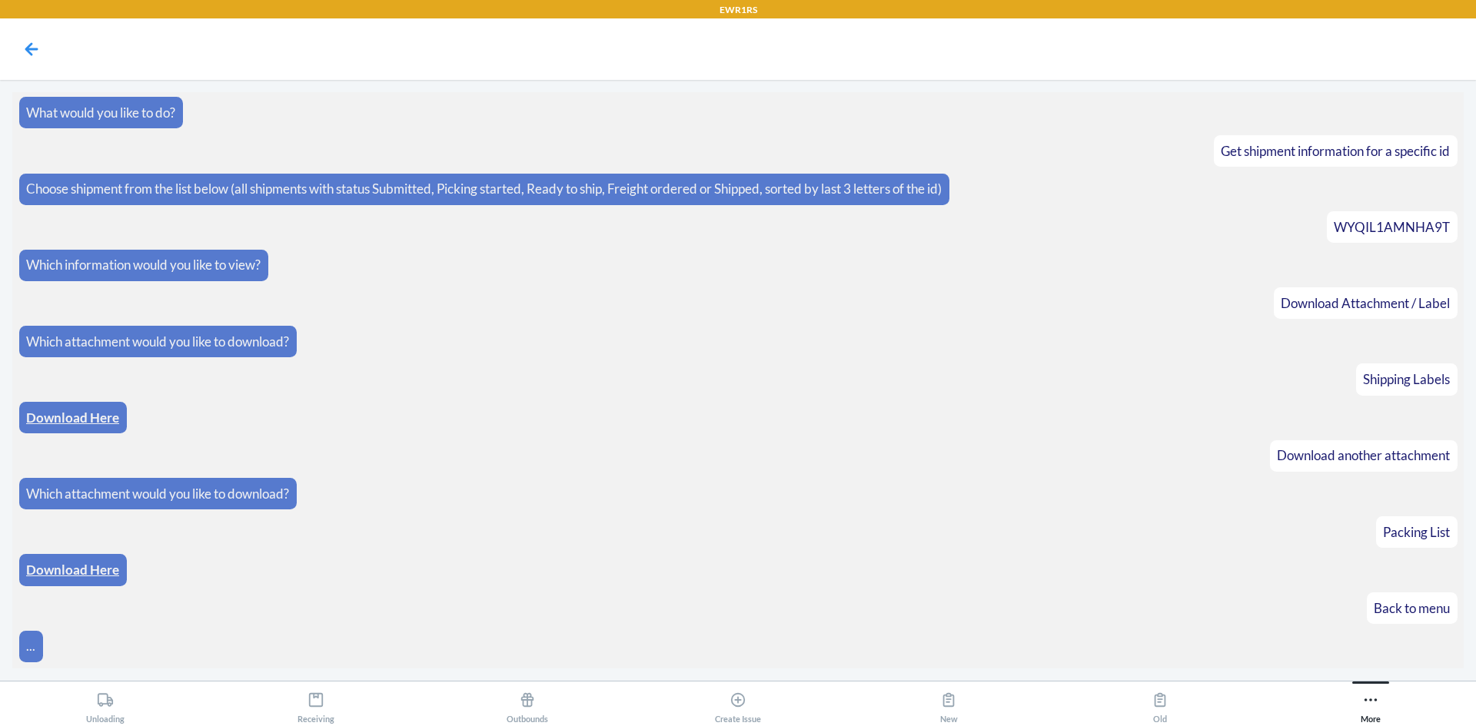
scroll to position [2421, 0]
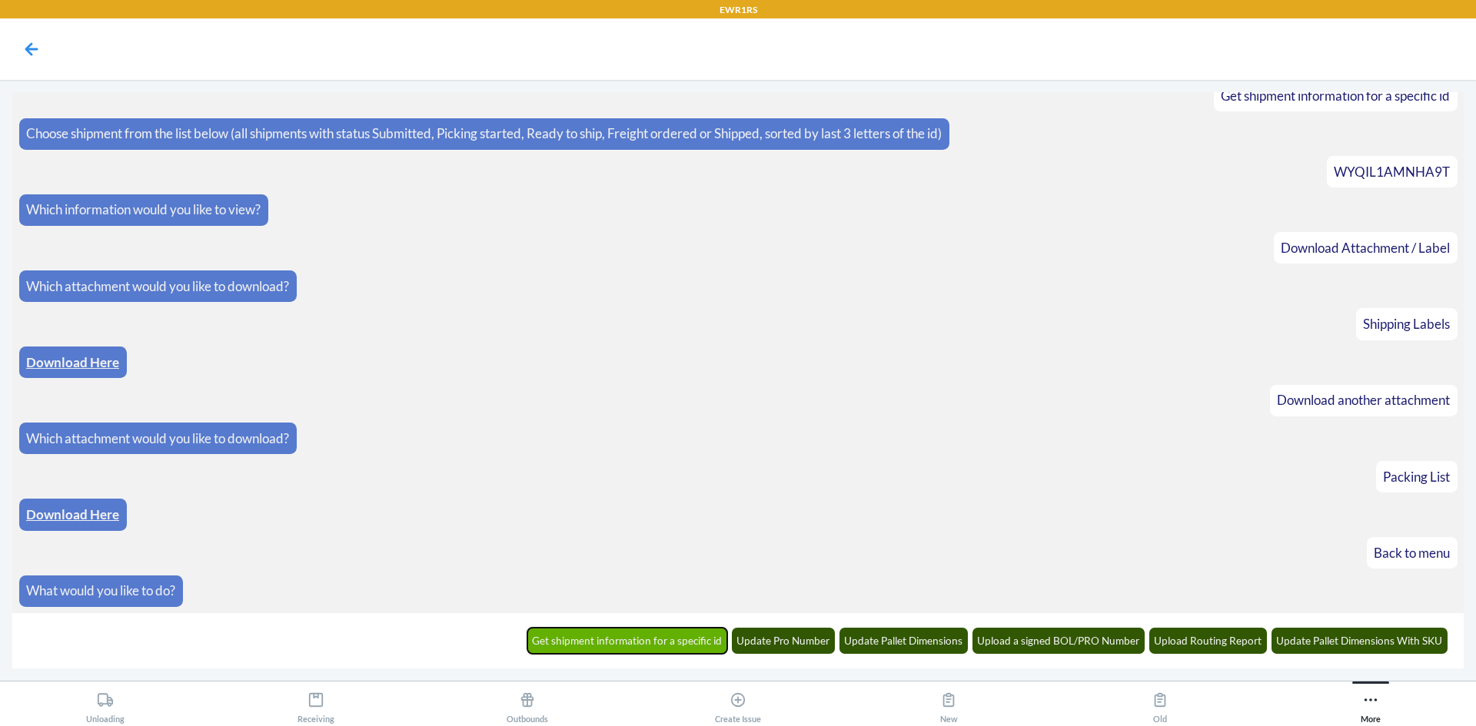
click at [712, 645] on button "Get shipment information for a specific id" at bounding box center [627, 641] width 201 height 26
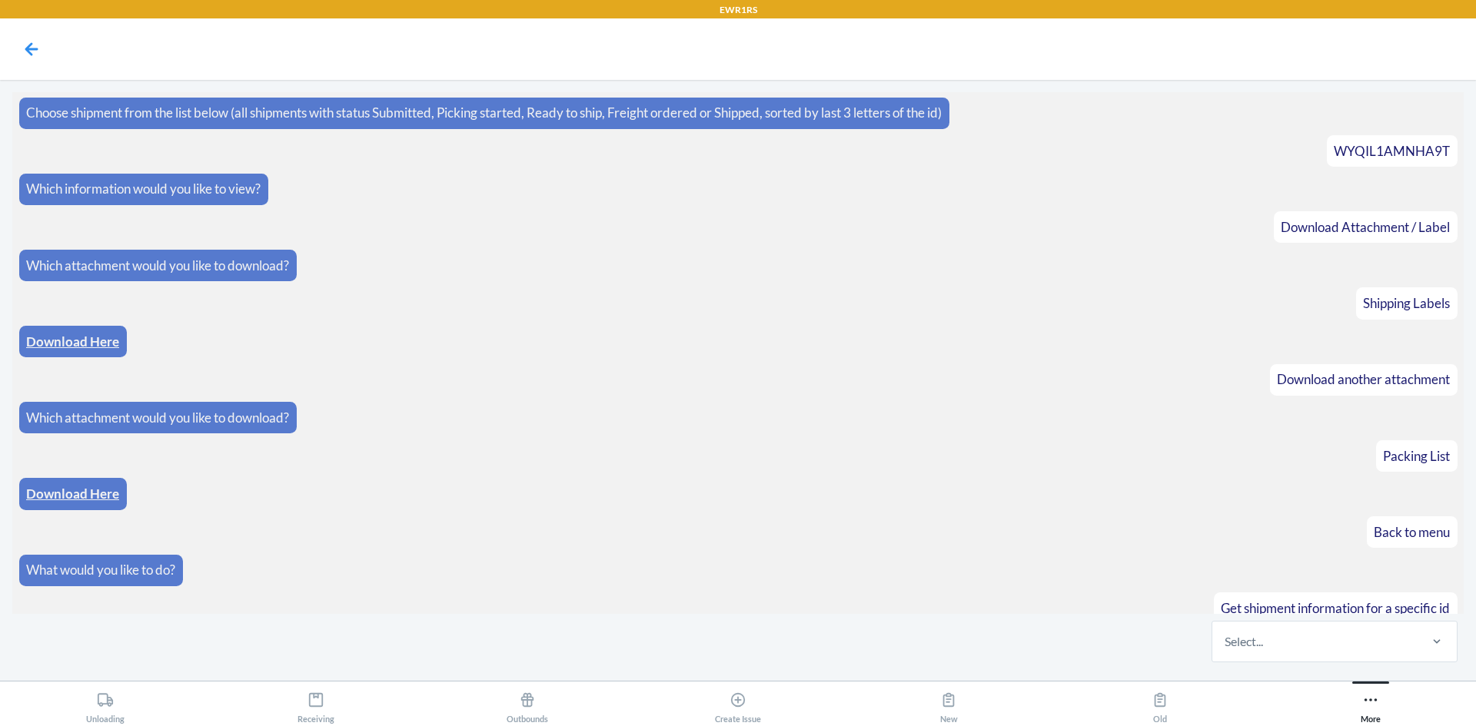
scroll to position [2496, 0]
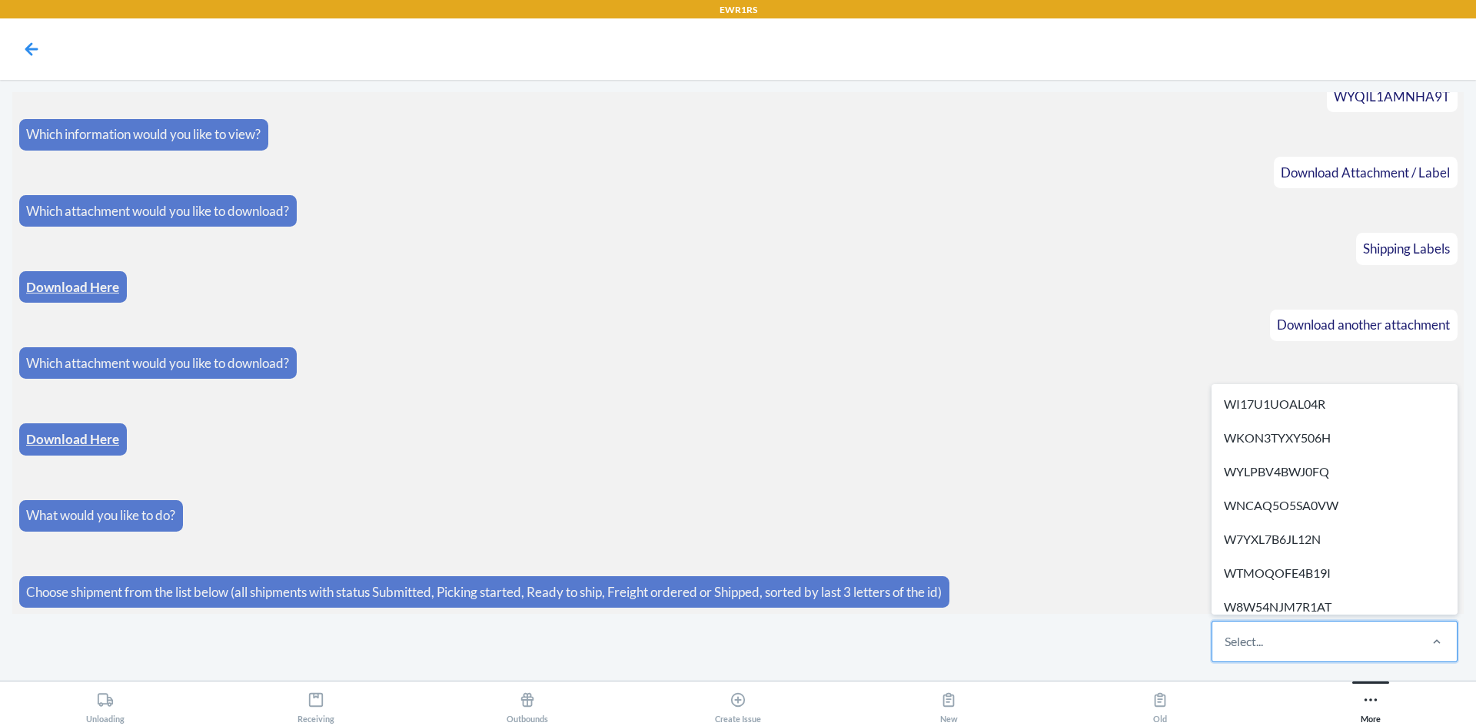
drag, startPoint x: 1307, startPoint y: 656, endPoint x: 1297, endPoint y: 660, distance: 11.0
click at [1304, 670] on main "What would you like to do? Get shipment information for a specific id Choose sh…" at bounding box center [738, 380] width 1476 height 601
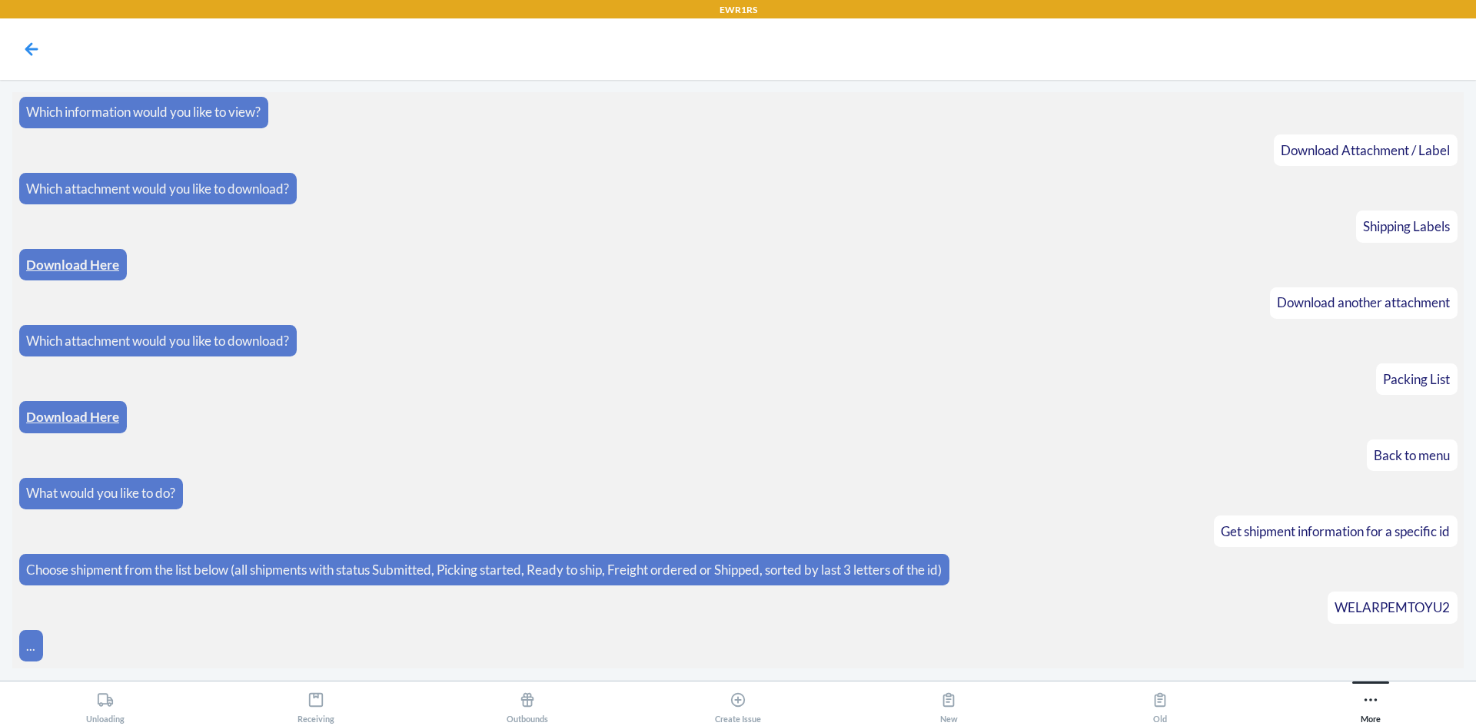
scroll to position [2574, 0]
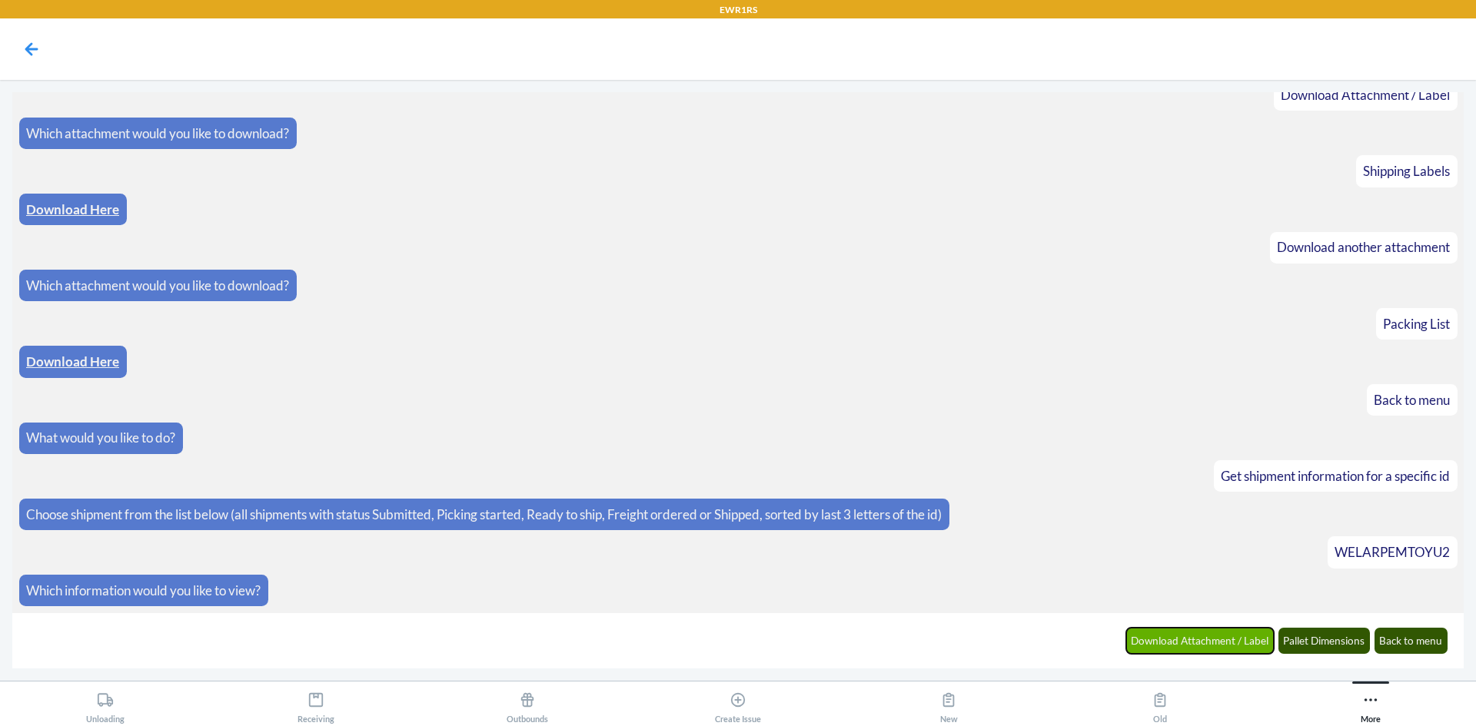
click at [1229, 645] on button "Download Attachment / Label" at bounding box center [1200, 641] width 148 height 26
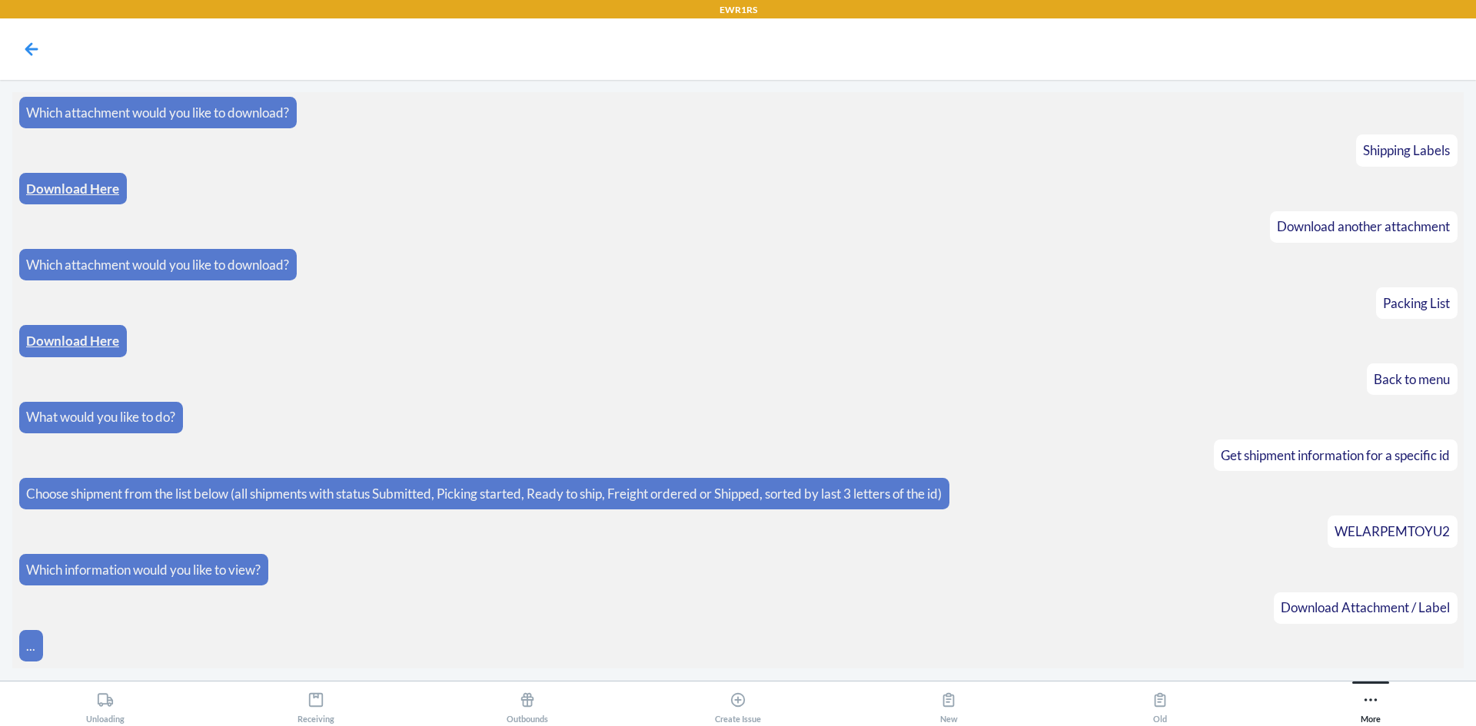
scroll to position [2650, 0]
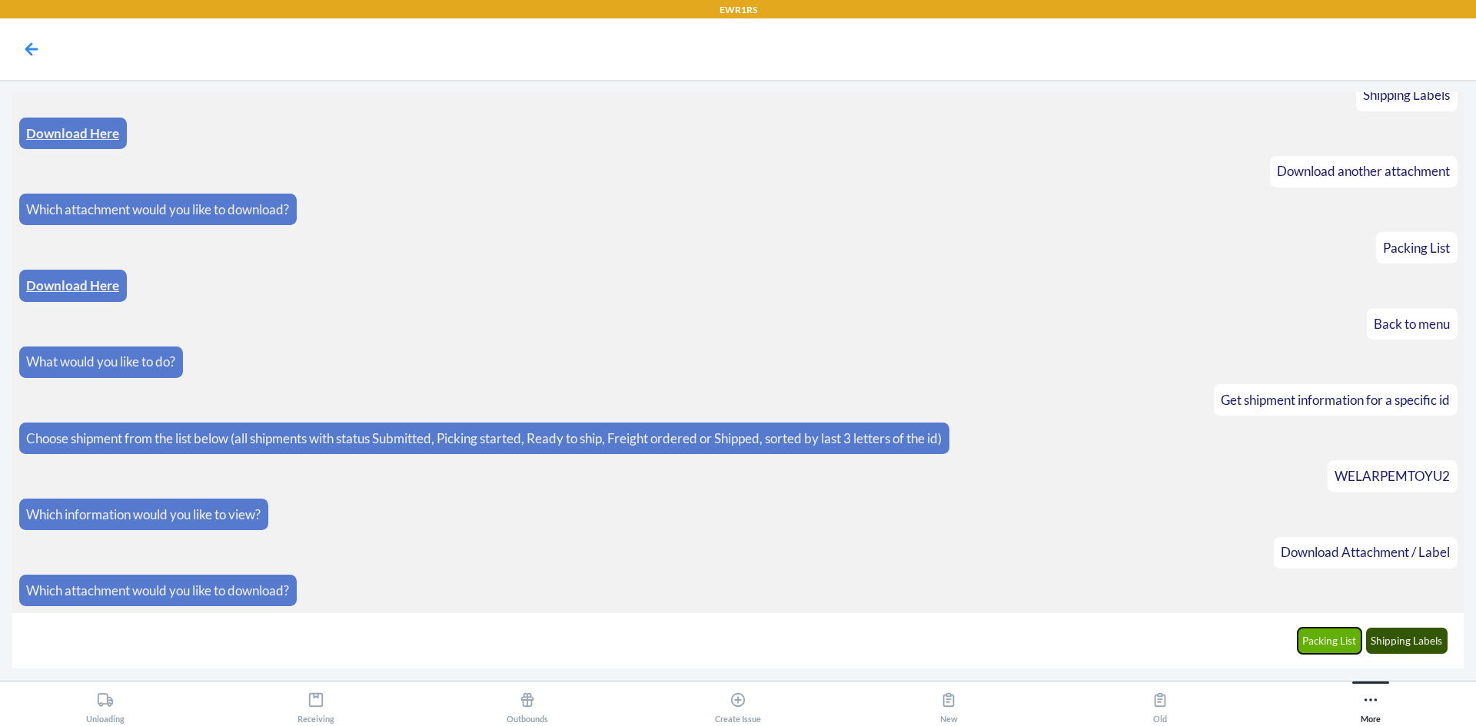
click at [1352, 644] on button "Packing List" at bounding box center [1330, 641] width 65 height 26
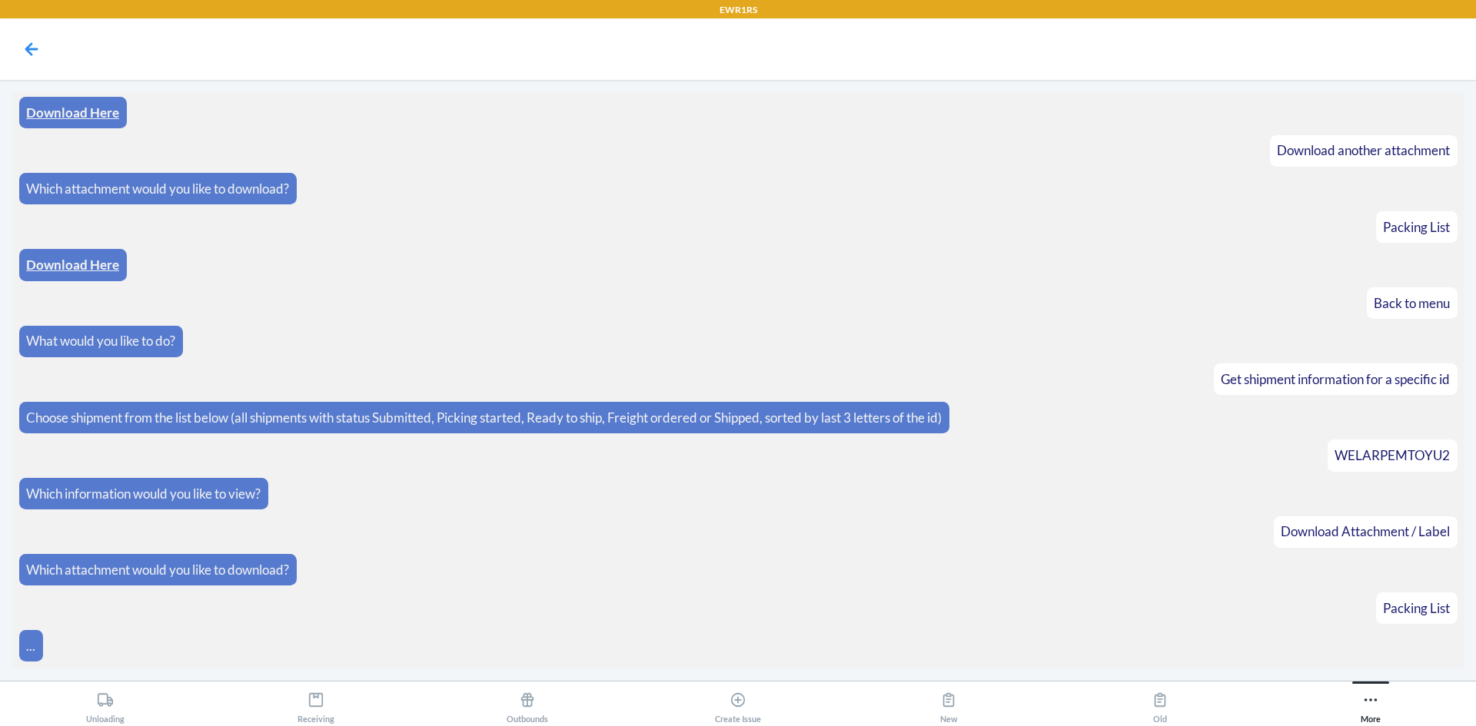
scroll to position [2726, 0]
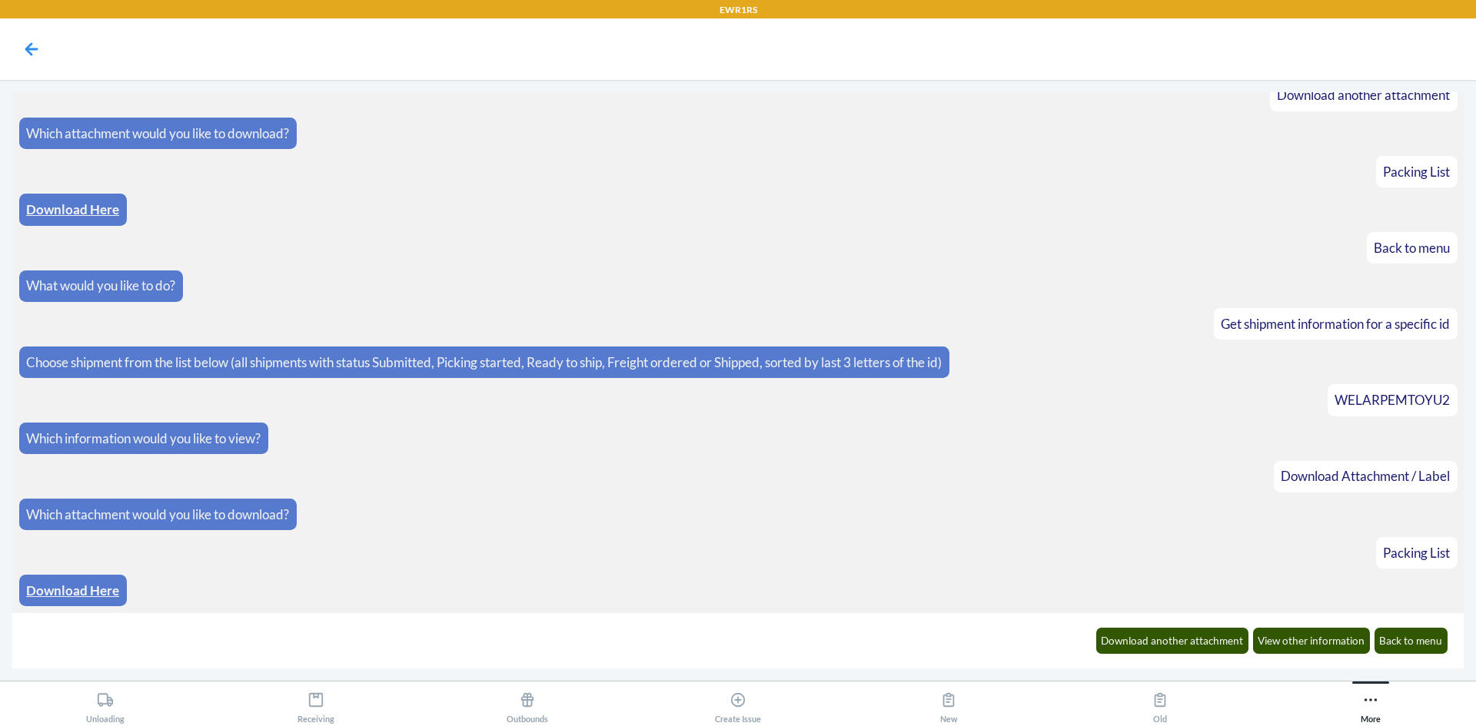
click at [98, 593] on link "Download Here" at bounding box center [72, 591] width 93 height 16
click at [1193, 637] on button "Download another attachment" at bounding box center [1172, 641] width 153 height 26
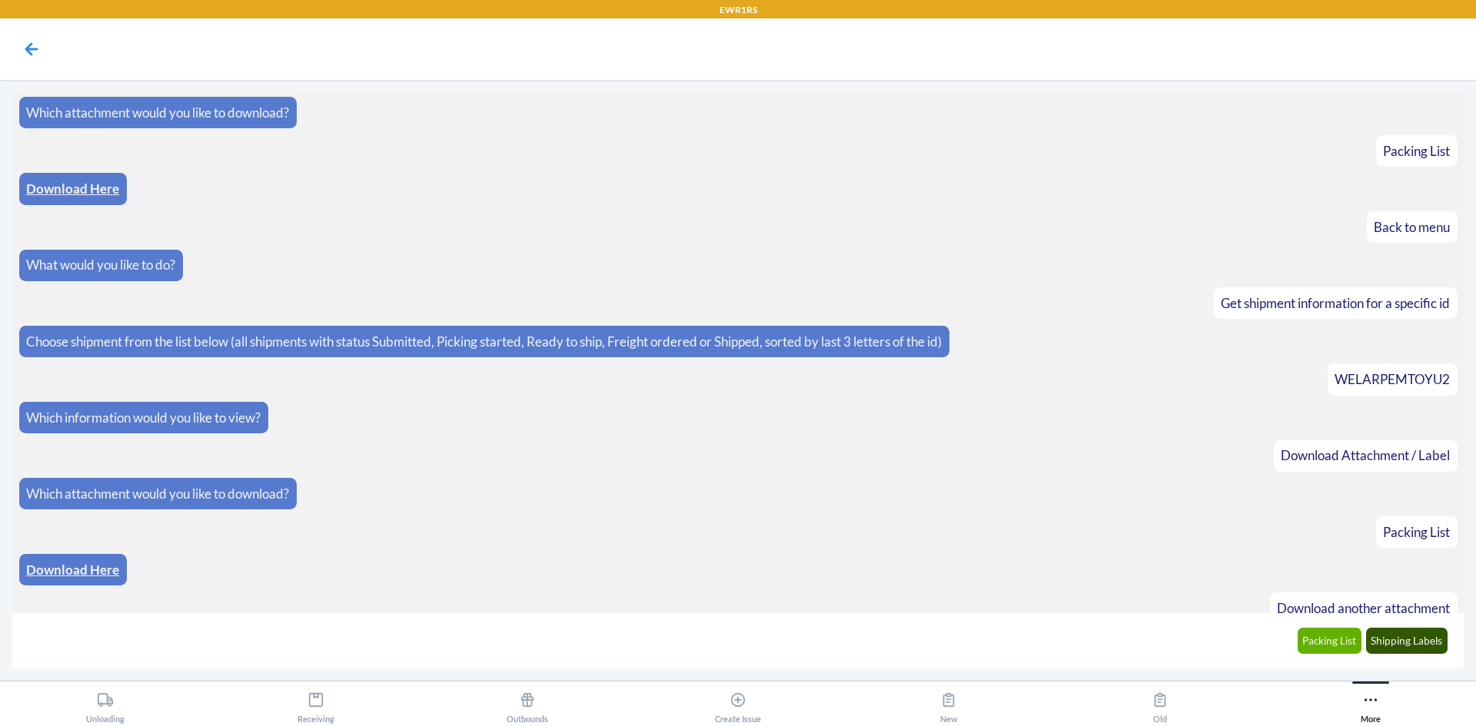
scroll to position [2802, 0]
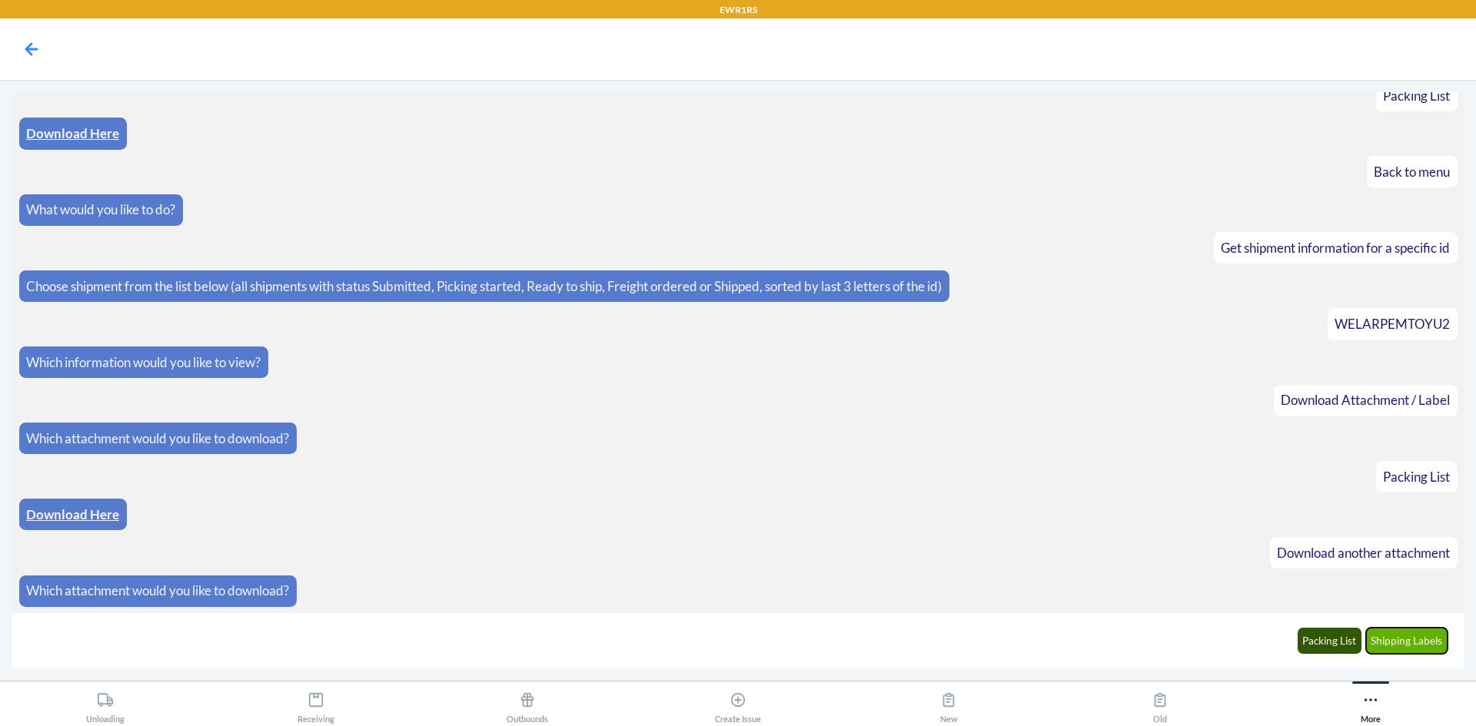
click at [1398, 647] on button "Shipping Labels" at bounding box center [1407, 641] width 82 height 26
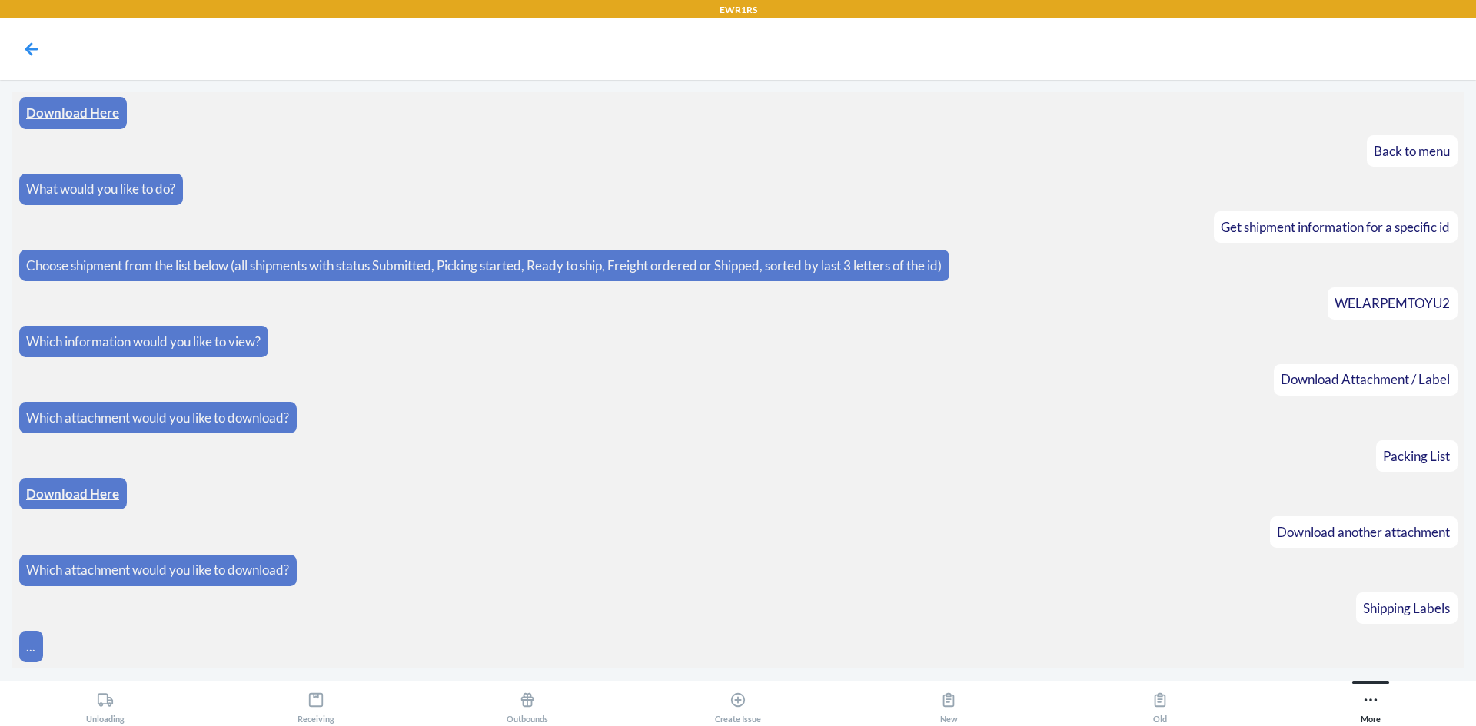
scroll to position [2878, 0]
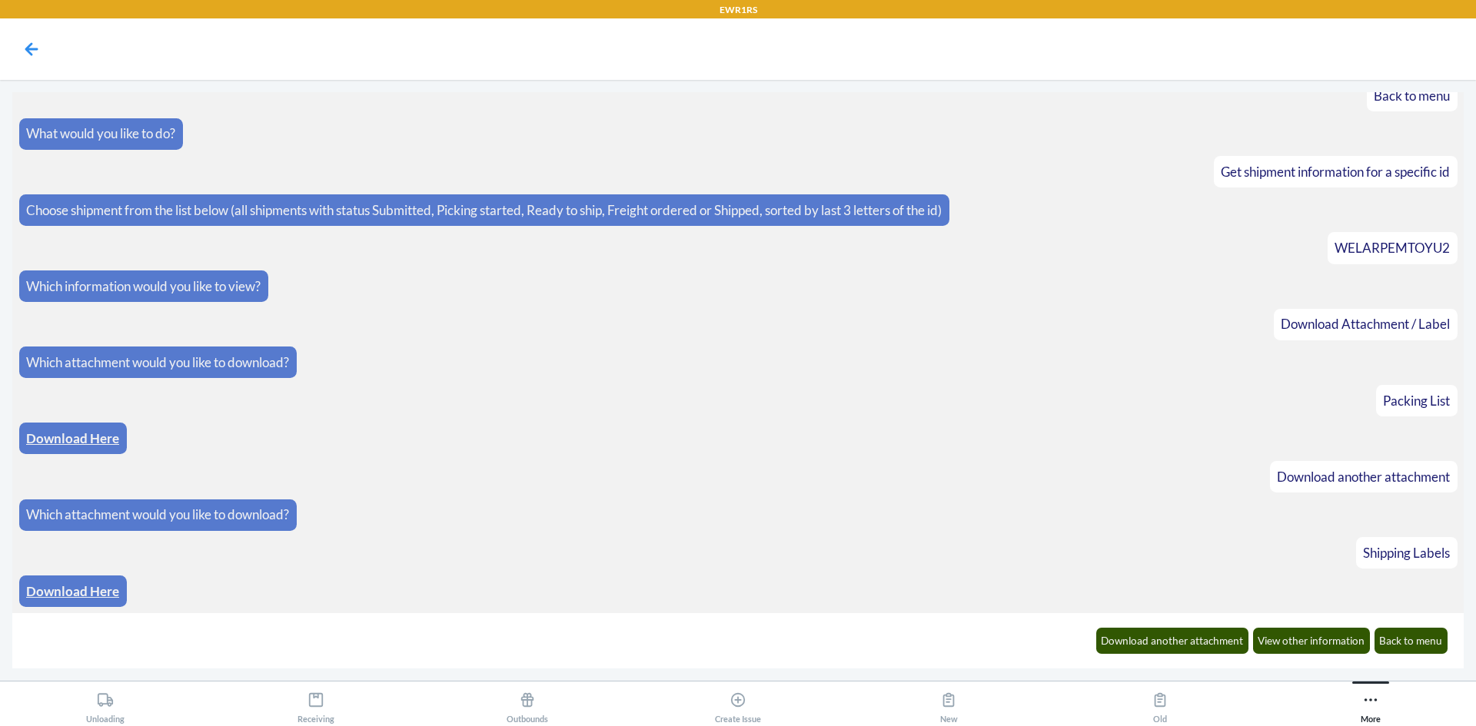
click at [61, 593] on link "Download Here" at bounding box center [72, 591] width 93 height 16
click at [1408, 650] on button "Back to menu" at bounding box center [1412, 641] width 74 height 26
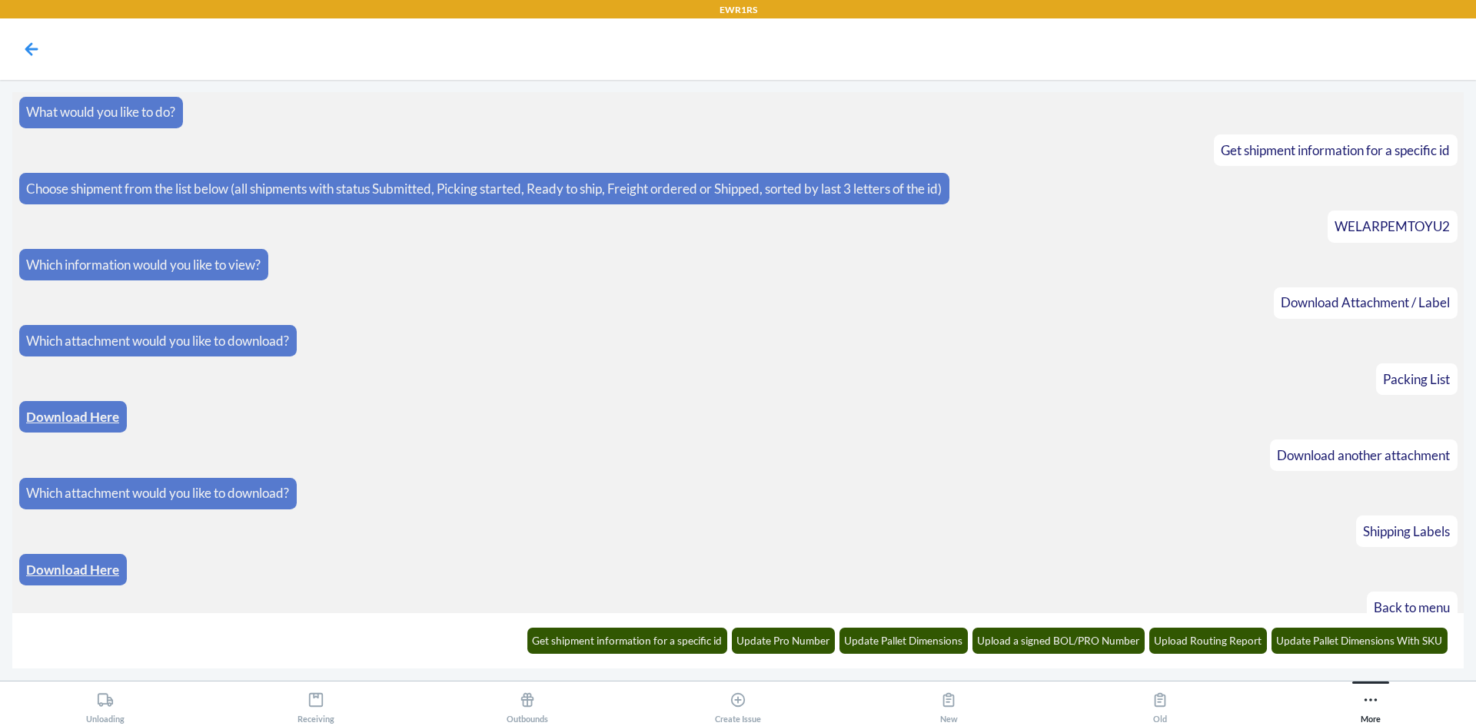
scroll to position [2955, 0]
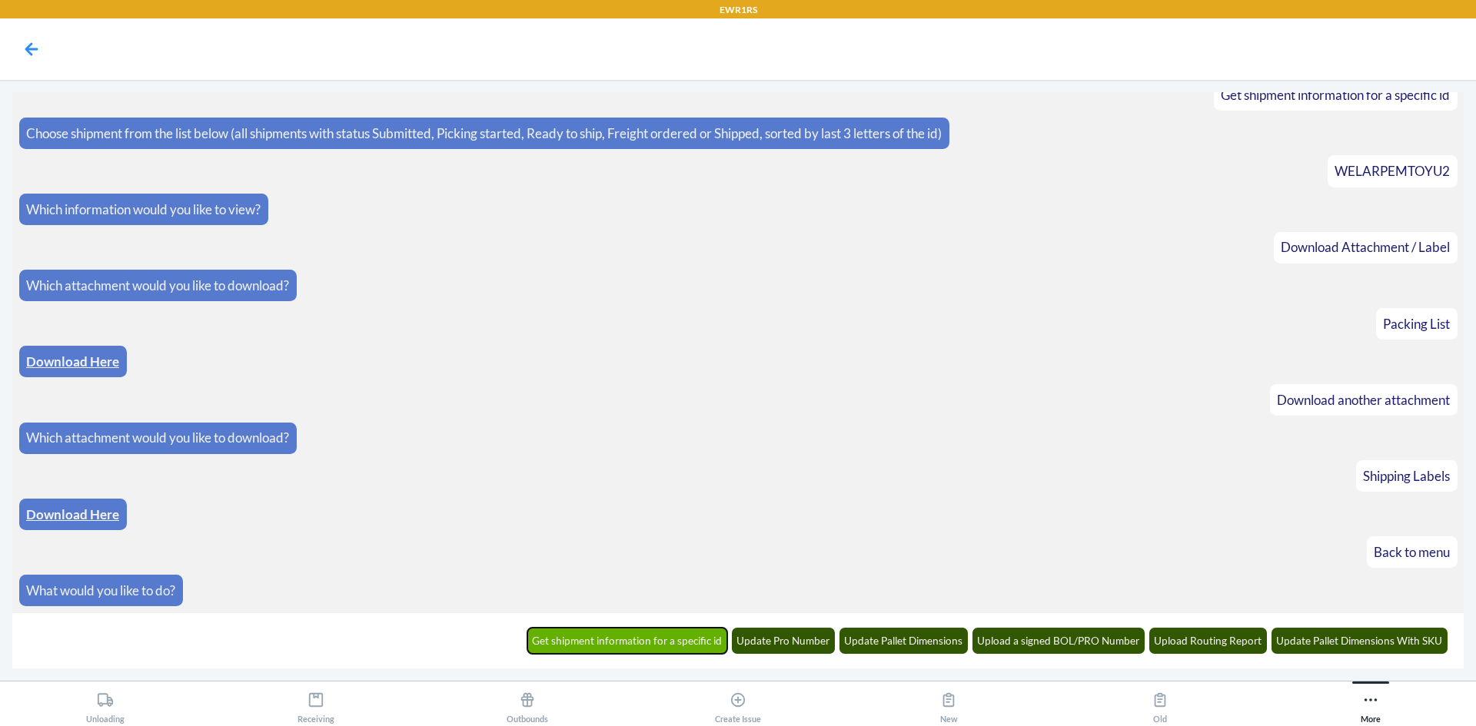
click at [703, 652] on button "Get shipment information for a specific id" at bounding box center [627, 641] width 201 height 26
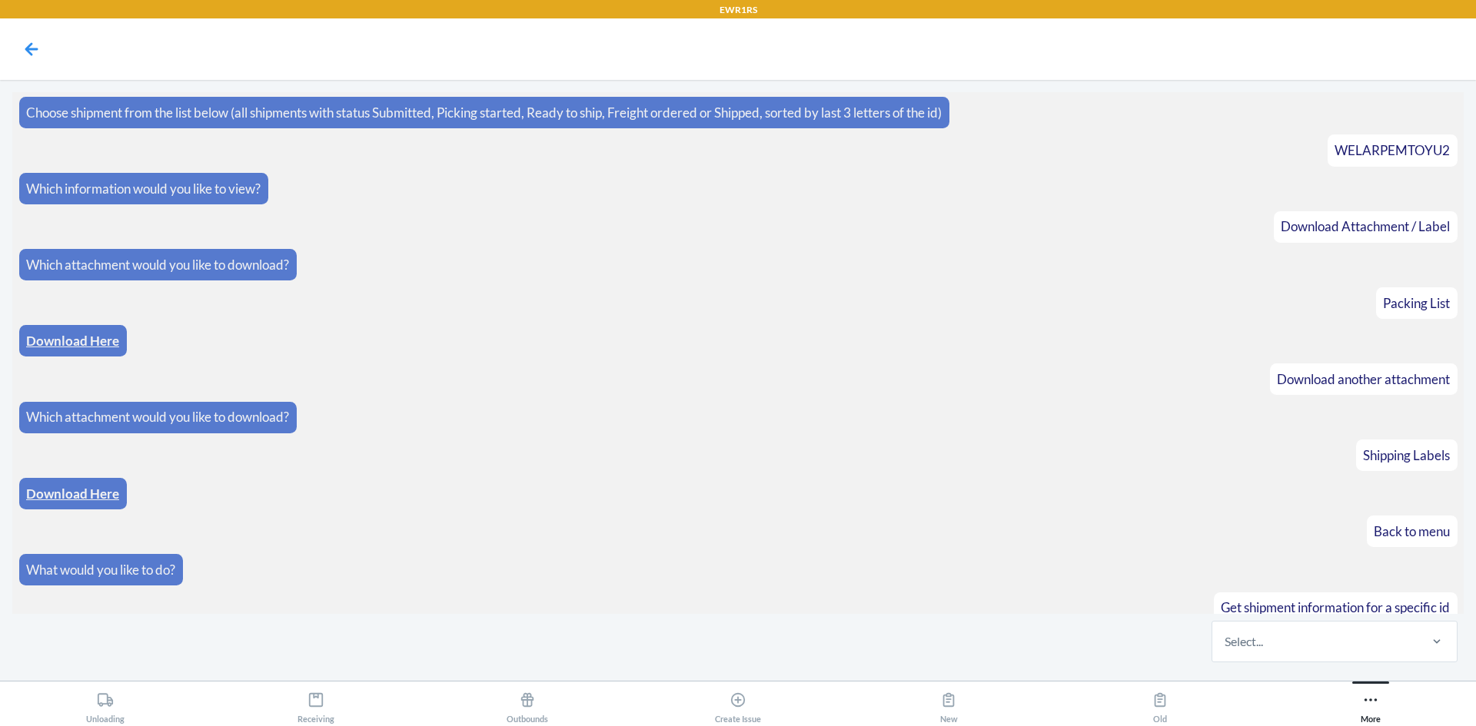
scroll to position [3030, 0]
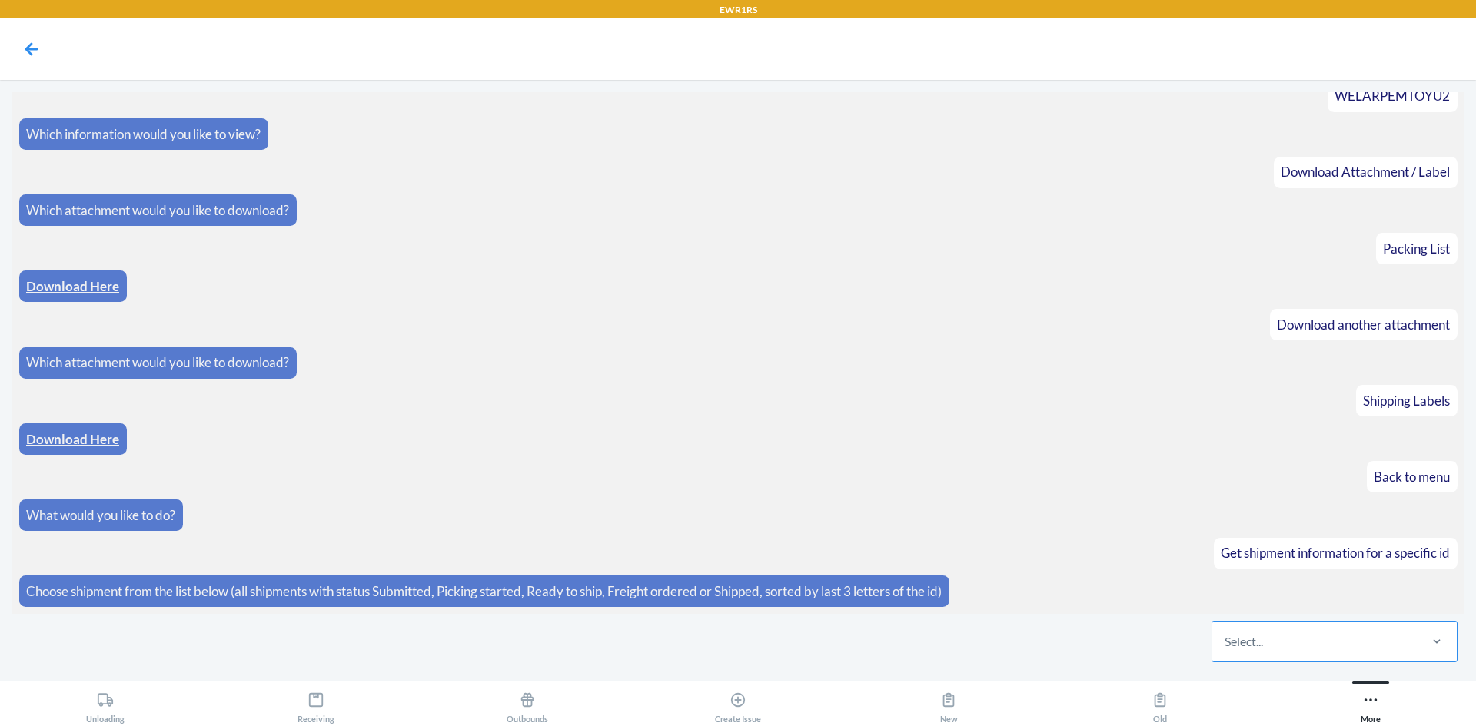
click at [1402, 647] on div "Select..." at bounding box center [1314, 642] width 204 height 40
click at [1226, 647] on input "Select..." at bounding box center [1226, 642] width 2 height 18
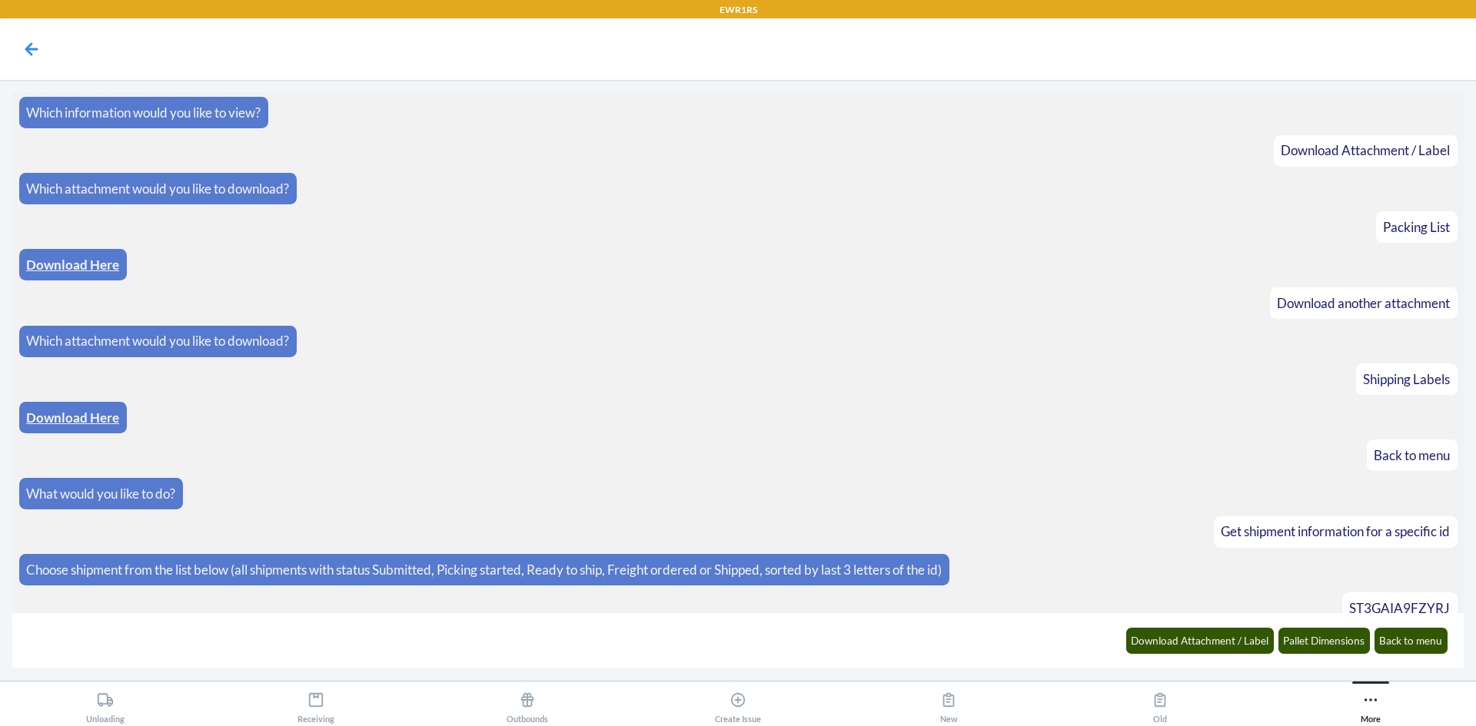
scroll to position [3107, 0]
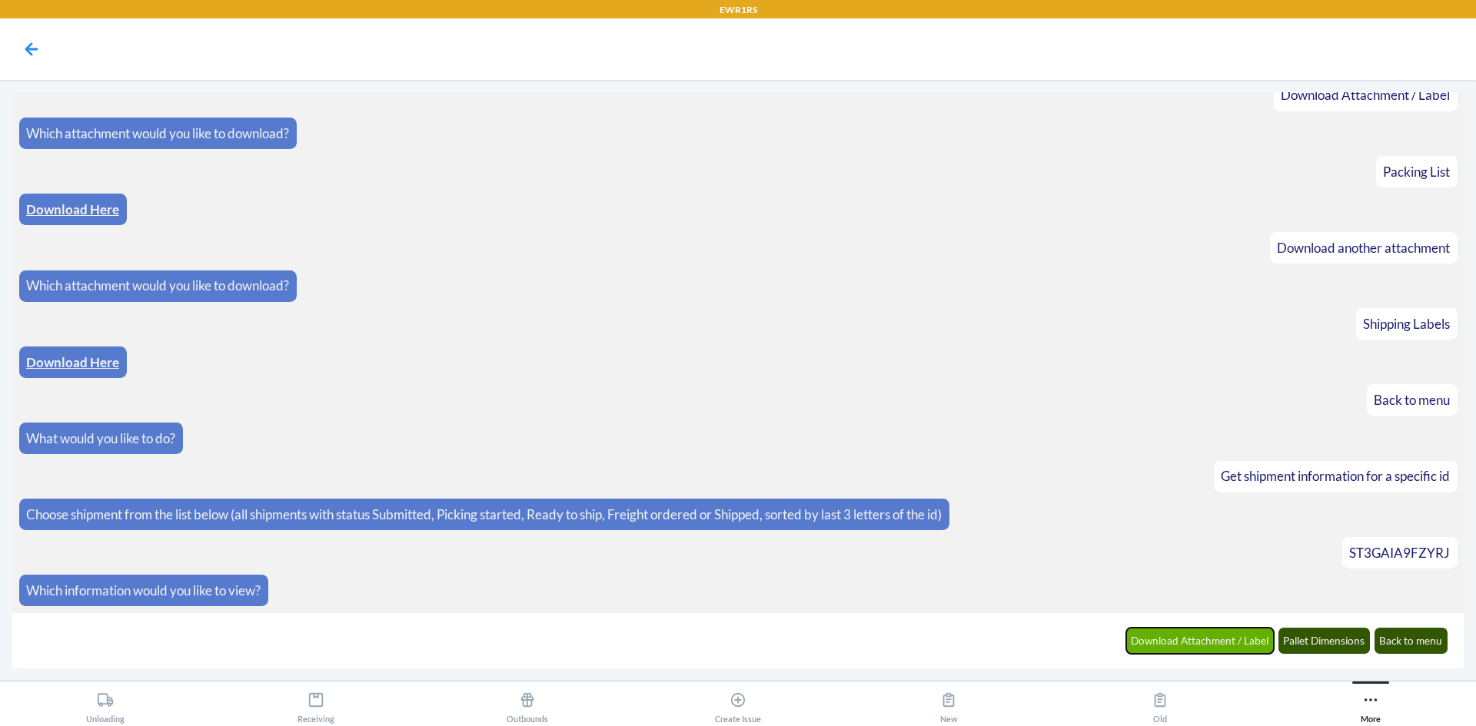
click at [1221, 640] on button "Download Attachment / Label" at bounding box center [1200, 641] width 148 height 26
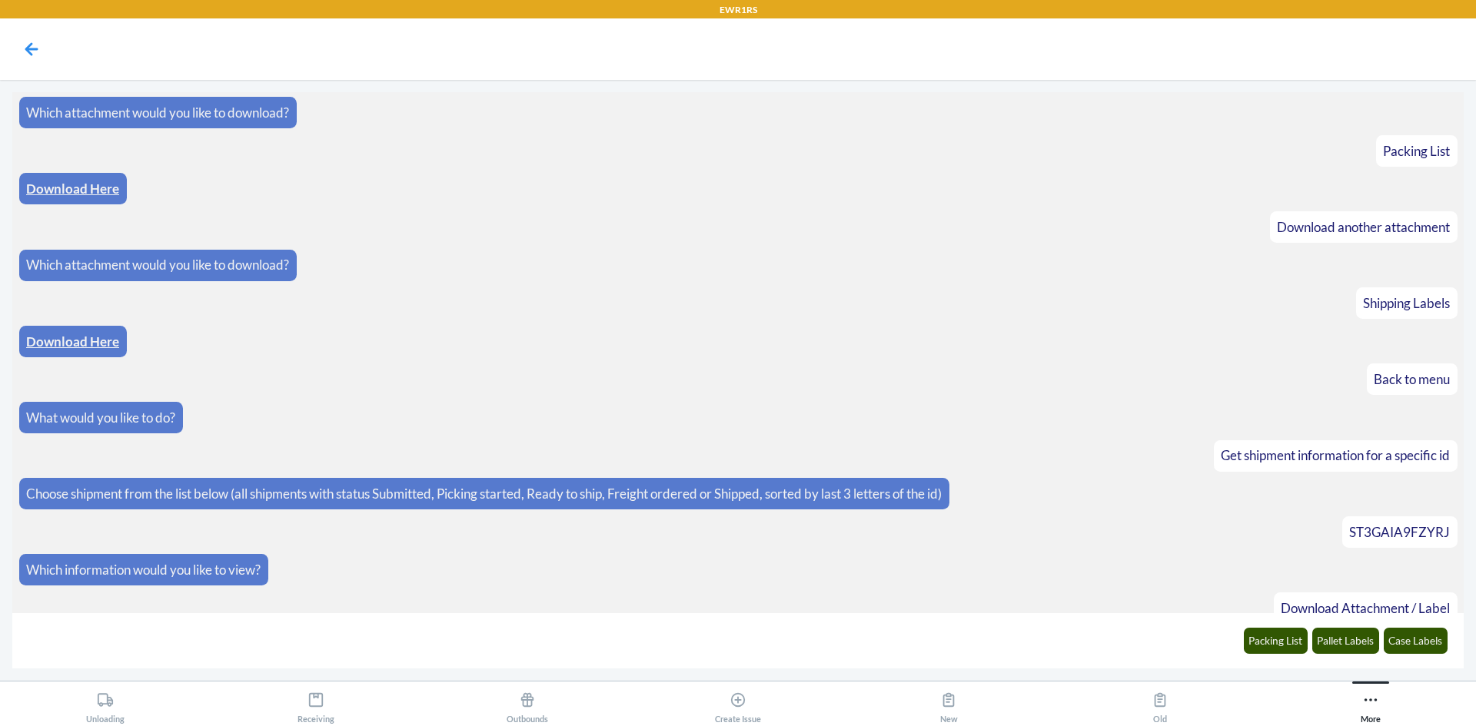
scroll to position [3183, 0]
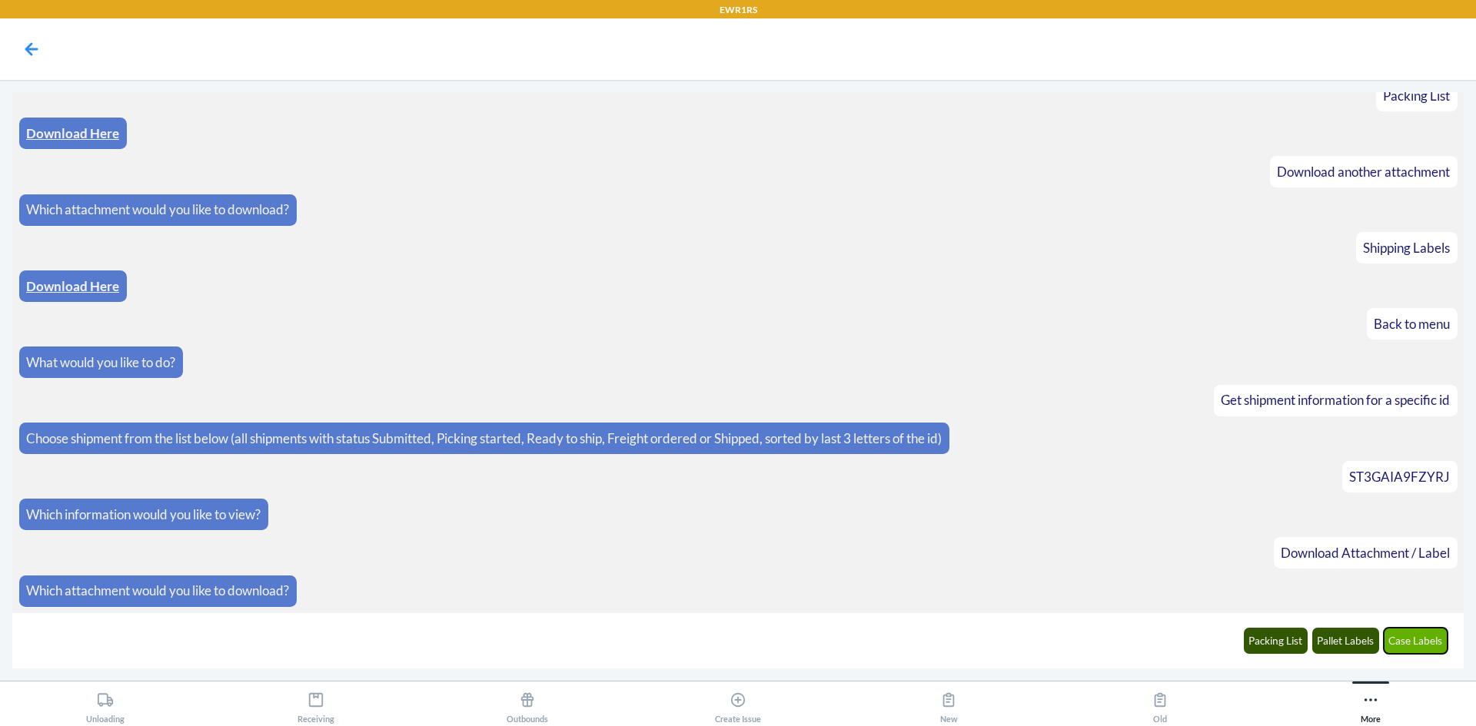
click at [1416, 647] on button "Case Labels" at bounding box center [1416, 641] width 65 height 26
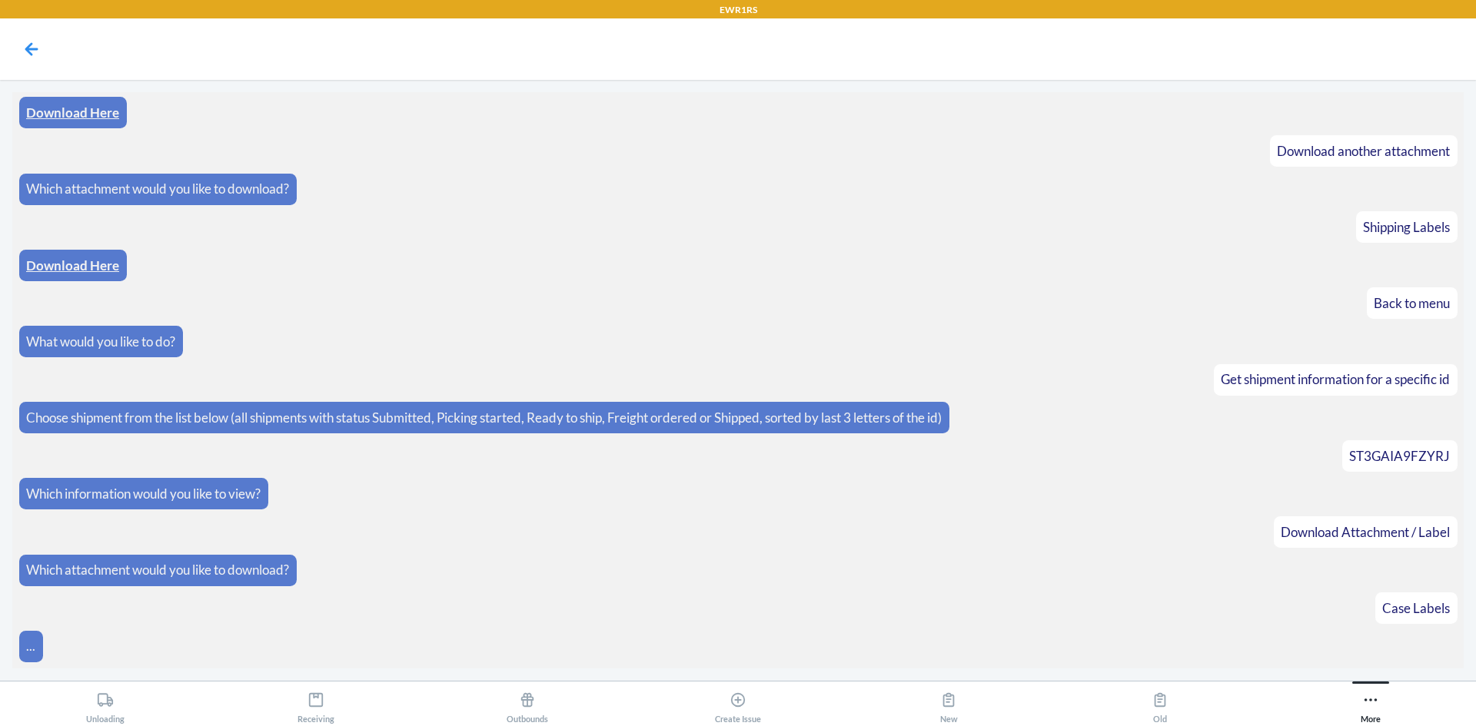
scroll to position [3260, 0]
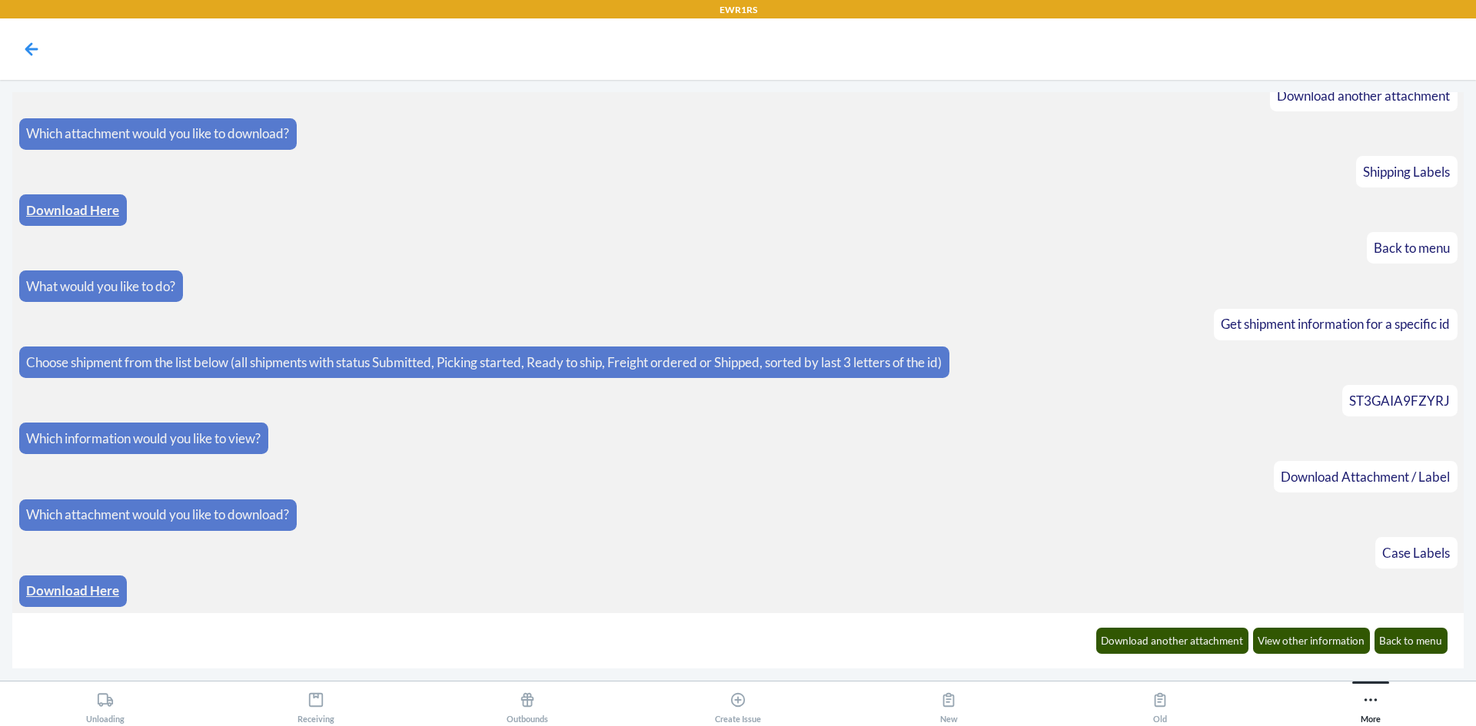
click at [58, 599] on link "Download Here" at bounding box center [72, 591] width 93 height 16
click at [1392, 635] on button "Back to menu" at bounding box center [1412, 641] width 74 height 26
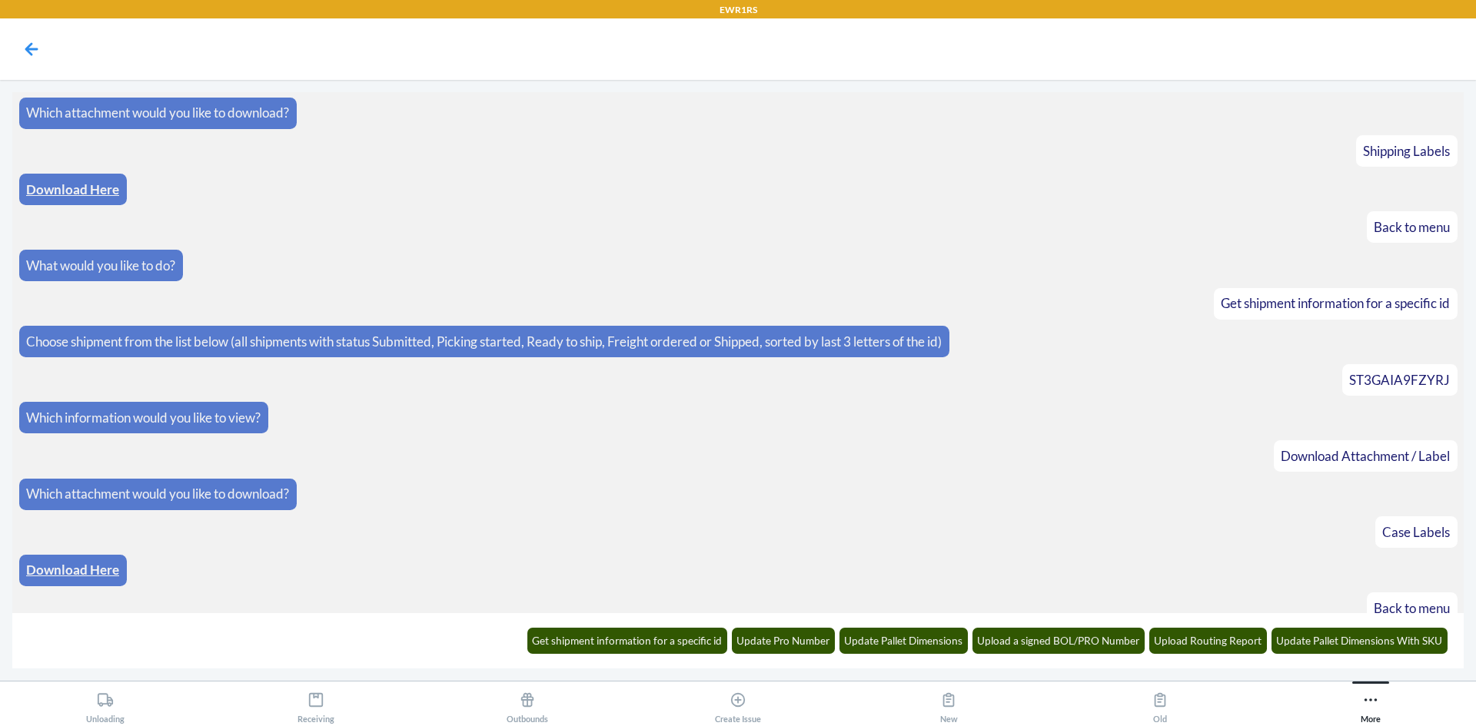
scroll to position [3336, 0]
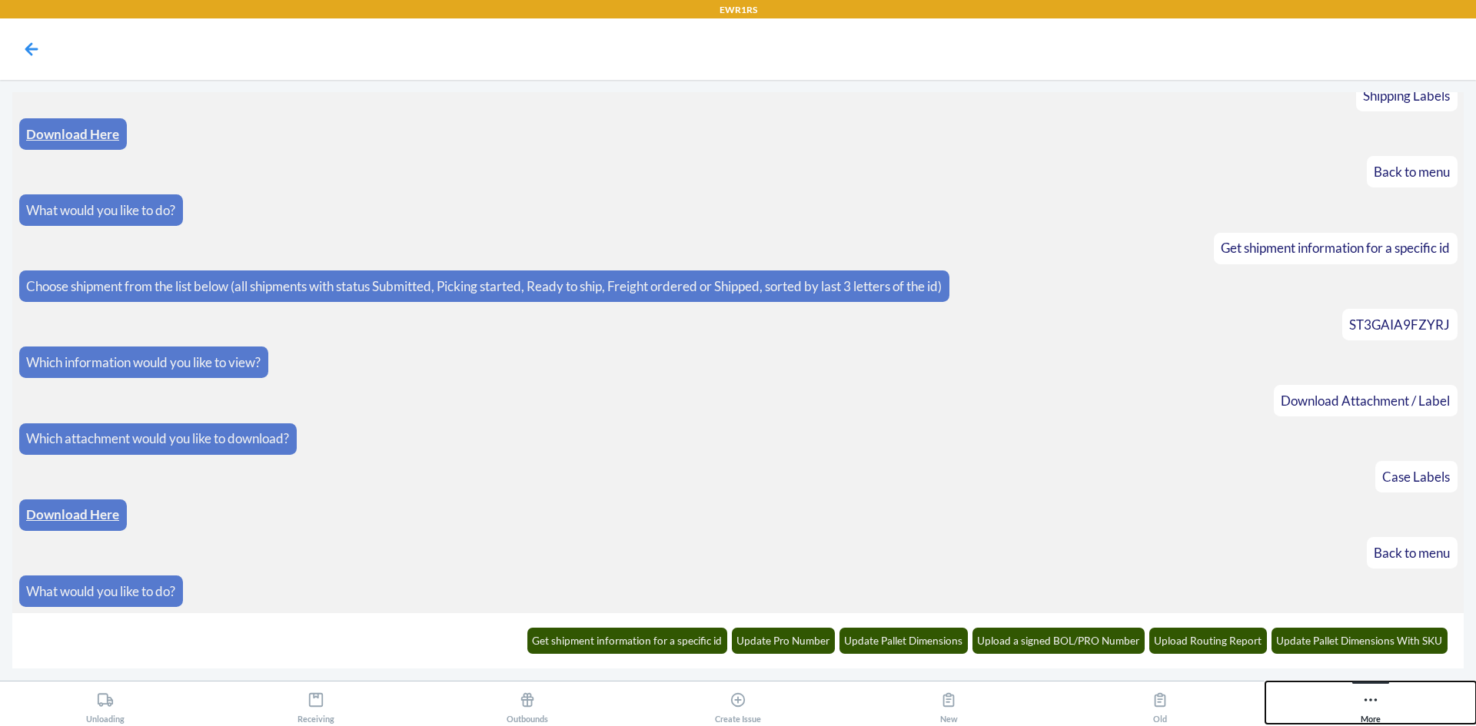
click at [1368, 694] on icon at bounding box center [1370, 700] width 17 height 17
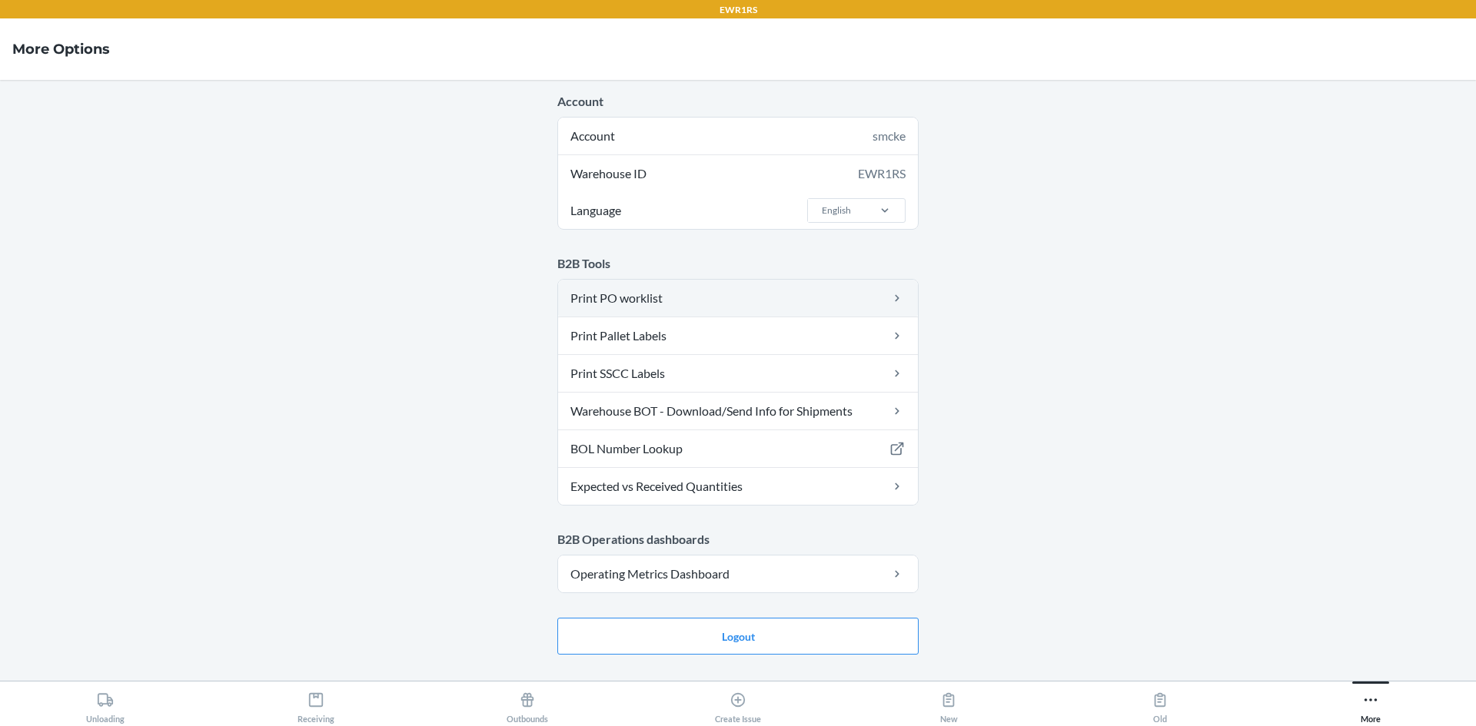
click at [613, 298] on link "Print PO worklist" at bounding box center [738, 298] width 360 height 37
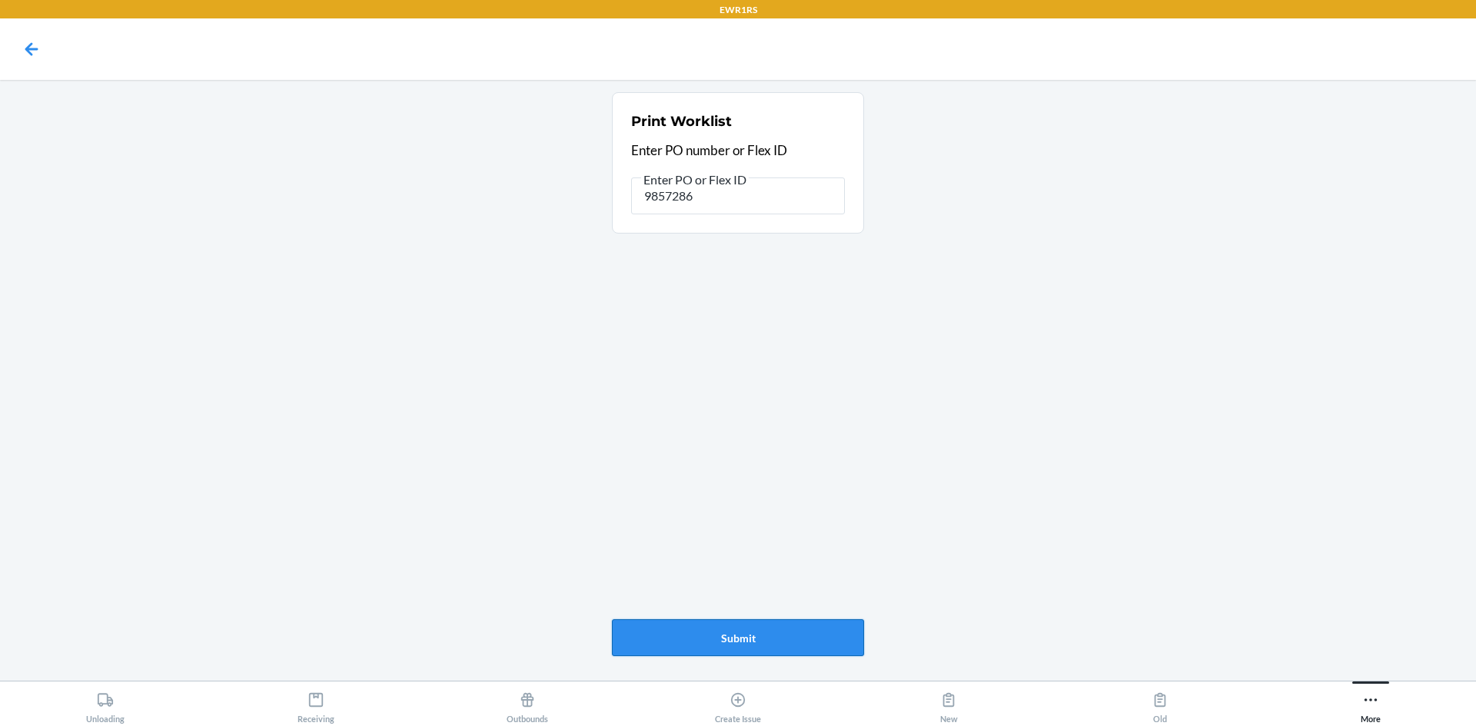
type input "9857286"
click at [736, 647] on button "Submit" at bounding box center [738, 638] width 252 height 37
drag, startPoint x: 702, startPoint y: 197, endPoint x: 547, endPoint y: 220, distance: 156.2
click at [547, 221] on main "Print Worklist Enter PO number or Flex ID Enter PO or Flex ID 9857286 Submit" at bounding box center [738, 380] width 1476 height 601
type input "9900700"
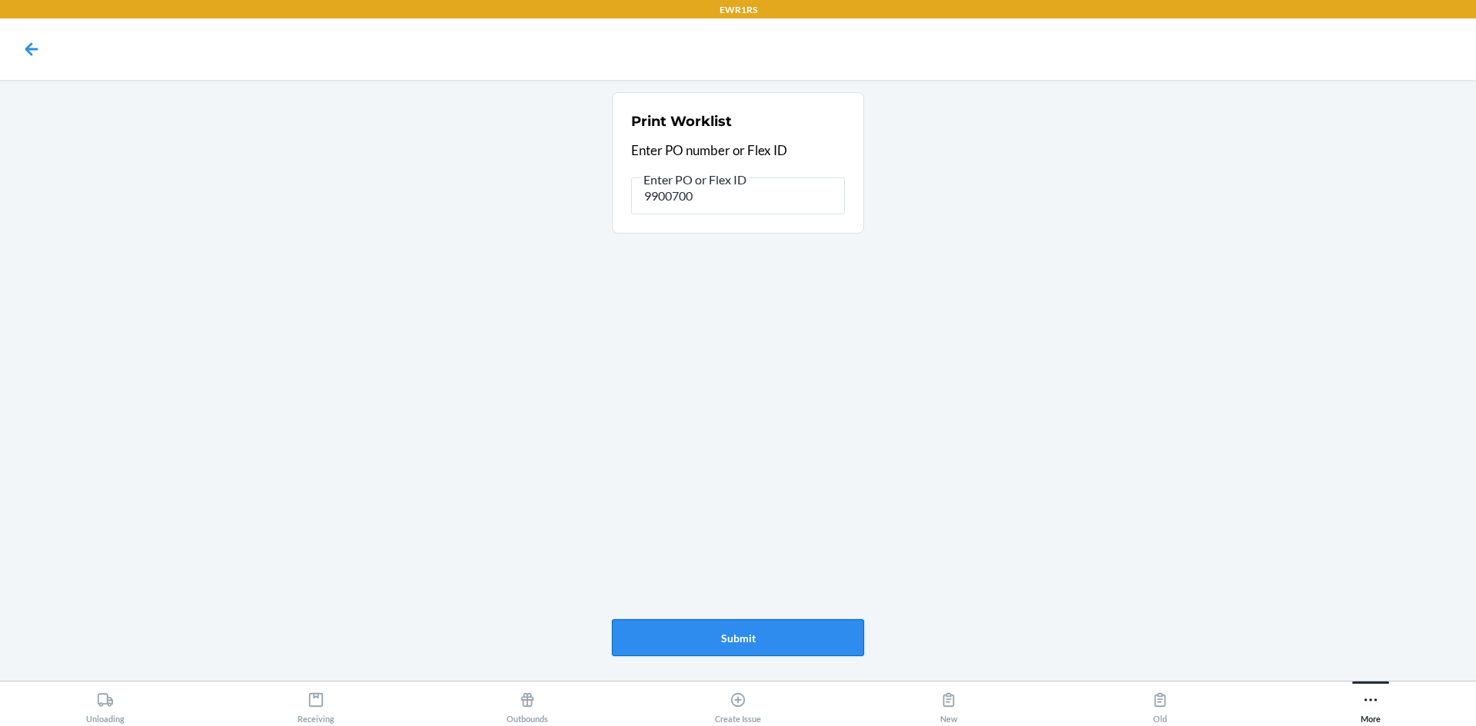
click at [761, 628] on button "Submit" at bounding box center [738, 638] width 252 height 37
drag, startPoint x: 703, startPoint y: 200, endPoint x: 647, endPoint y: 188, distance: 57.3
click at [647, 188] on input "9900700" at bounding box center [738, 196] width 214 height 37
type input "9899300"
click at [763, 637] on button "Submit" at bounding box center [738, 638] width 252 height 37
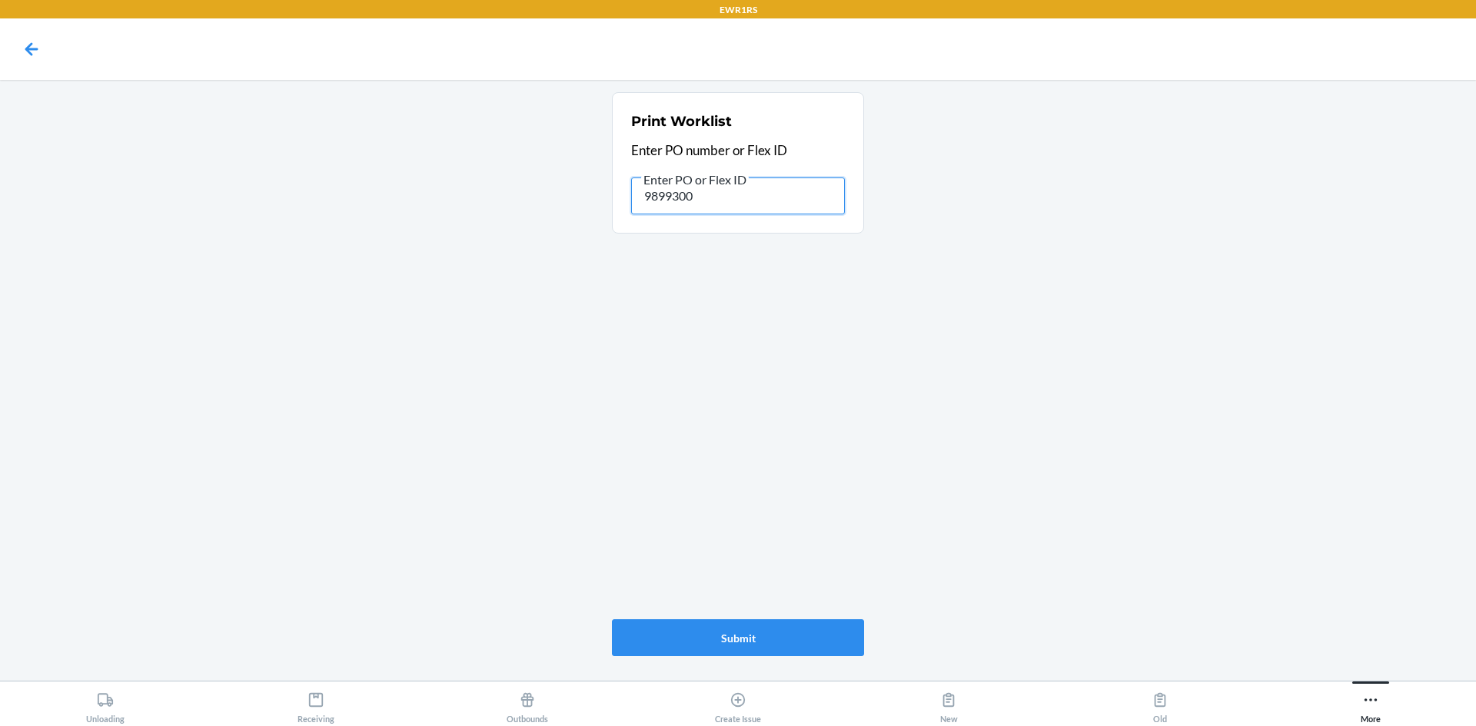
drag, startPoint x: 701, startPoint y: 191, endPoint x: 527, endPoint y: 218, distance: 175.8
click at [528, 216] on main "Print Worklist Enter PO number or Flex ID Enter PO or Flex ID 9899300 Submit" at bounding box center [738, 380] width 1476 height 601
